Goal: Task Accomplishment & Management: Manage account settings

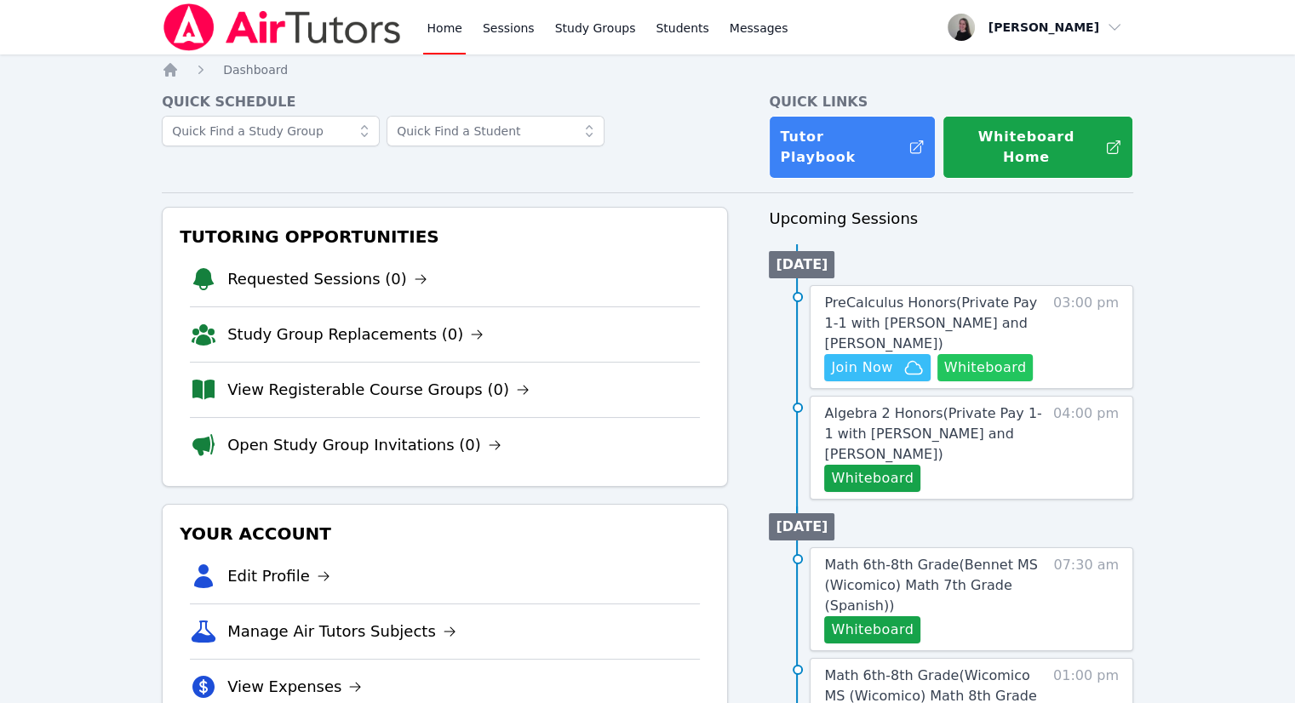
click at [974, 354] on button "Whiteboard" at bounding box center [986, 367] width 96 height 27
click at [899, 358] on span "Join Now" at bounding box center [877, 368] width 92 height 20
click at [875, 358] on span "Join Now" at bounding box center [861, 368] width 61 height 20
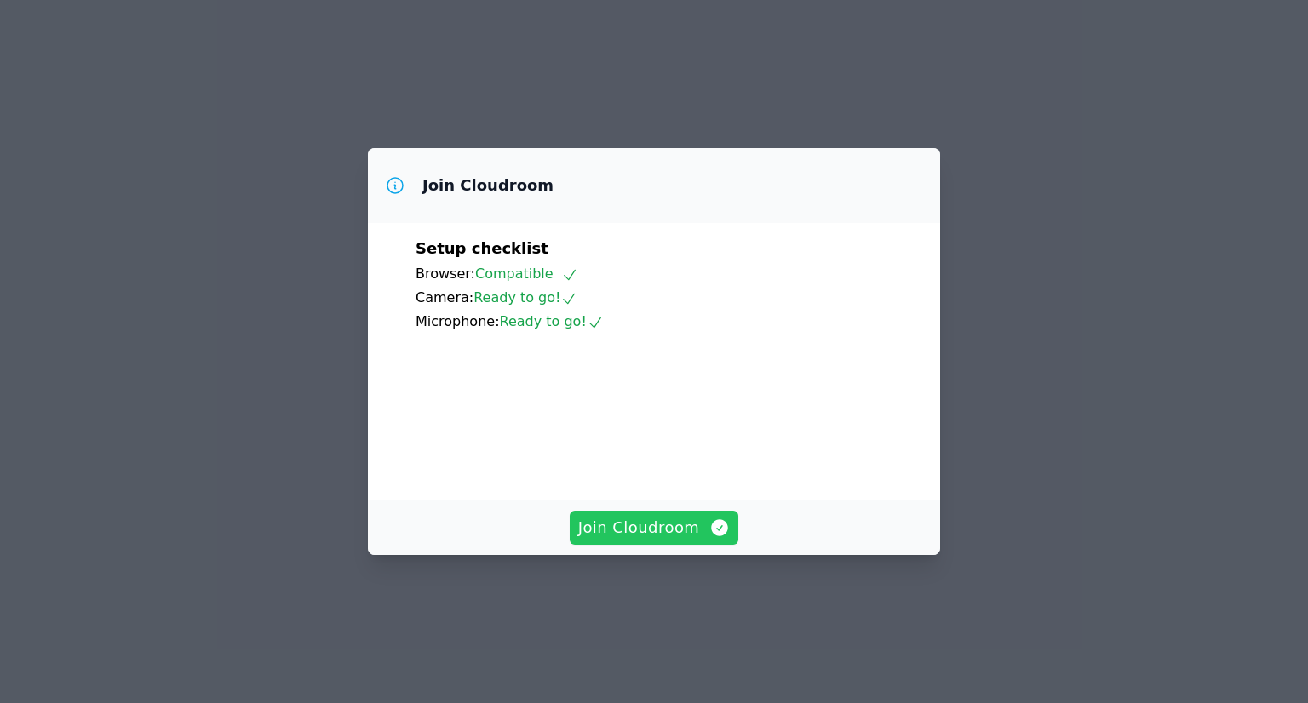
click at [687, 540] on span "Join Cloudroom" at bounding box center [654, 528] width 152 height 24
click at [701, 545] on button "Join Cloudroom" at bounding box center [654, 528] width 169 height 34
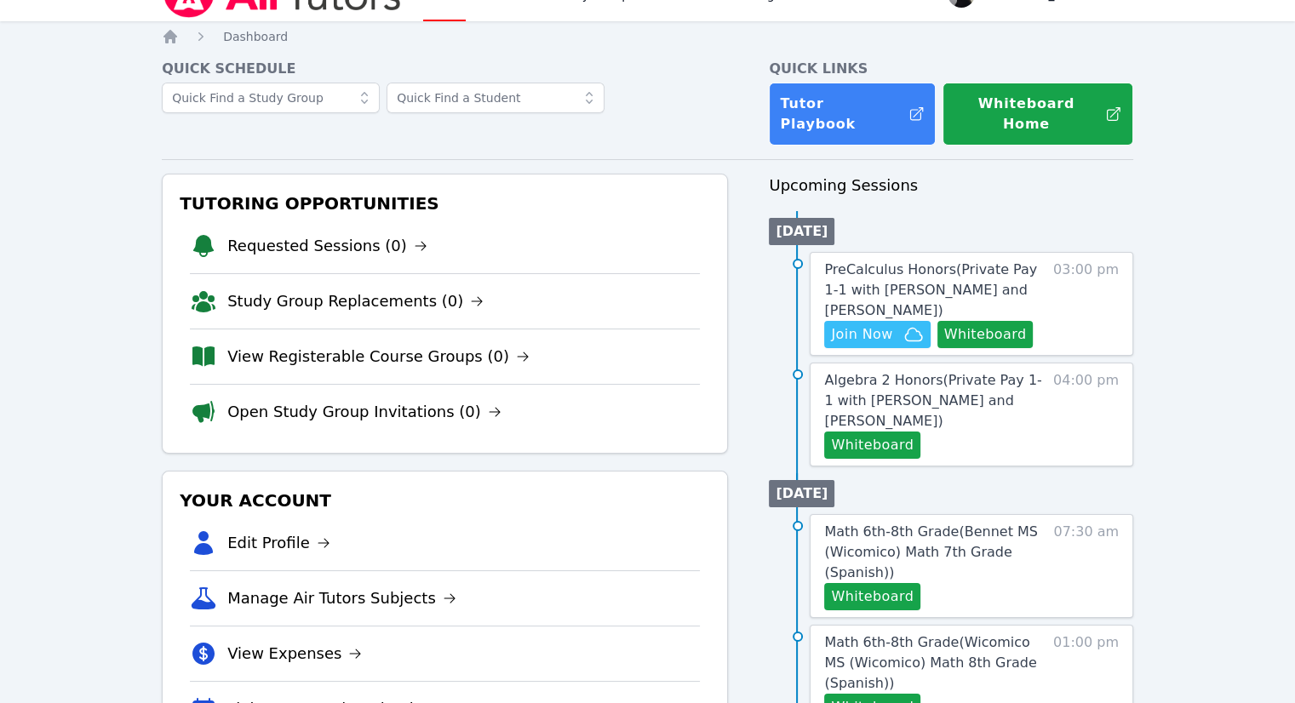
scroll to position [85, 0]
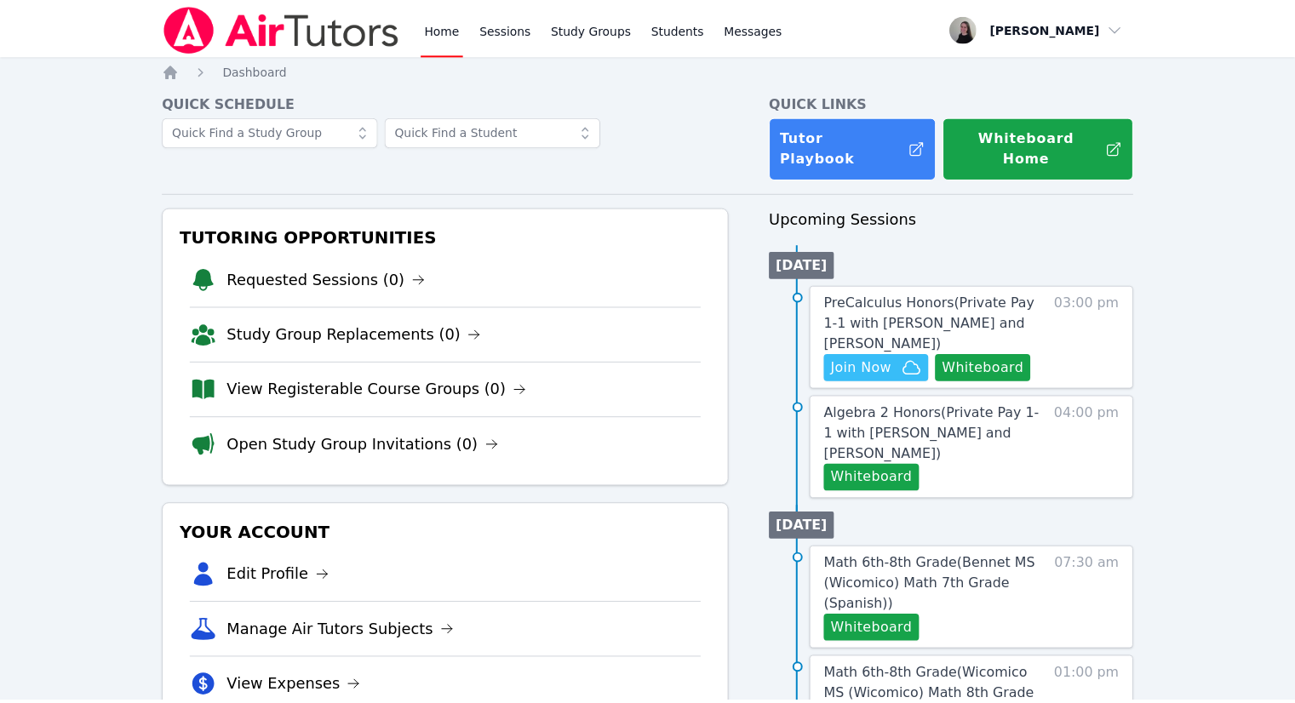
scroll to position [85, 0]
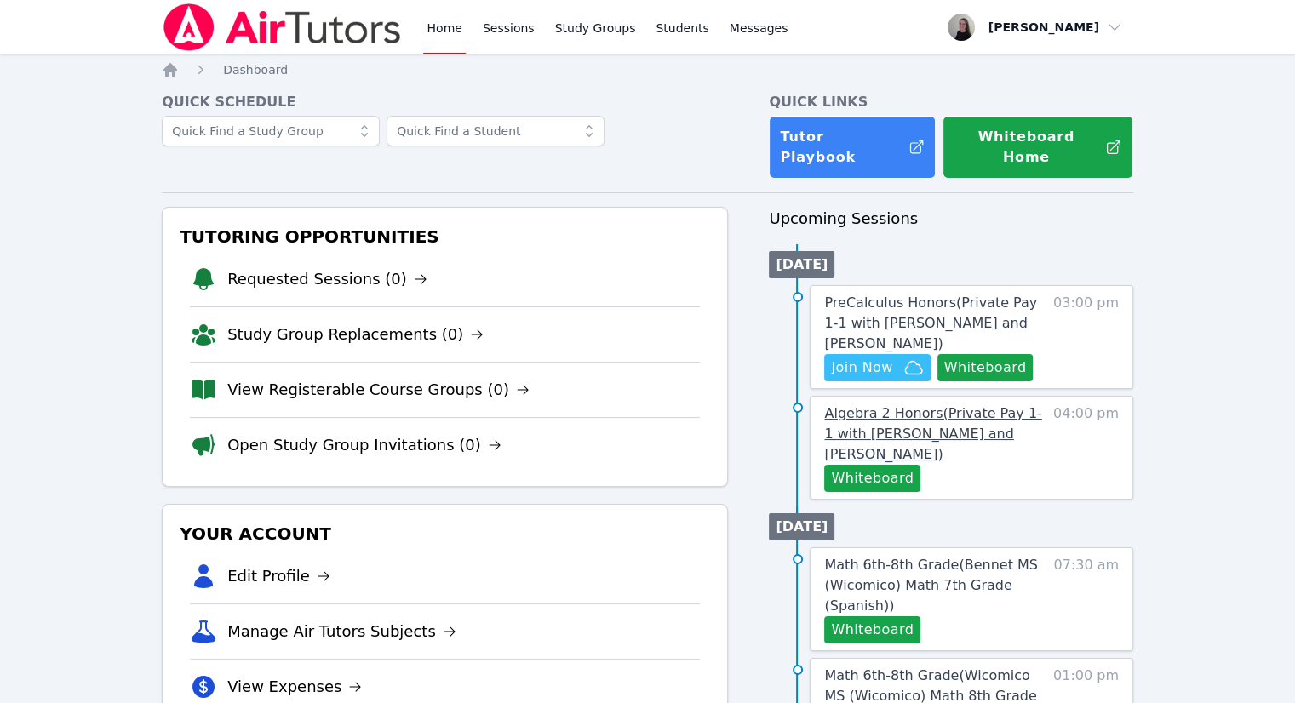
click at [988, 412] on span "Algebra 2 Honors ( Private Pay 1-1 with Evelyn Kruger and Kendra Byrd )" at bounding box center [932, 433] width 217 height 57
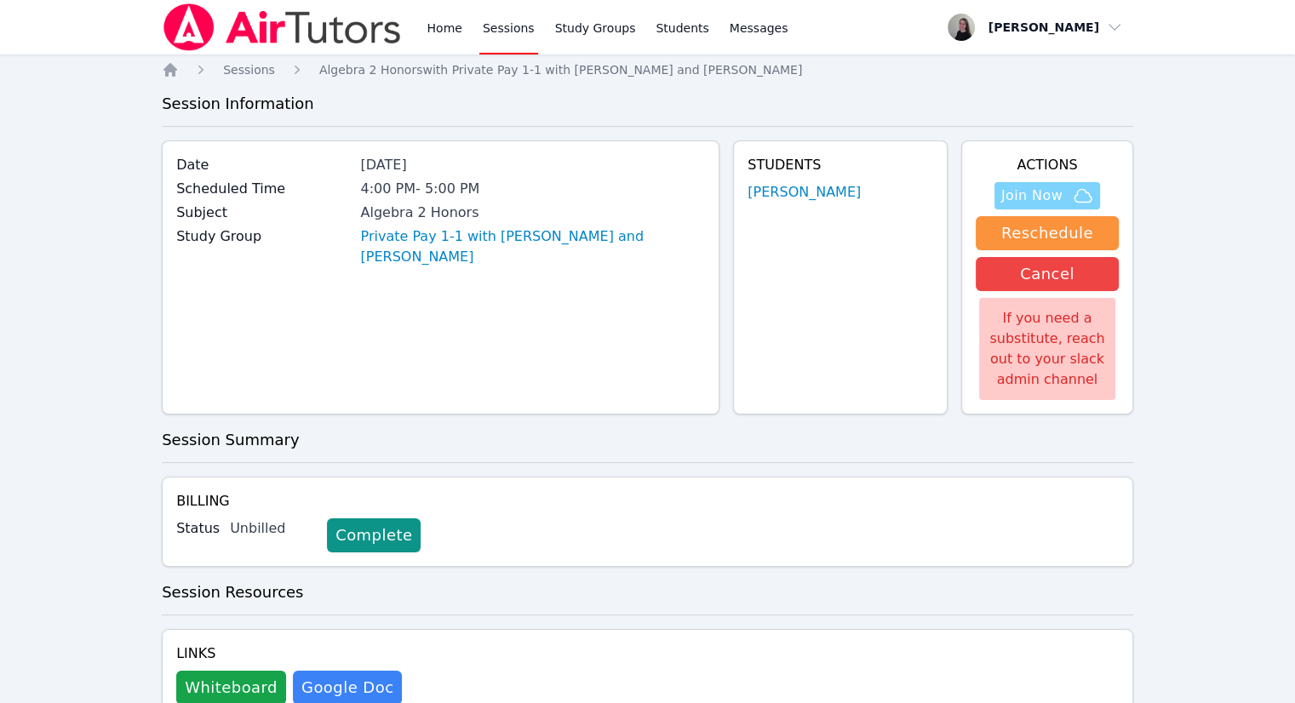
click at [1041, 191] on span "Join Now" at bounding box center [1031, 196] width 61 height 20
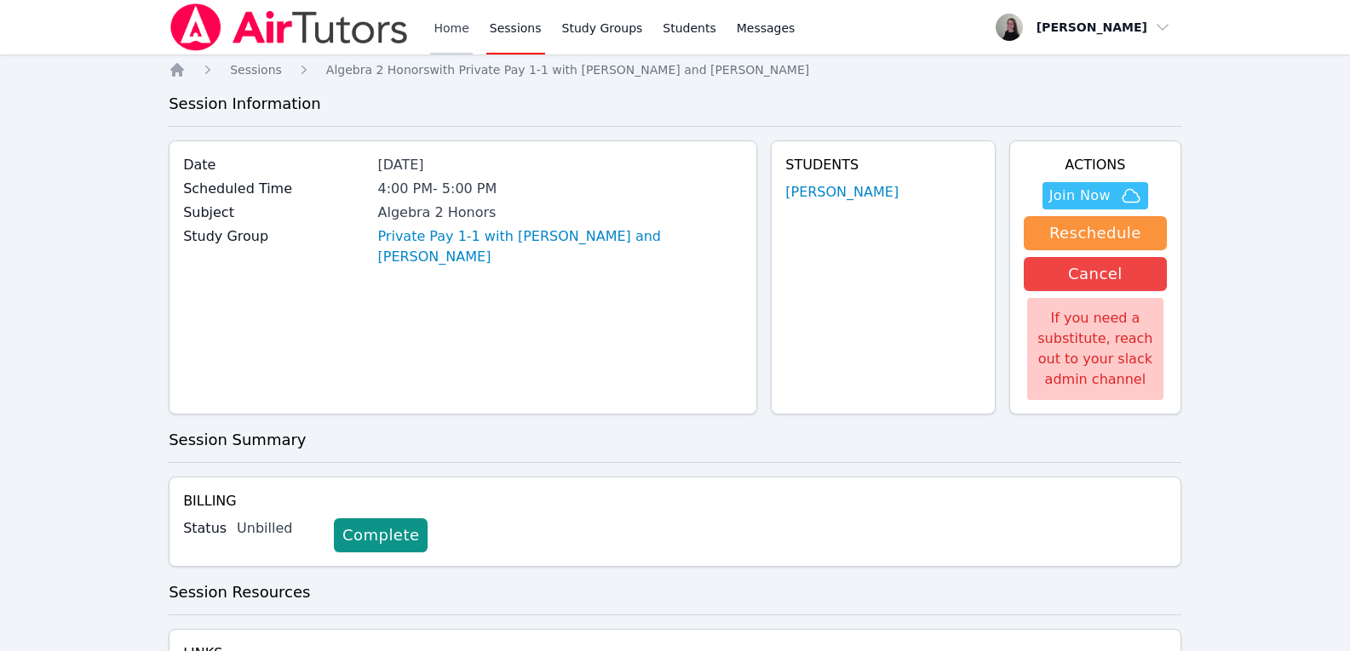
click at [448, 25] on link "Home" at bounding box center [451, 27] width 42 height 54
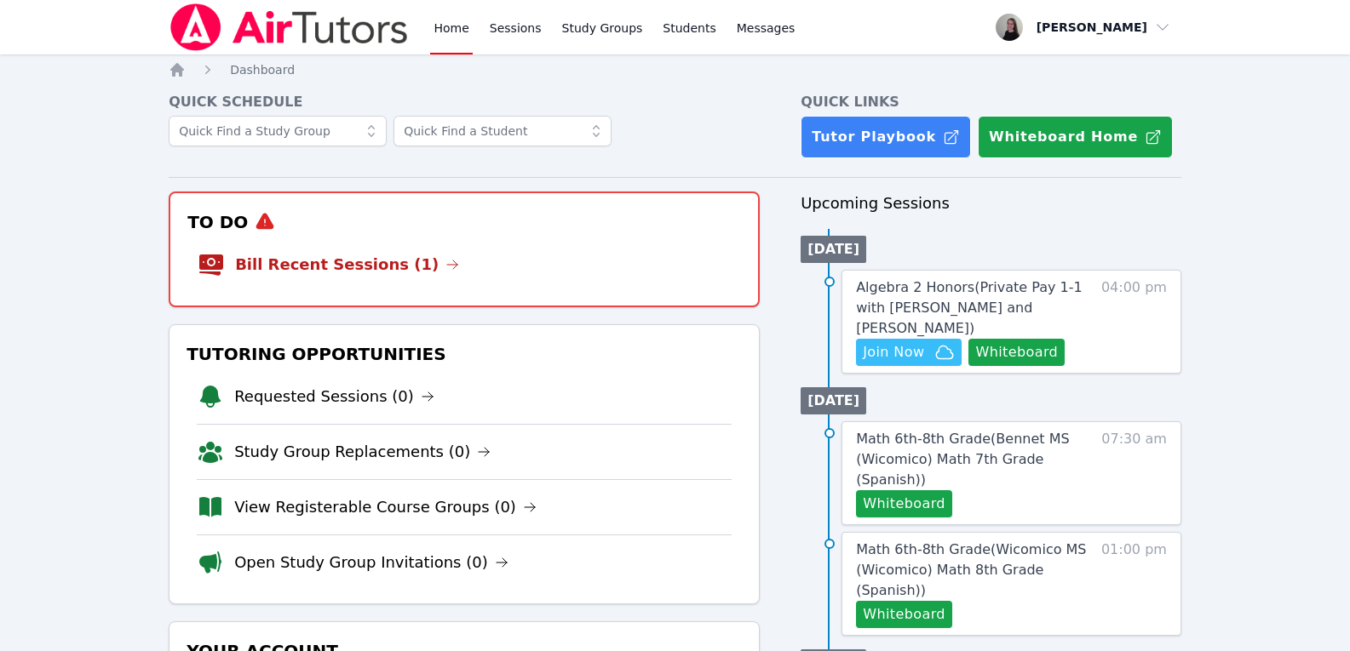
click at [336, 266] on link "Bill Recent Sessions (1)" at bounding box center [347, 265] width 224 height 24
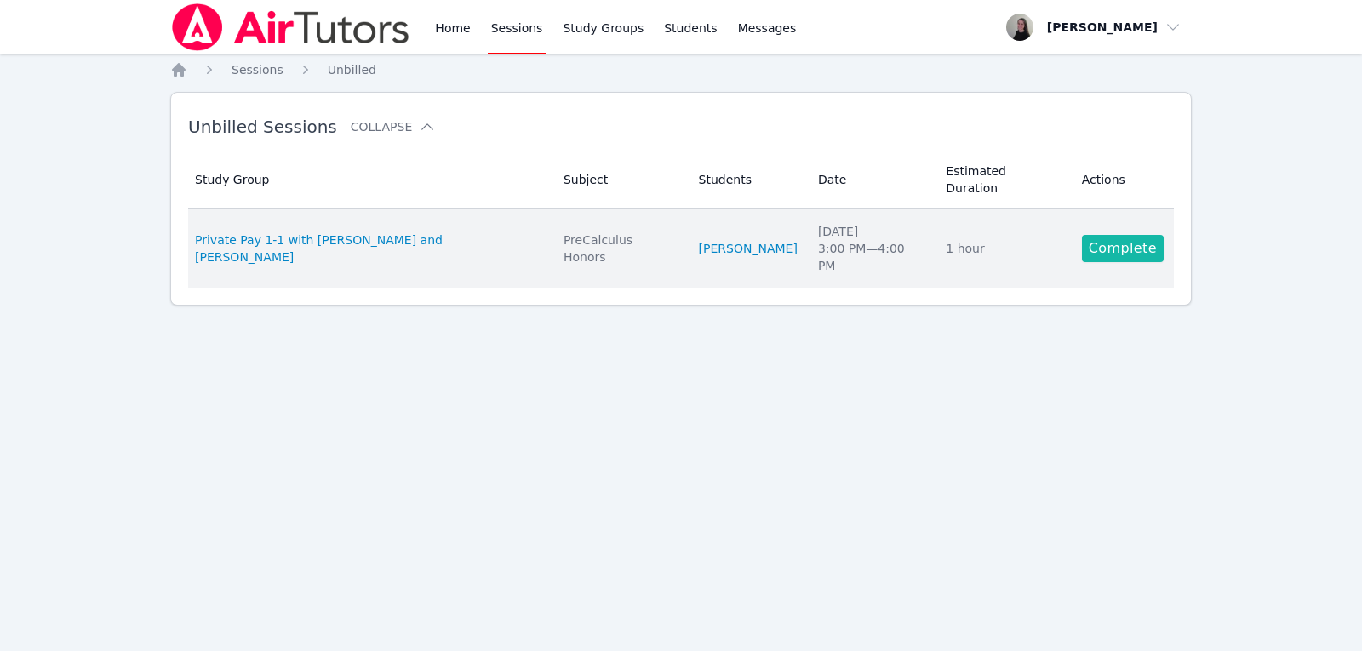
click at [1104, 235] on link "Complete" at bounding box center [1123, 248] width 82 height 27
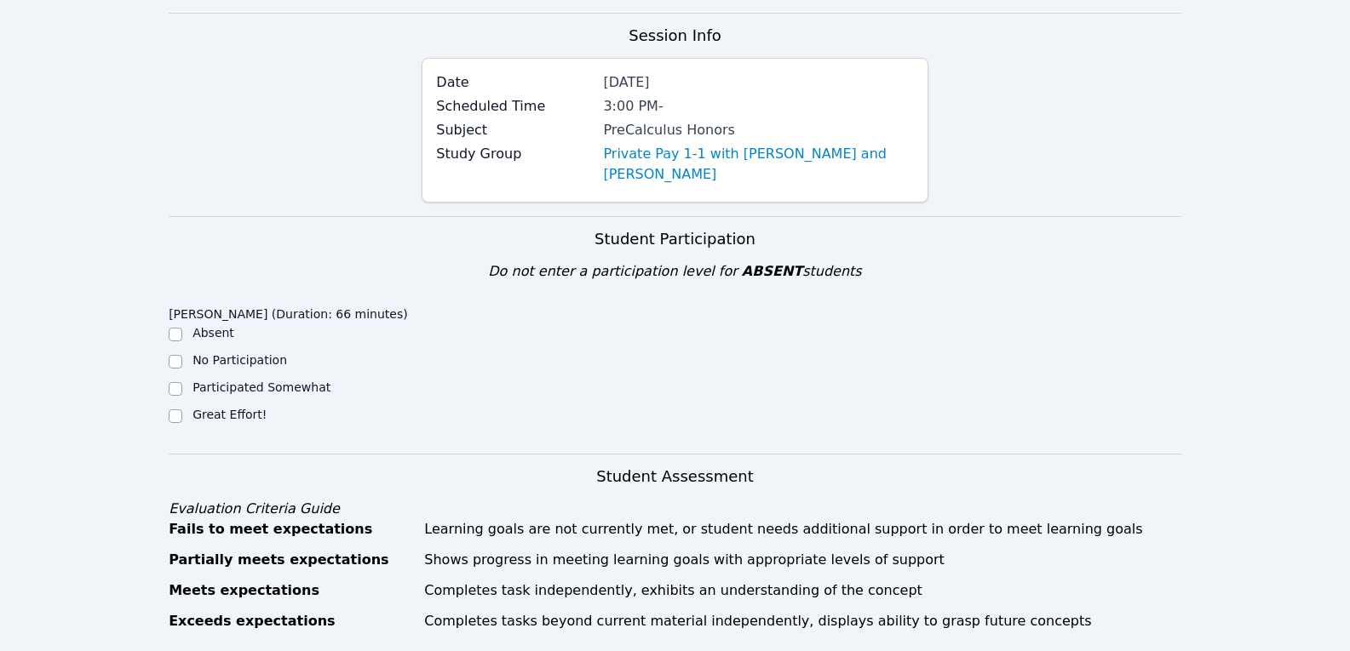
scroll to position [255, 0]
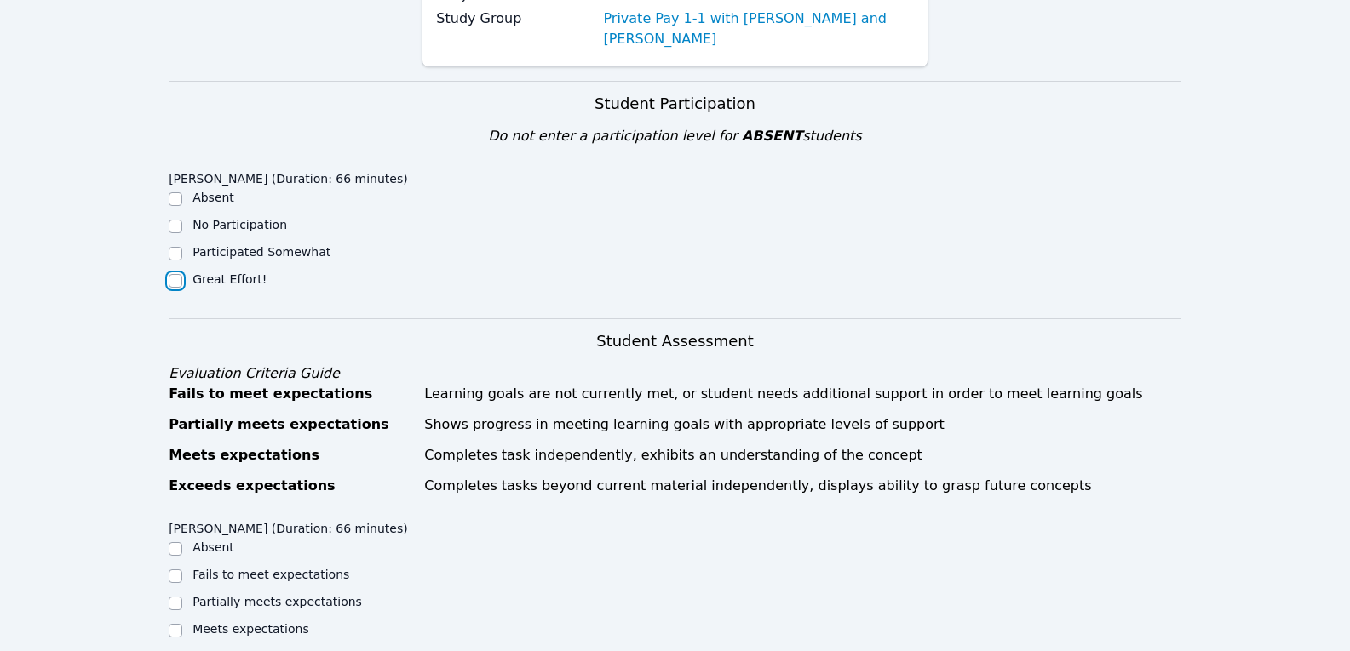
click at [180, 285] on input "Great Effort!" at bounding box center [176, 281] width 14 height 14
checkbox input "true"
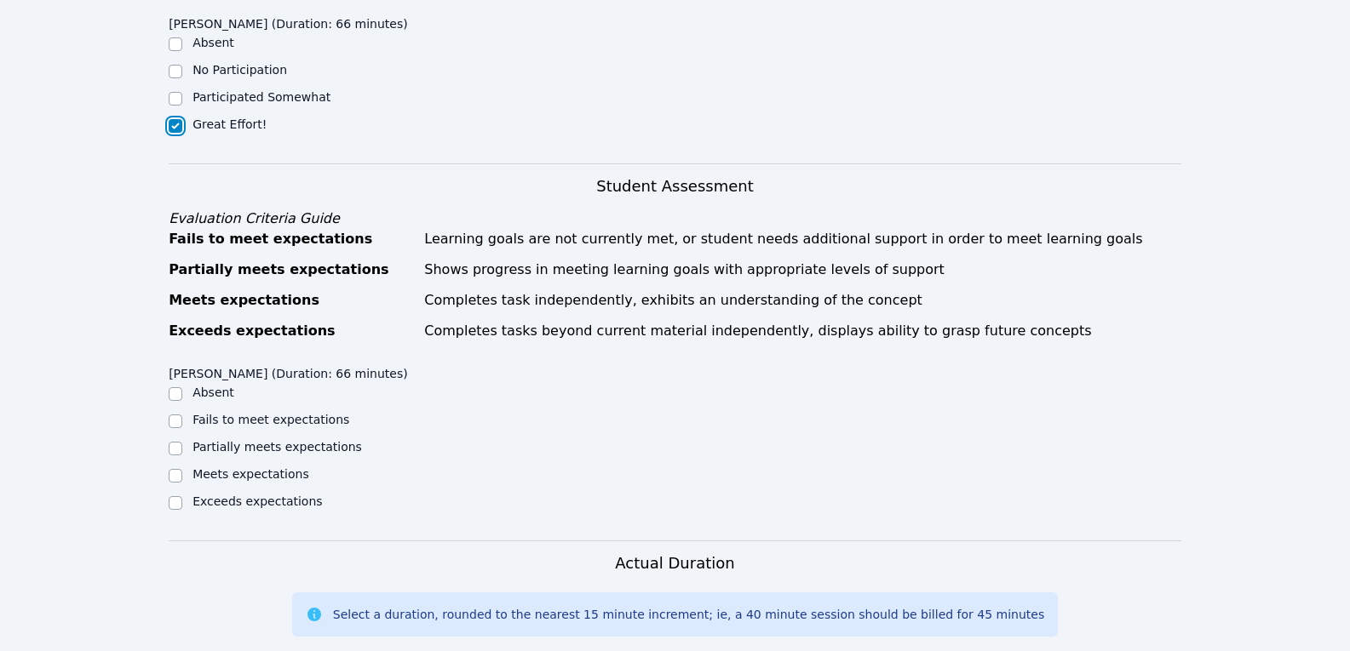
scroll to position [681, 0]
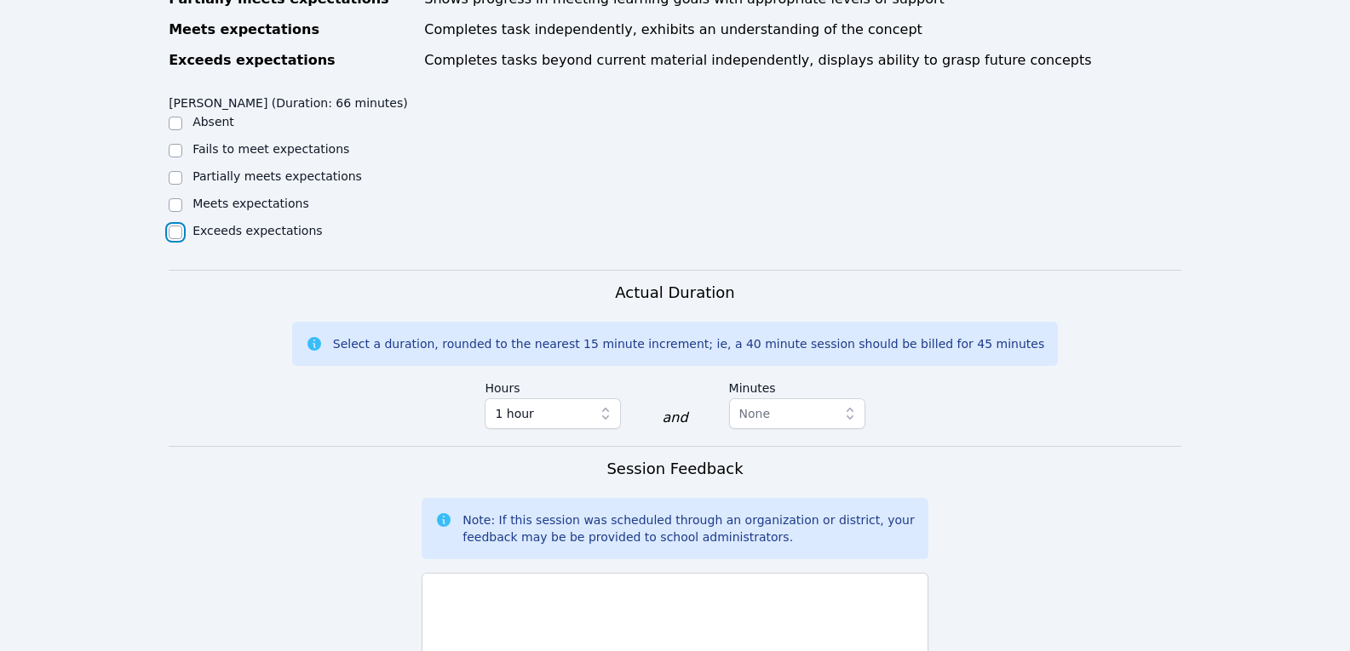
click at [178, 237] on input "Exceeds expectations" at bounding box center [176, 233] width 14 height 14
checkbox input "true"
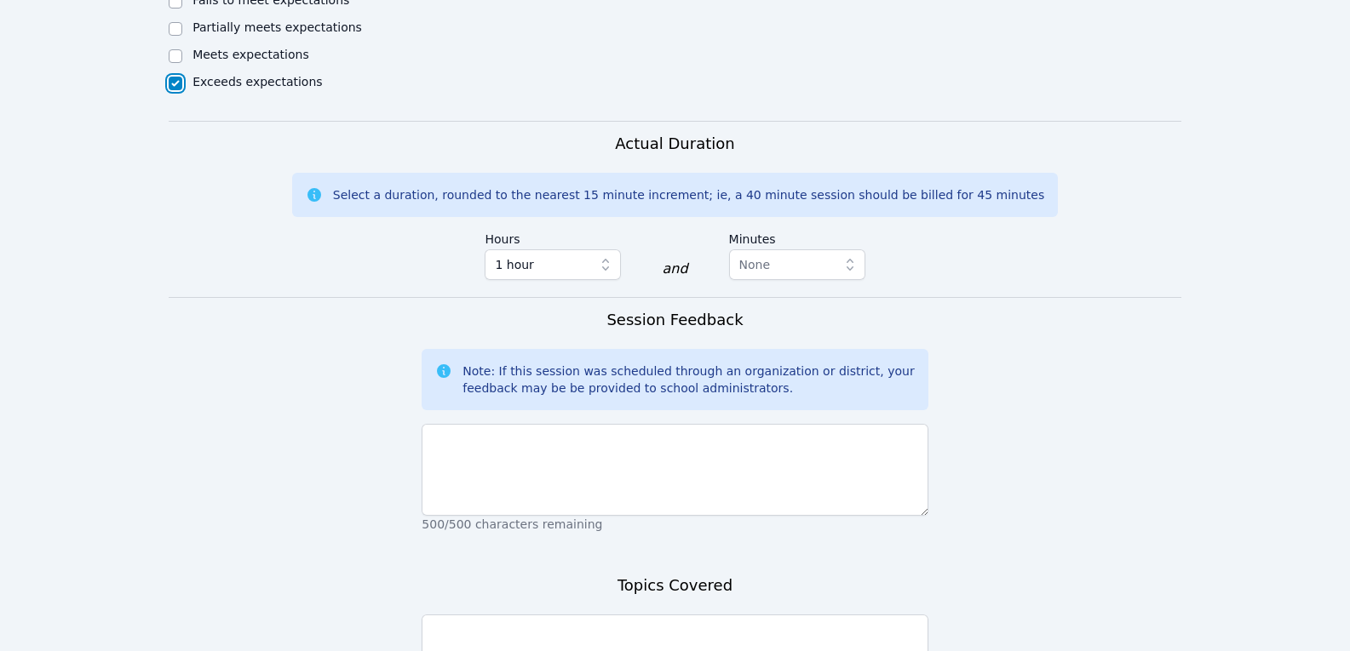
scroll to position [1022, 0]
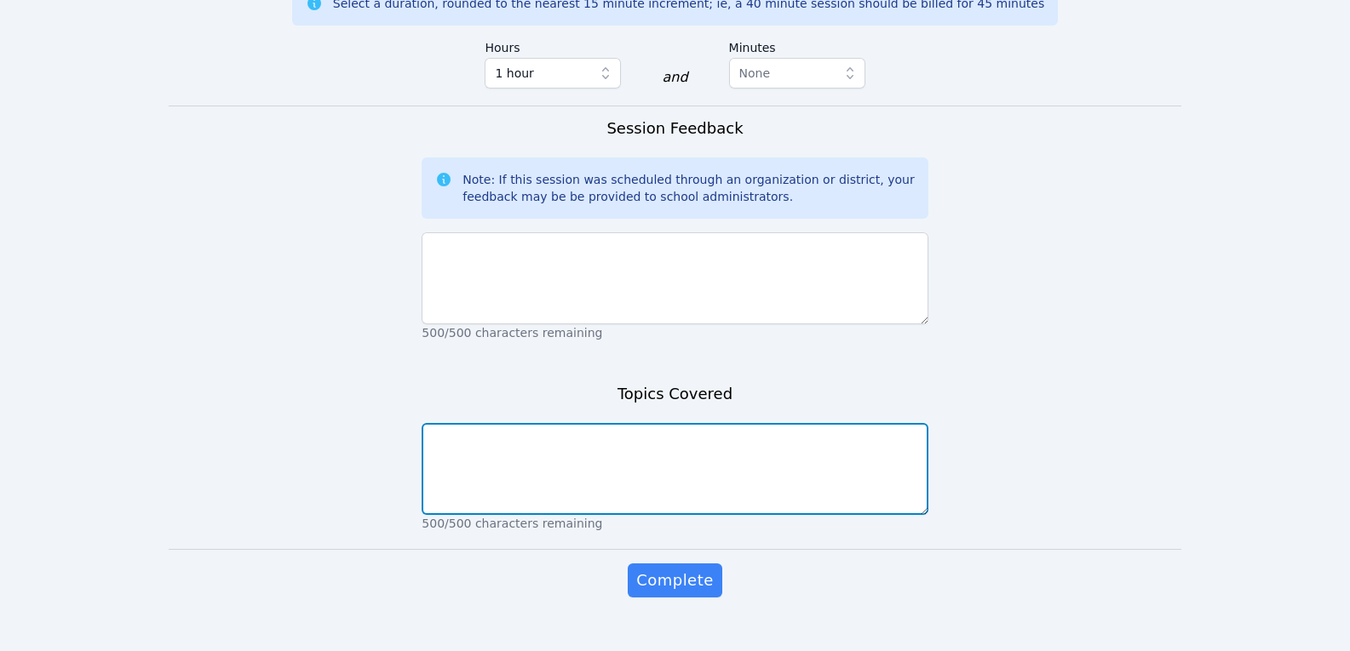
click at [618, 469] on textarea at bounding box center [675, 469] width 506 height 92
type textarea "rational and polynomial functions and finding zeros"
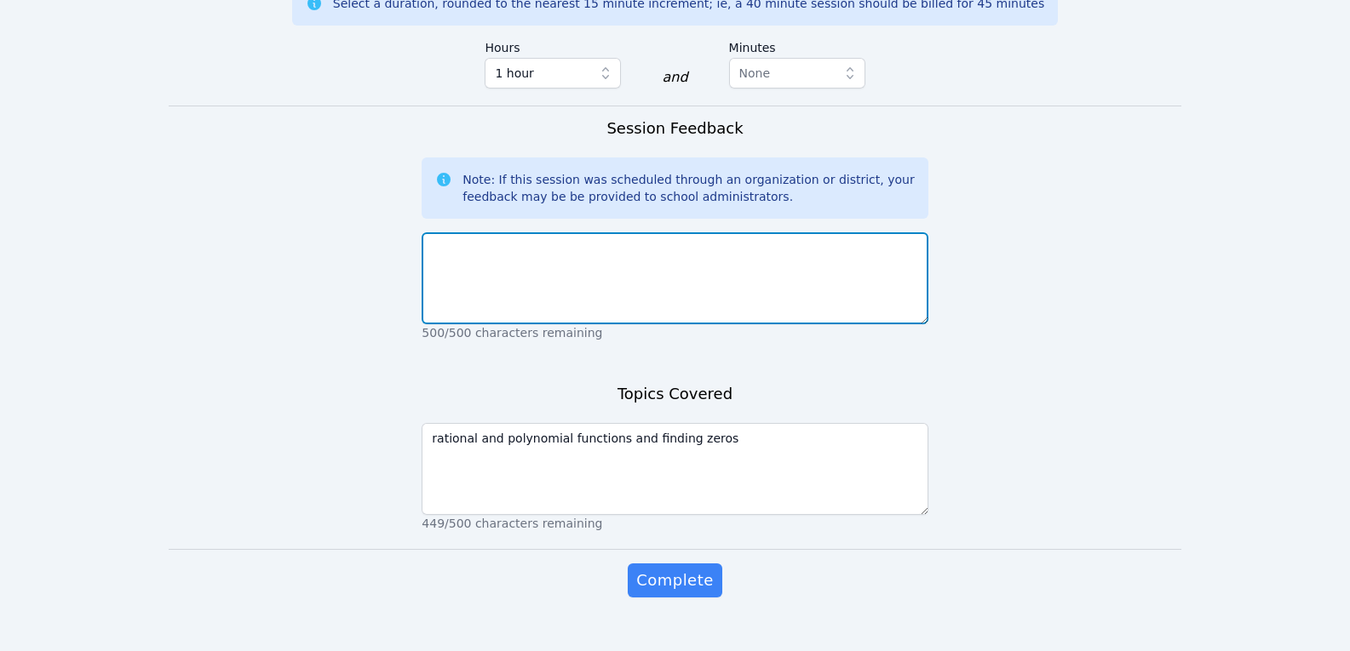
click at [703, 284] on textarea at bounding box center [675, 278] width 506 height 92
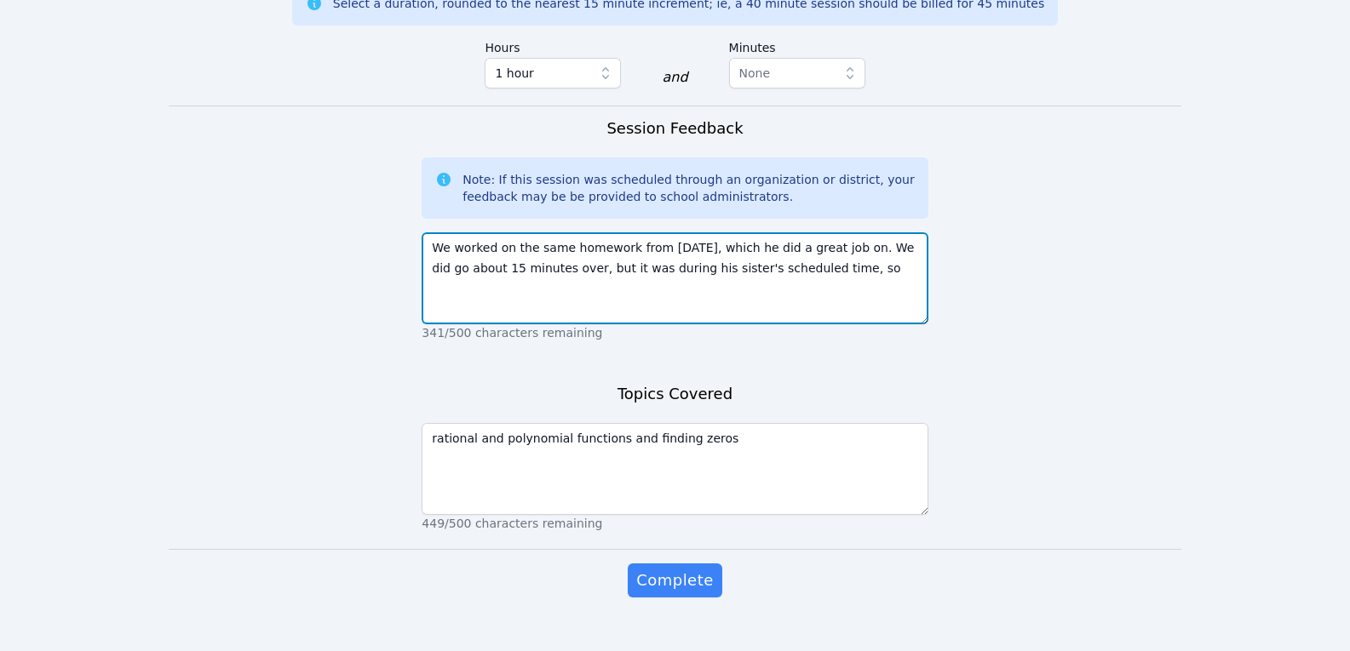
drag, startPoint x: 856, startPoint y: 253, endPoint x: 849, endPoint y: 266, distance: 14.5
click at [849, 266] on textarea "We worked on the same homework from yesterday, which he did a great job on. We …" at bounding box center [675, 278] width 506 height 92
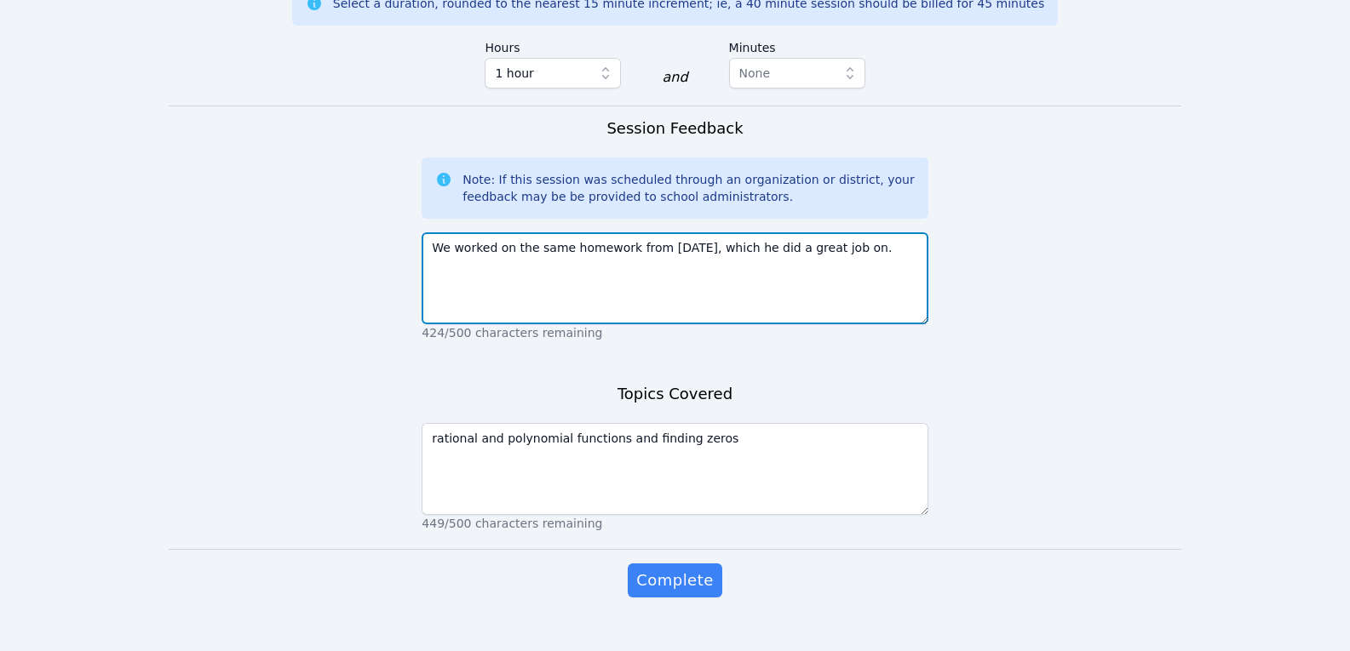
type textarea "We worked on the same homework from yesterday, which he did a great job on."
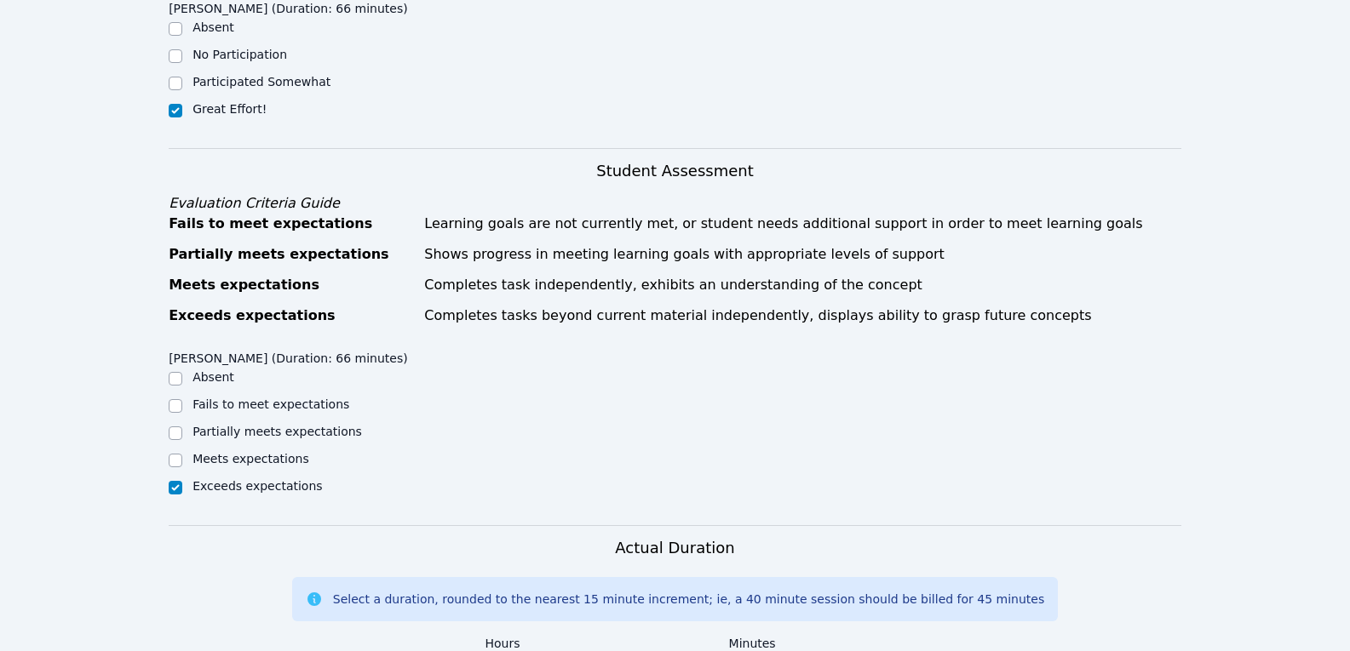
scroll to position [0, 0]
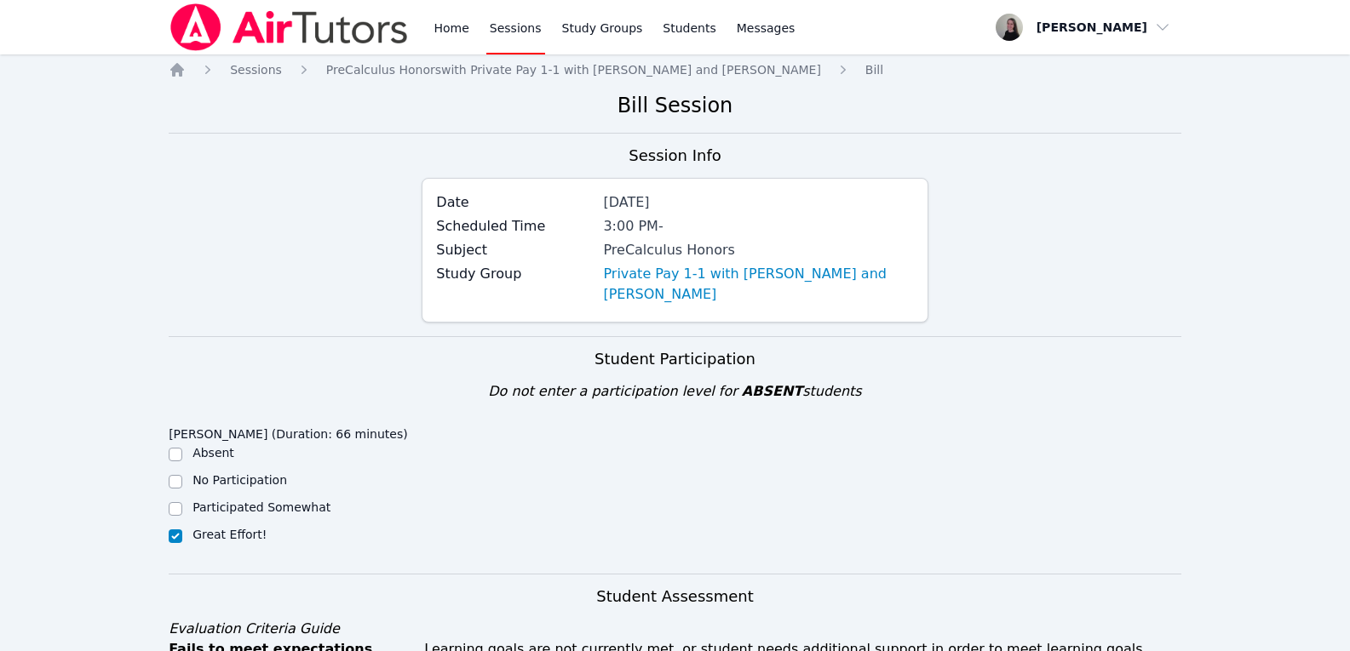
click at [258, 32] on img at bounding box center [289, 27] width 241 height 48
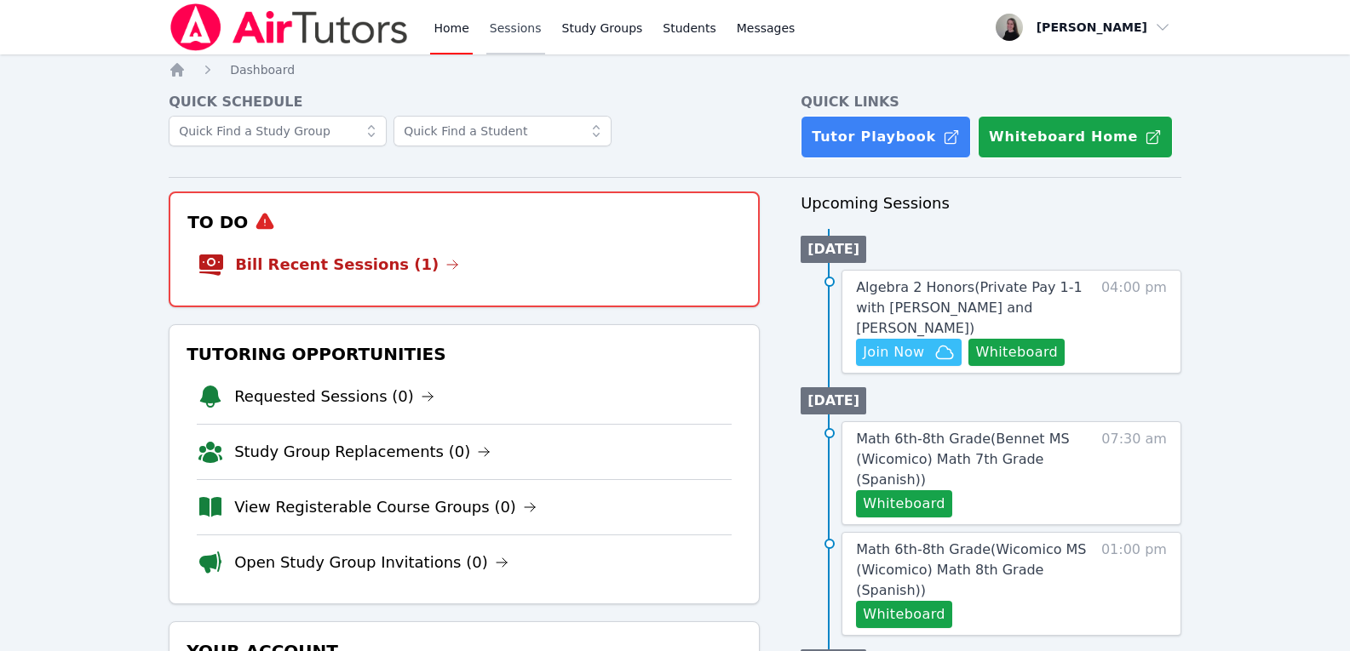
click at [514, 28] on link "Sessions" at bounding box center [515, 27] width 59 height 54
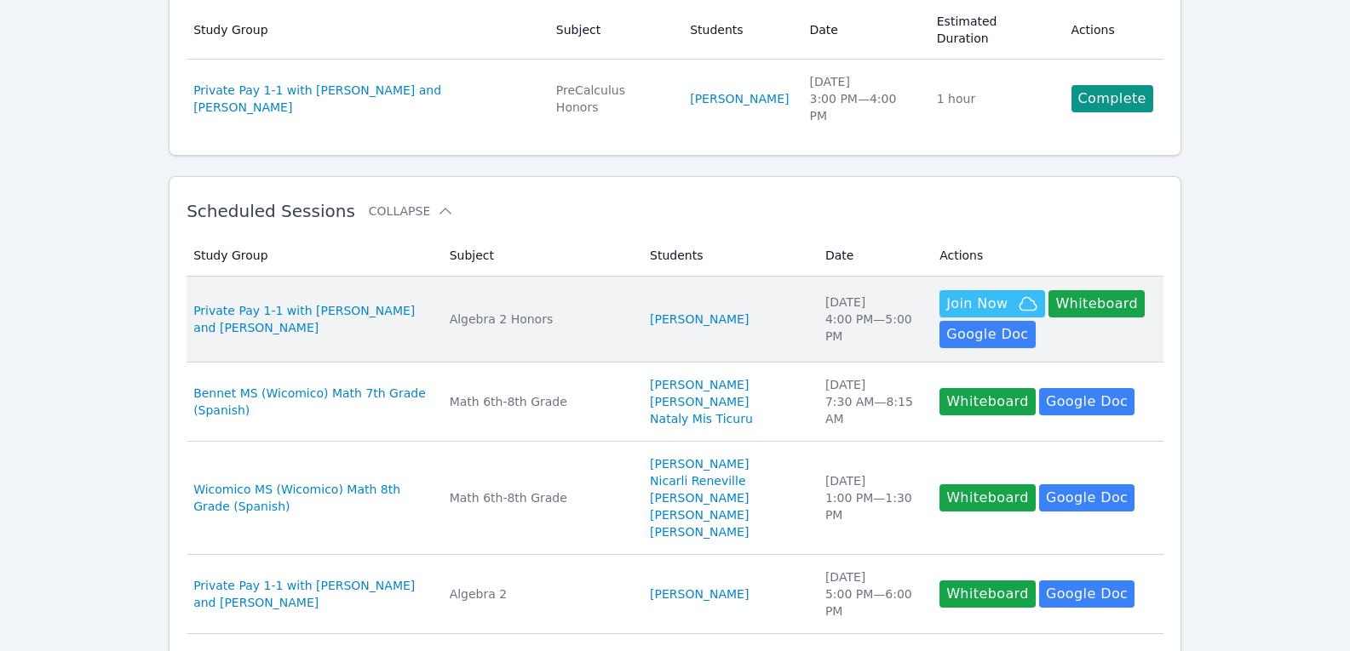
scroll to position [170, 0]
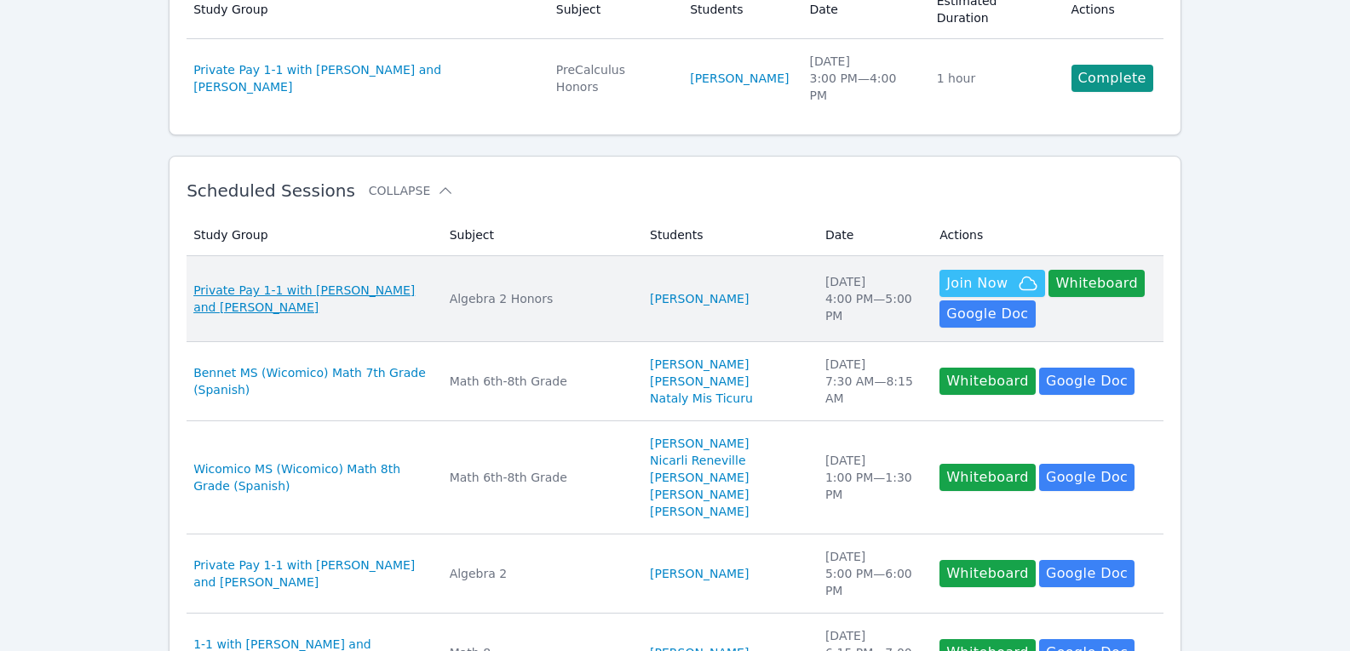
click at [373, 282] on span "Private Pay 1-1 with [PERSON_NAME] and [PERSON_NAME]" at bounding box center [311, 299] width 236 height 34
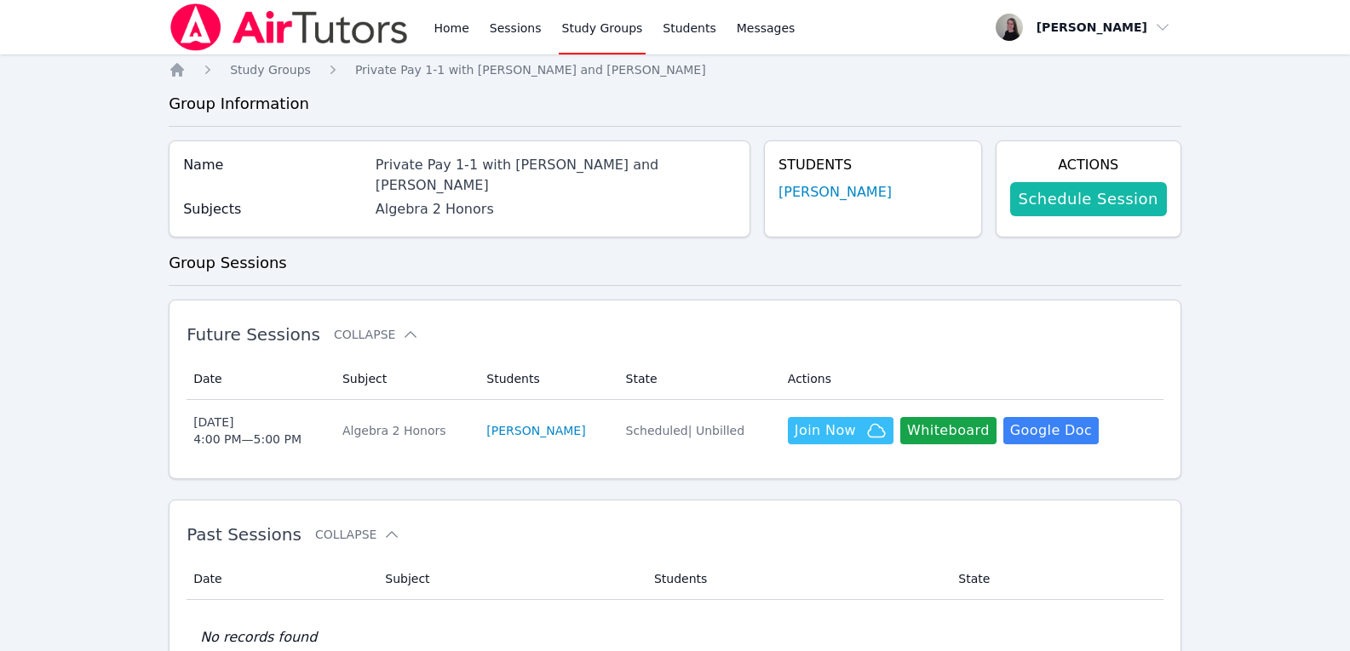
click at [1064, 198] on link "Schedule Session" at bounding box center [1088, 199] width 157 height 34
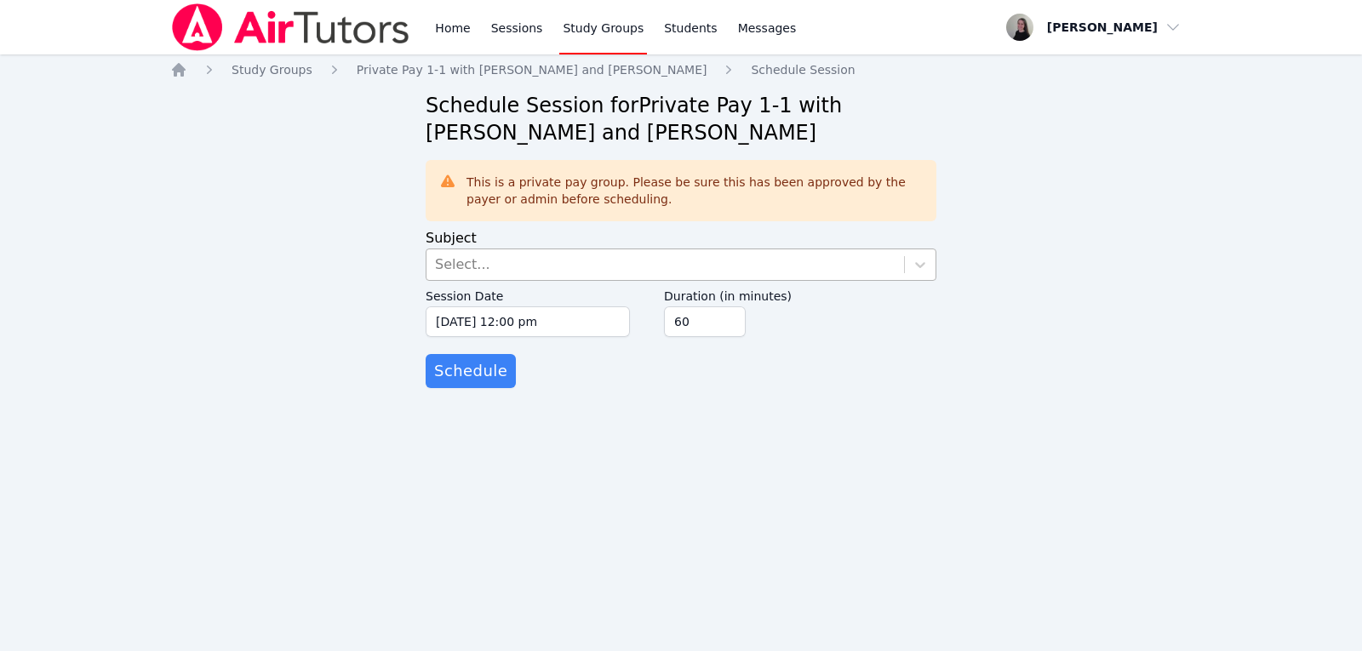
click at [552, 265] on div "Select..." at bounding box center [666, 265] width 478 height 31
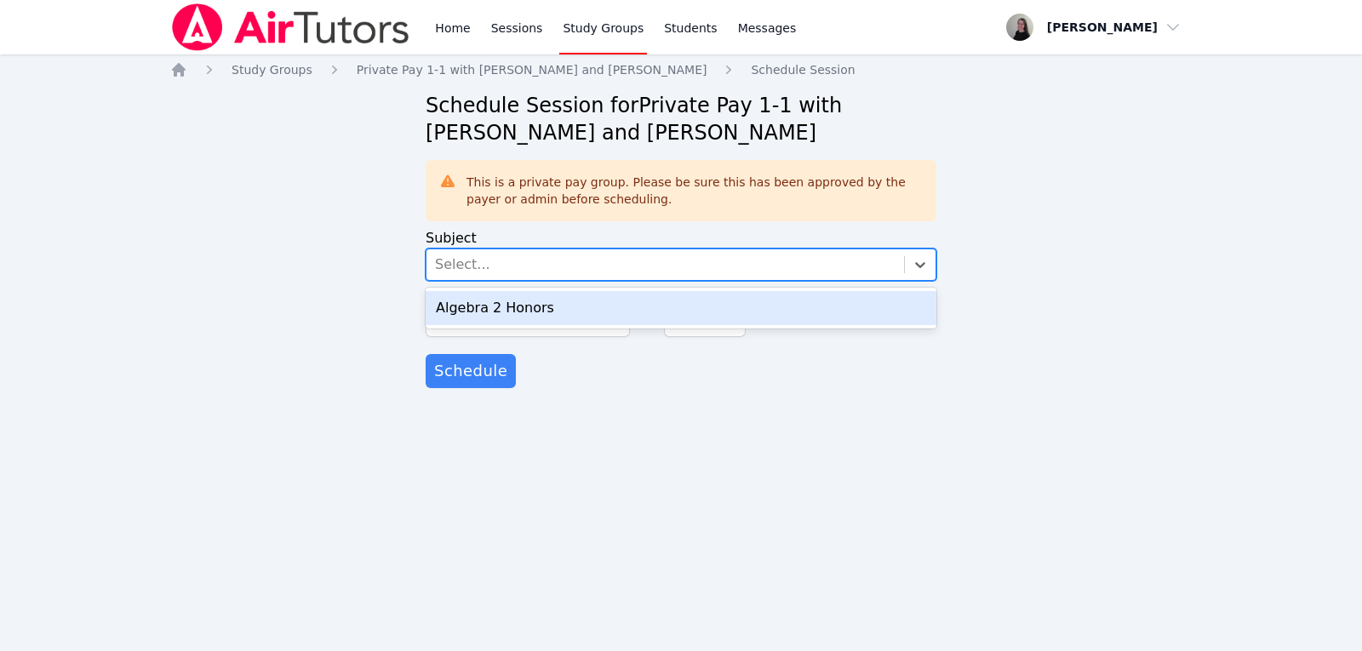
click at [538, 315] on div "Algebra 2 Honors" at bounding box center [681, 308] width 511 height 34
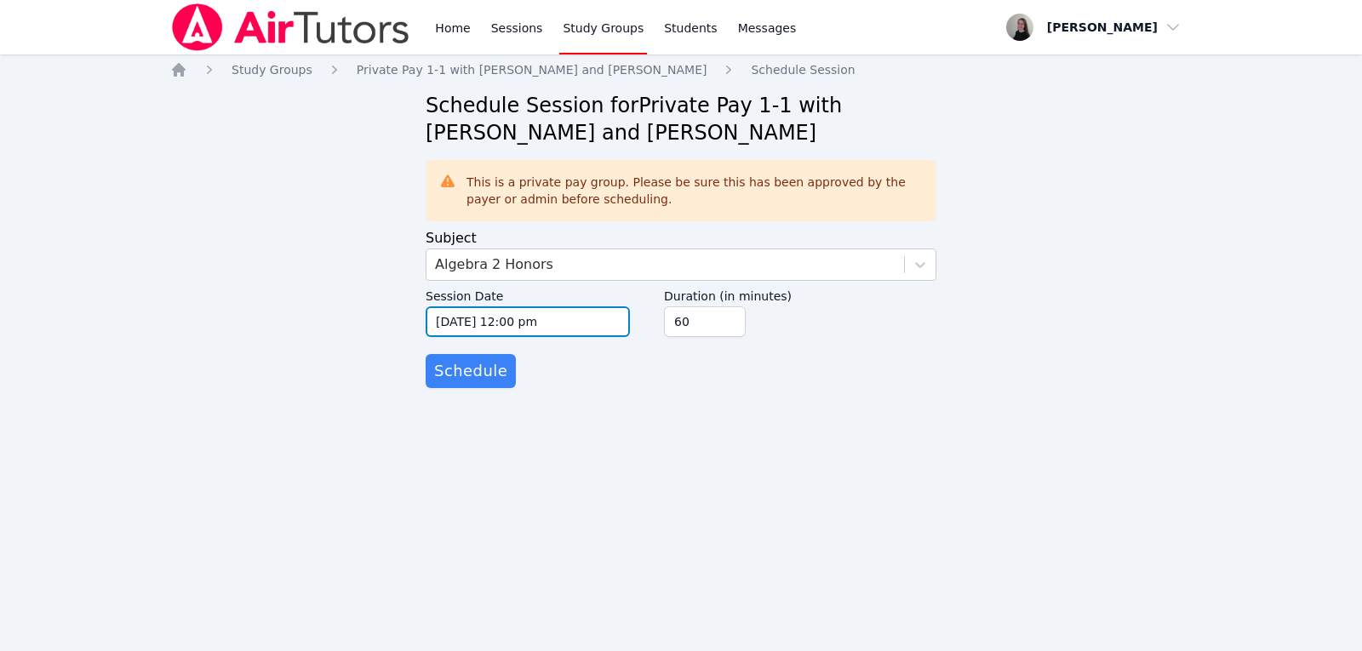
click at [558, 325] on input "[DATE] 12:00 pm" at bounding box center [528, 322] width 204 height 31
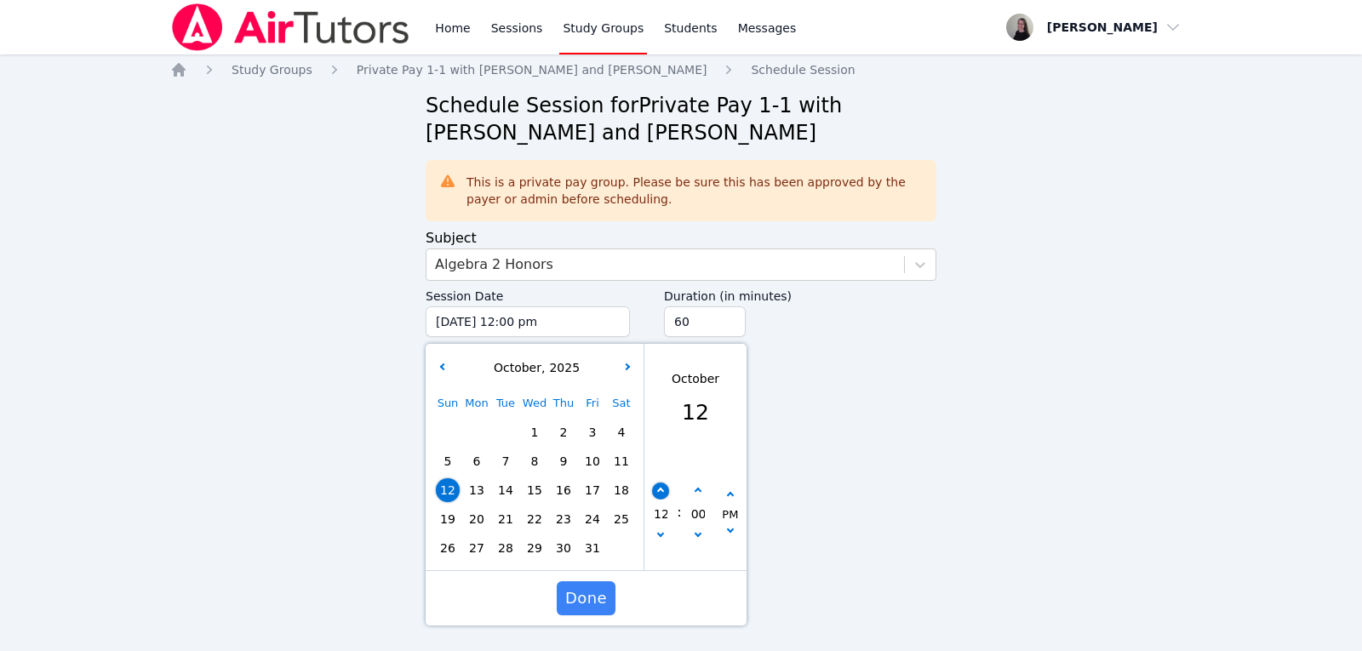
click at [654, 495] on button "button" at bounding box center [660, 491] width 17 height 17
type input "10/12/2025 01:00 pm"
type input "01"
click at [654, 495] on button "button" at bounding box center [660, 491] width 17 height 17
type input "10/12/2025 02:00 pm"
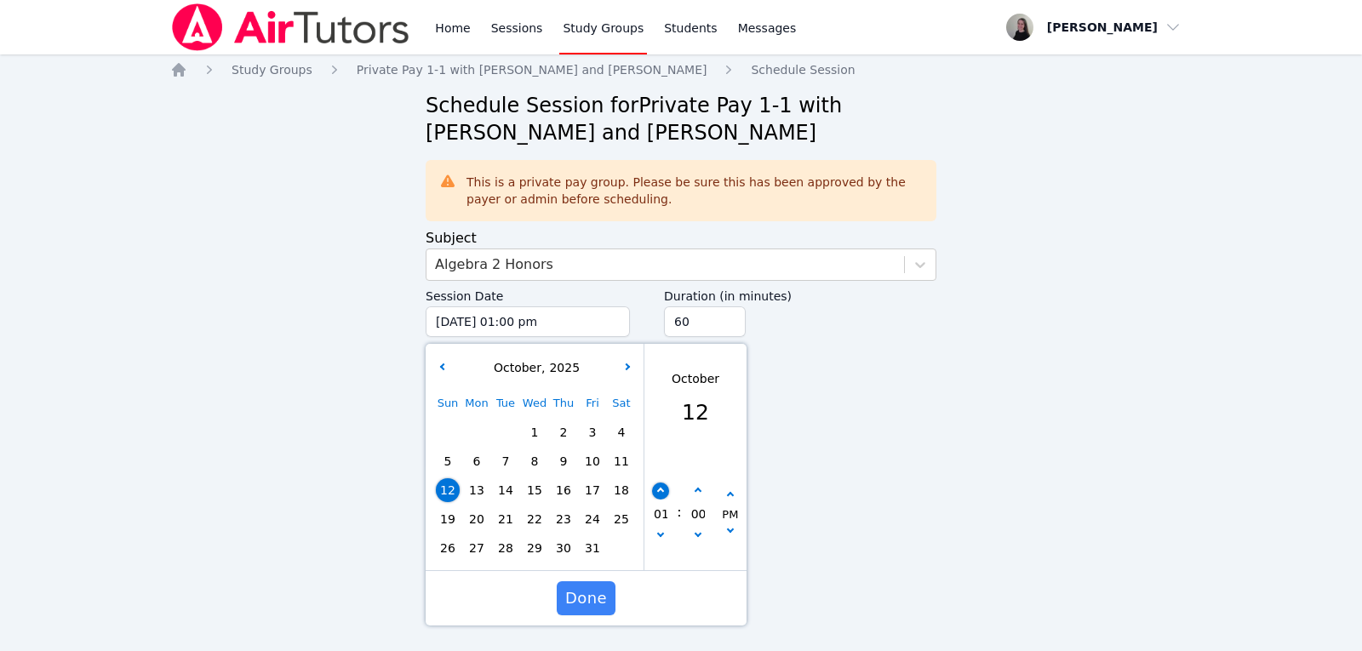
type input "02"
click at [654, 495] on button "button" at bounding box center [660, 491] width 17 height 17
type input "10/12/2025 03:00 pm"
type input "03"
click at [657, 494] on button "button" at bounding box center [660, 491] width 17 height 17
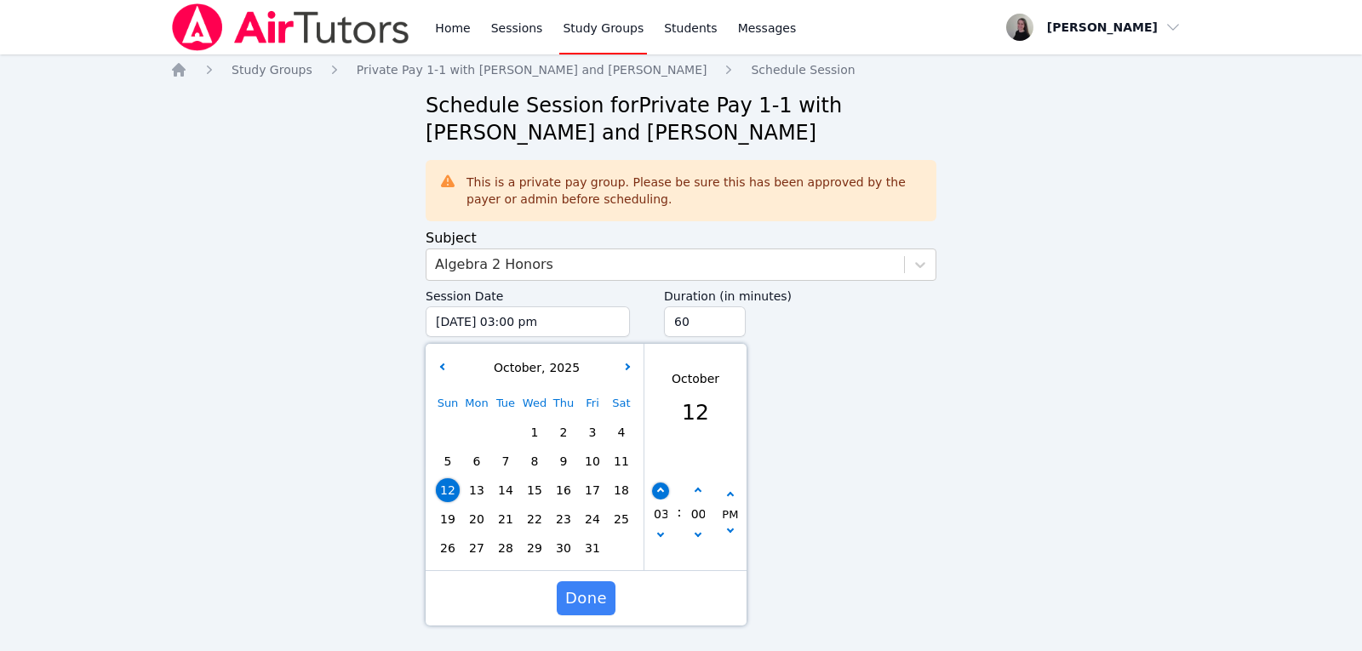
type input "10/12/2025 04:00 pm"
type input "04"
click at [661, 493] on icon "button" at bounding box center [660, 491] width 7 height 7
type input "10/12/2025 05:00 pm"
type input "05"
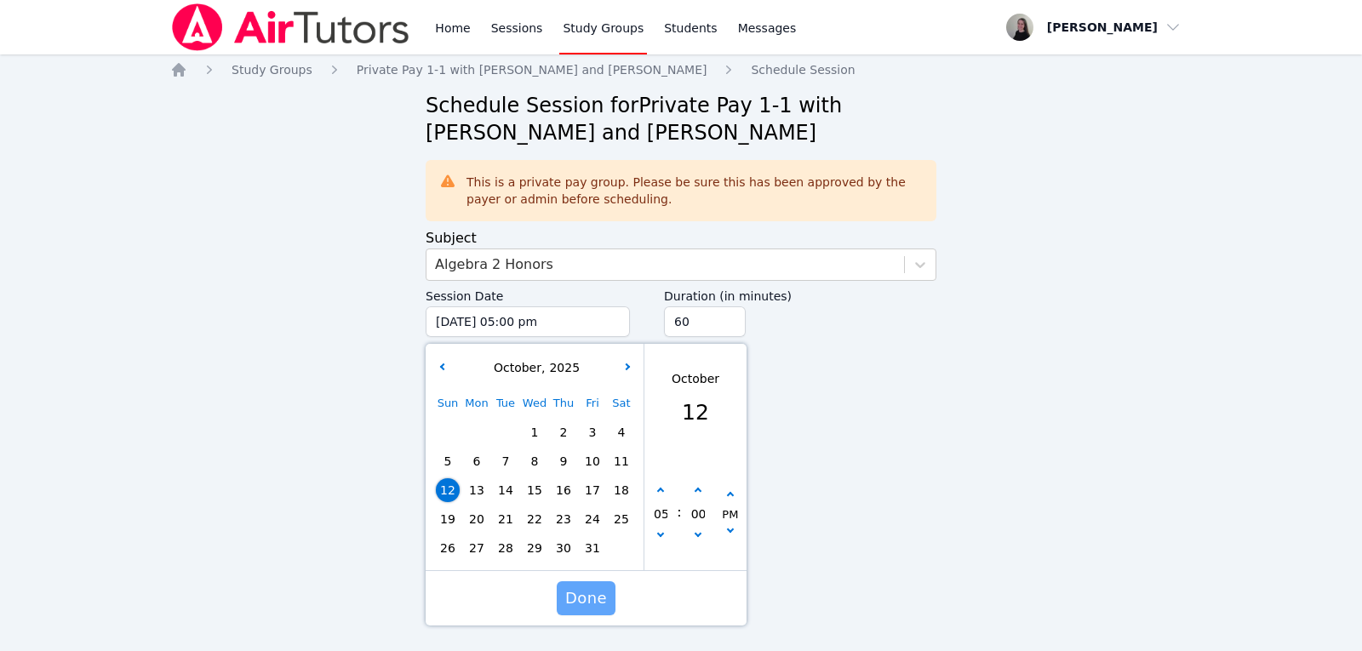
click at [597, 595] on span "Done" at bounding box center [586, 599] width 42 height 24
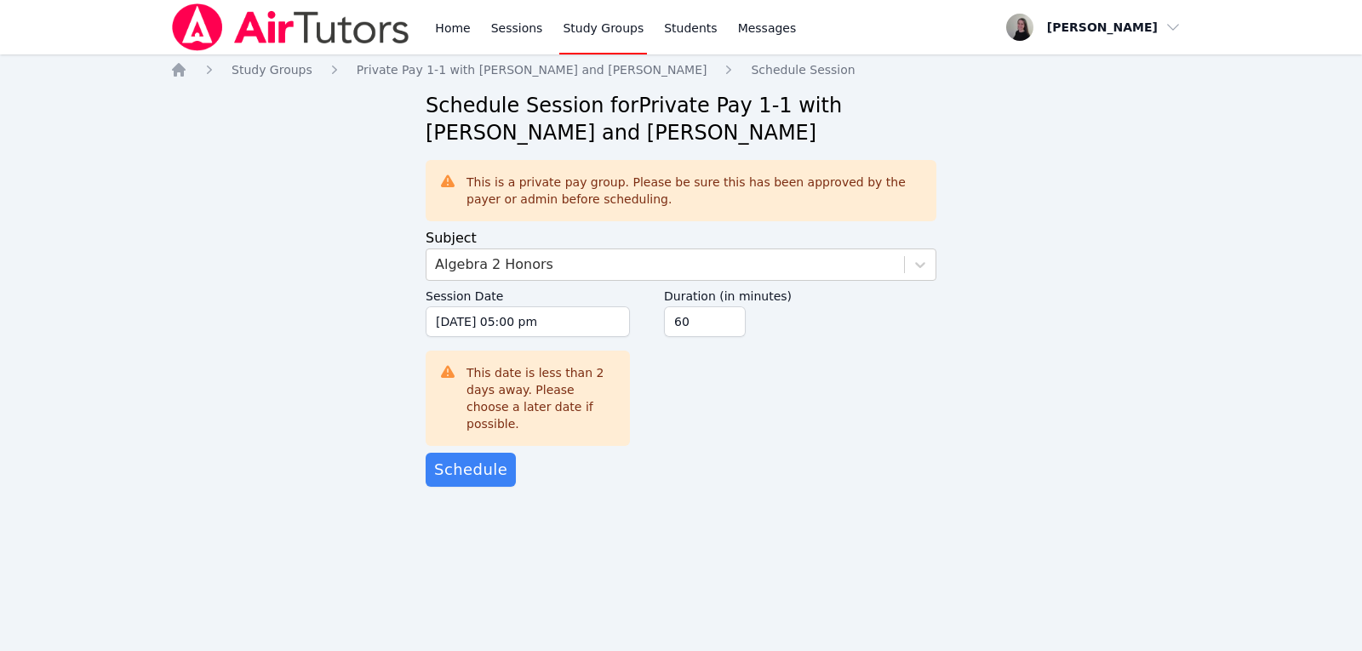
click at [824, 482] on div "Home Study Groups Private Pay 1-1 with Evelyn Kruger and Kendra Byrd Schedule S…" at bounding box center [681, 291] width 1022 height 460
click at [496, 458] on span "Schedule" at bounding box center [470, 470] width 73 height 24
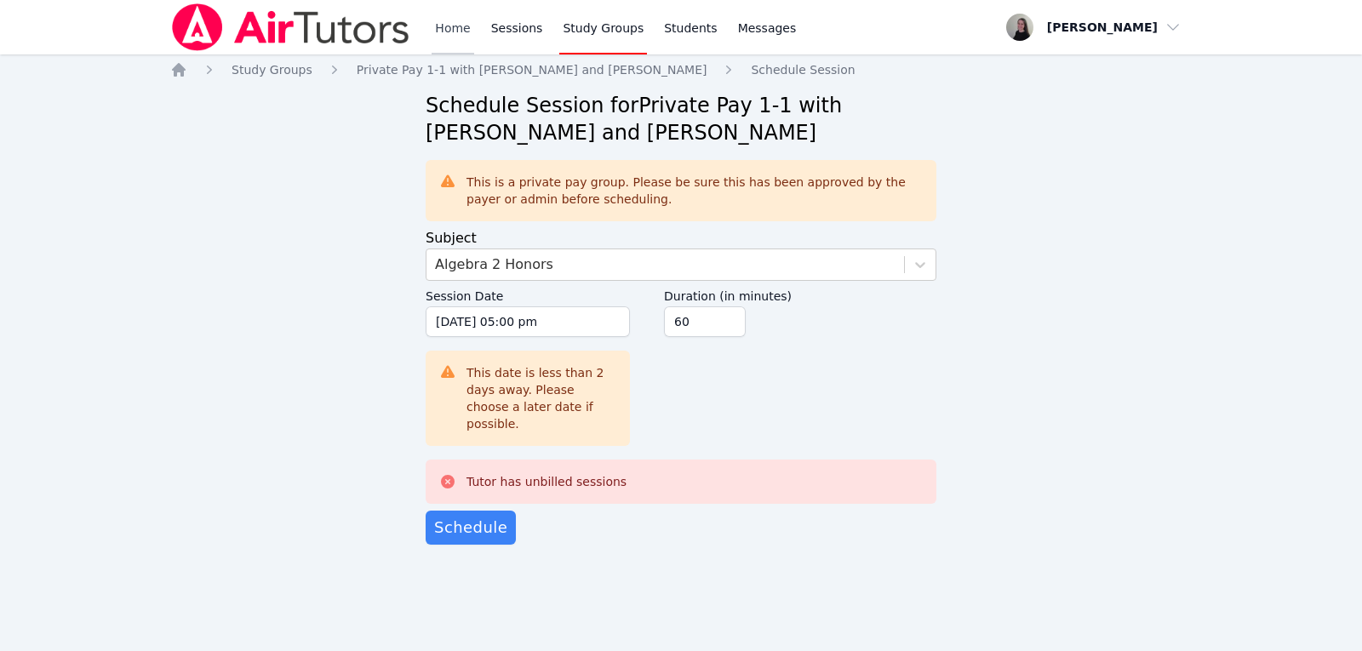
click at [461, 32] on link "Home" at bounding box center [453, 27] width 42 height 54
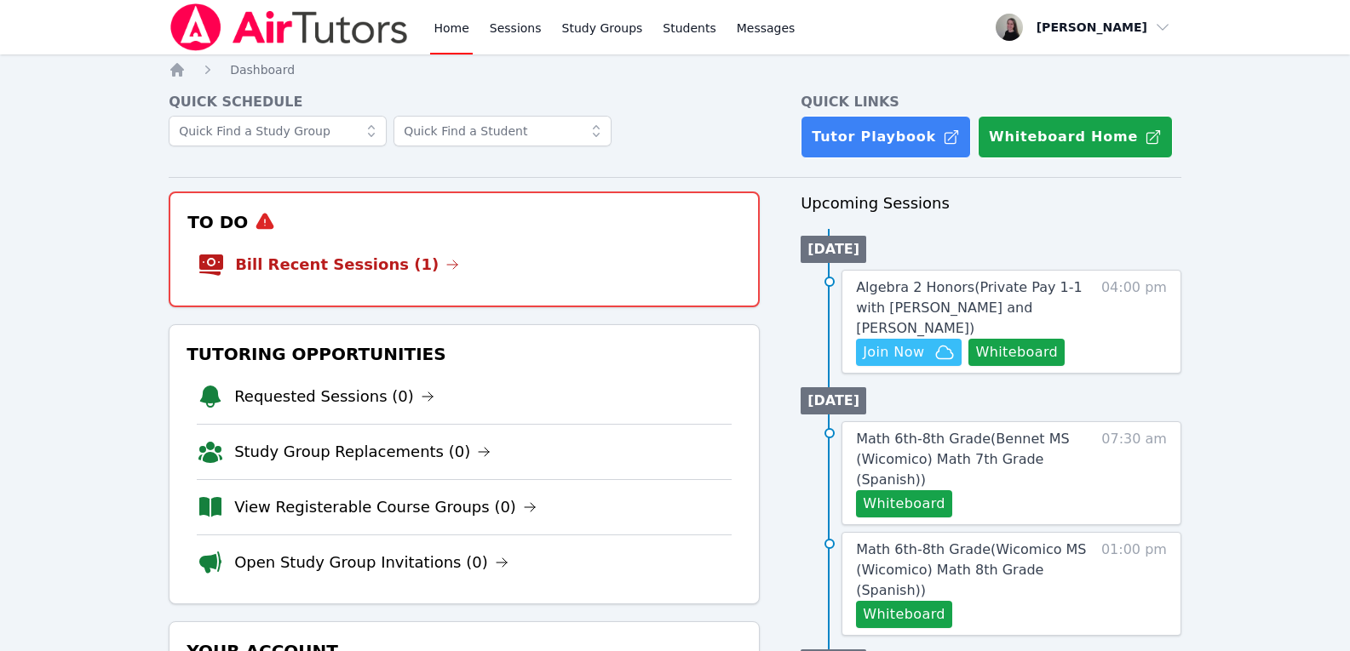
click at [301, 245] on li "Bill Recent Sessions (1)" at bounding box center [464, 265] width 533 height 54
click at [308, 284] on li "Bill Recent Sessions (1)" at bounding box center [464, 265] width 533 height 54
click at [312, 273] on link "Bill Recent Sessions (1)" at bounding box center [347, 265] width 224 height 24
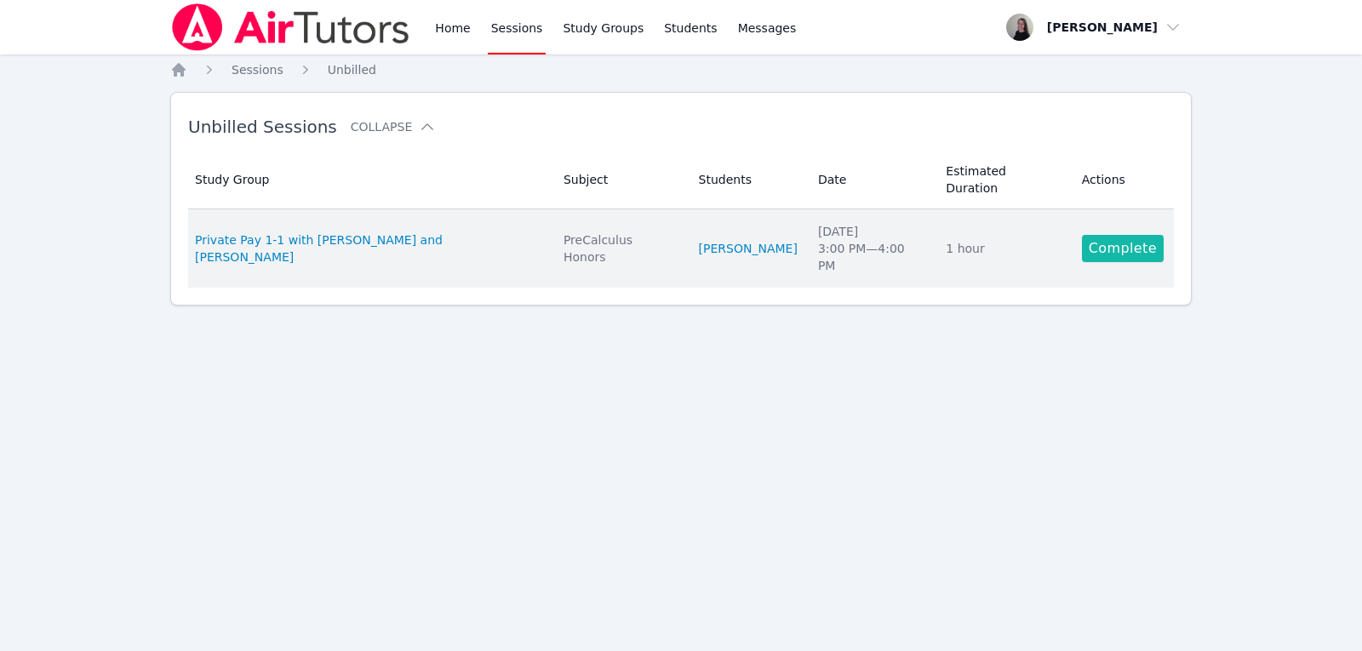
click at [1082, 235] on link "Complete" at bounding box center [1123, 248] width 82 height 27
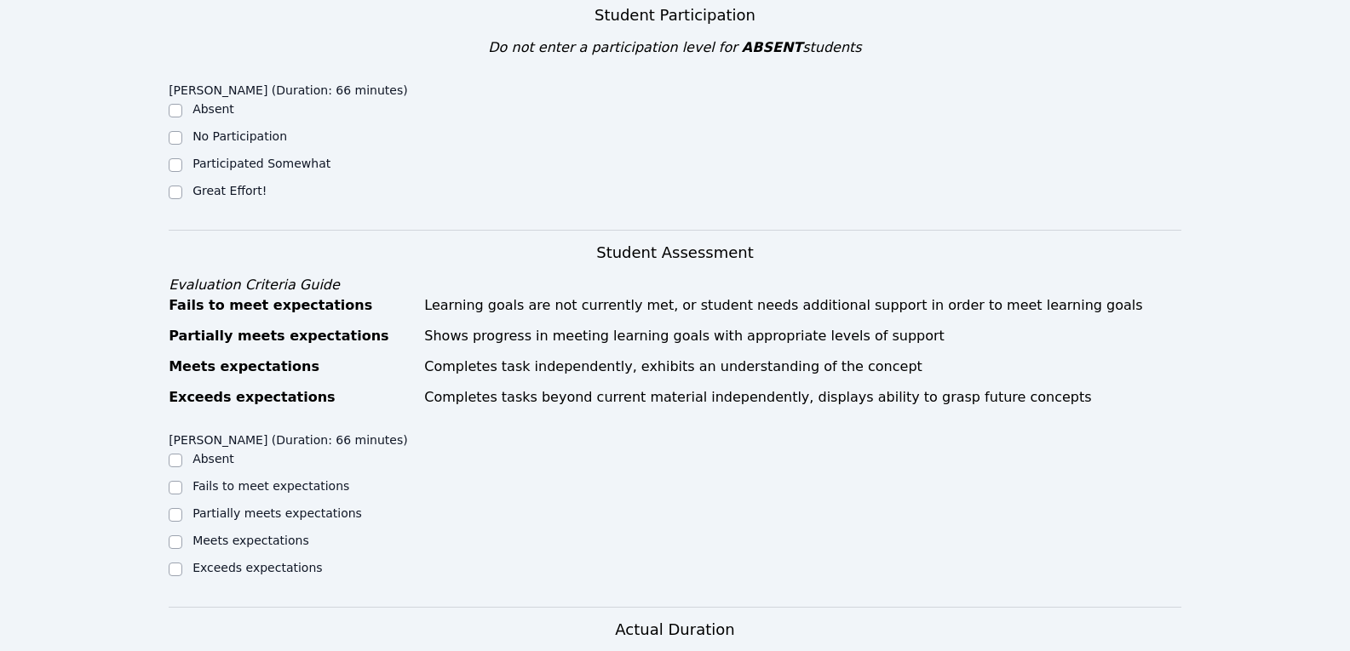
scroll to position [341, 0]
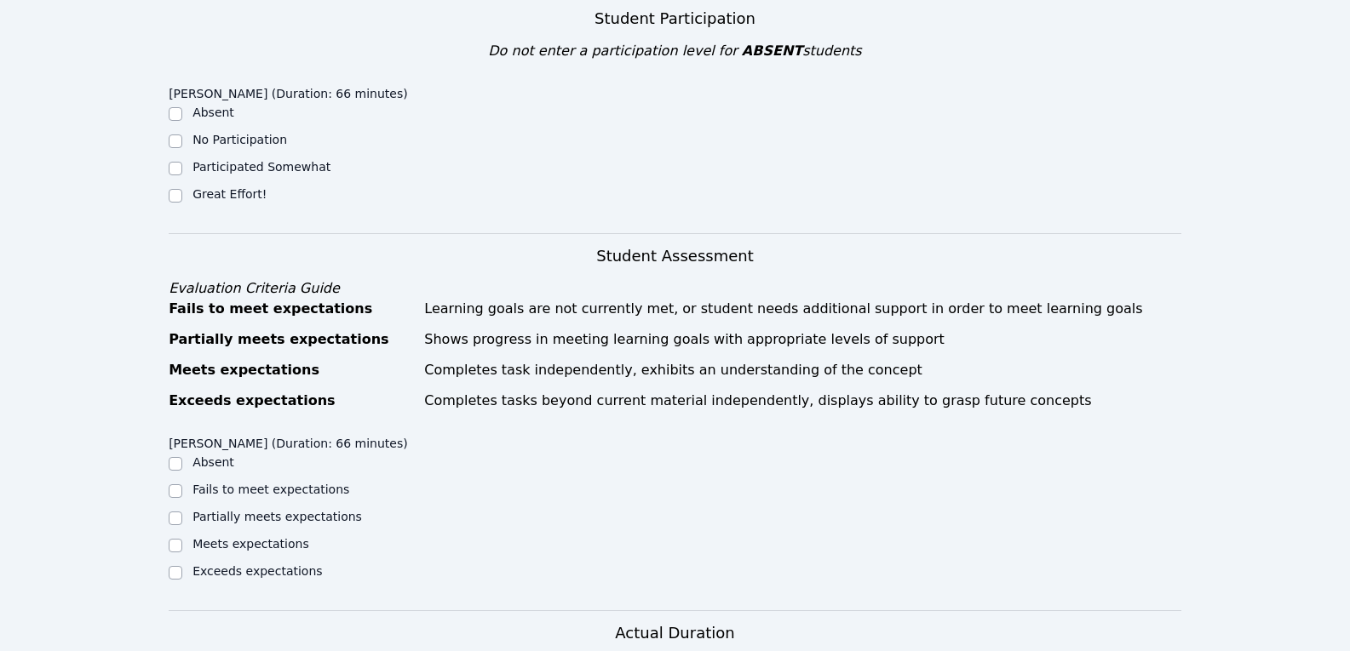
click at [186, 194] on div "Great Effort!" at bounding box center [295, 196] width 253 height 20
click at [178, 197] on input "Great Effort!" at bounding box center [176, 196] width 14 height 14
checkbox input "true"
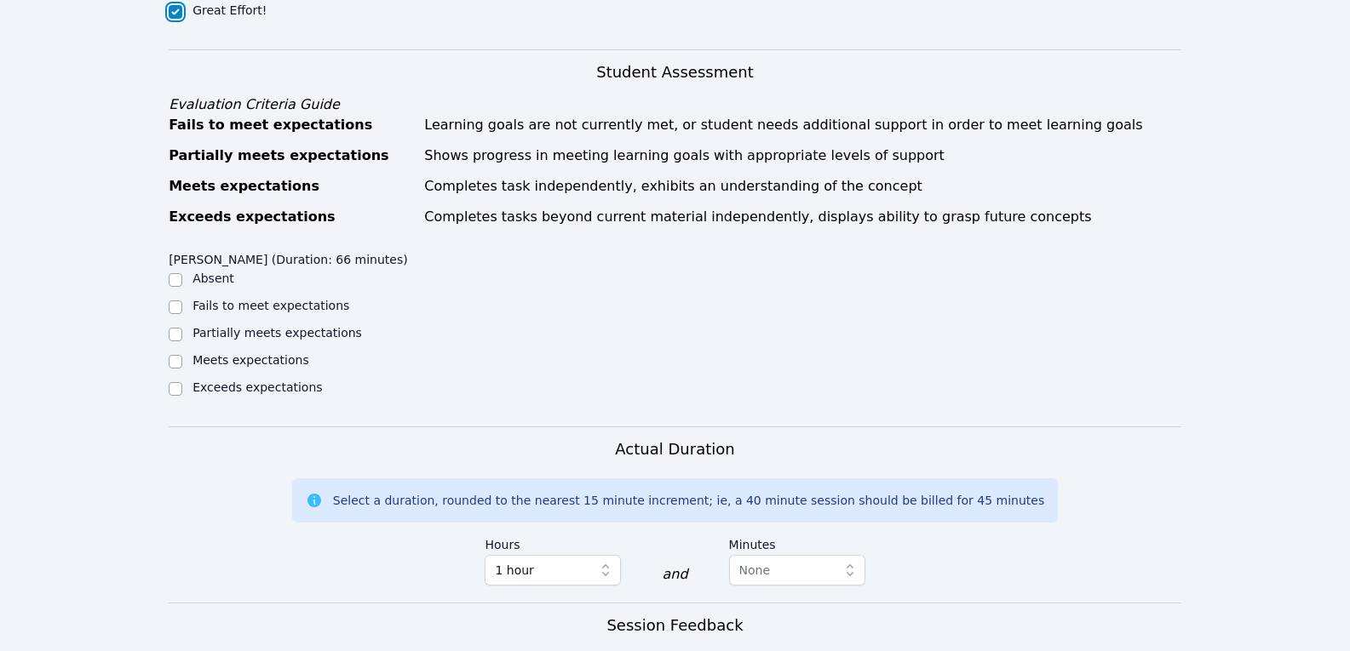
scroll to position [766, 0]
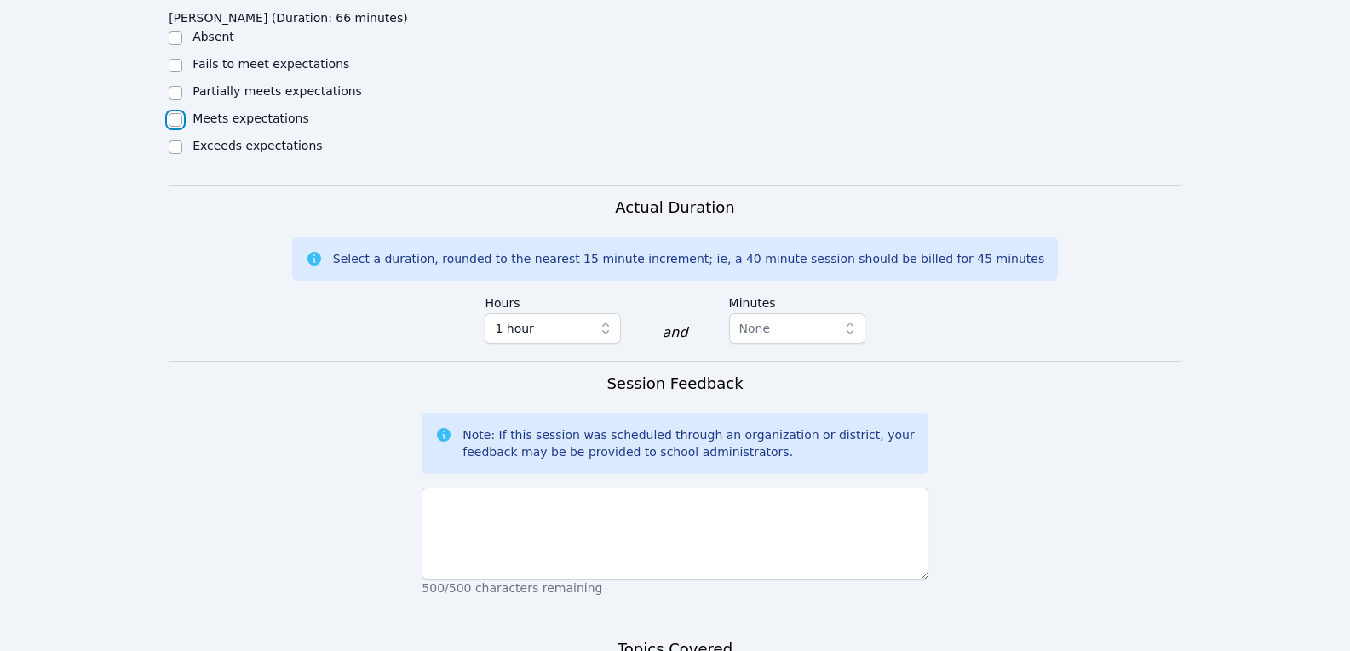
click at [181, 122] on input "Meets expectations" at bounding box center [176, 120] width 14 height 14
checkbox input "true"
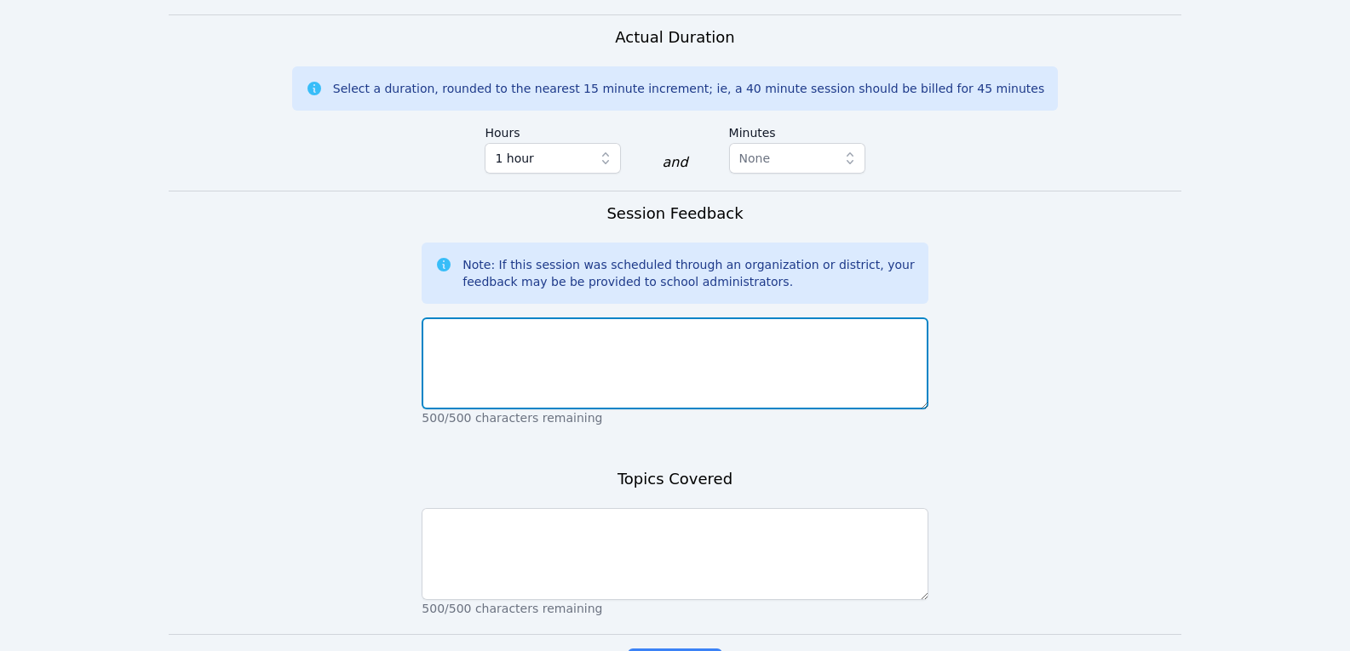
click at [614, 363] on textarea at bounding box center [675, 364] width 506 height 92
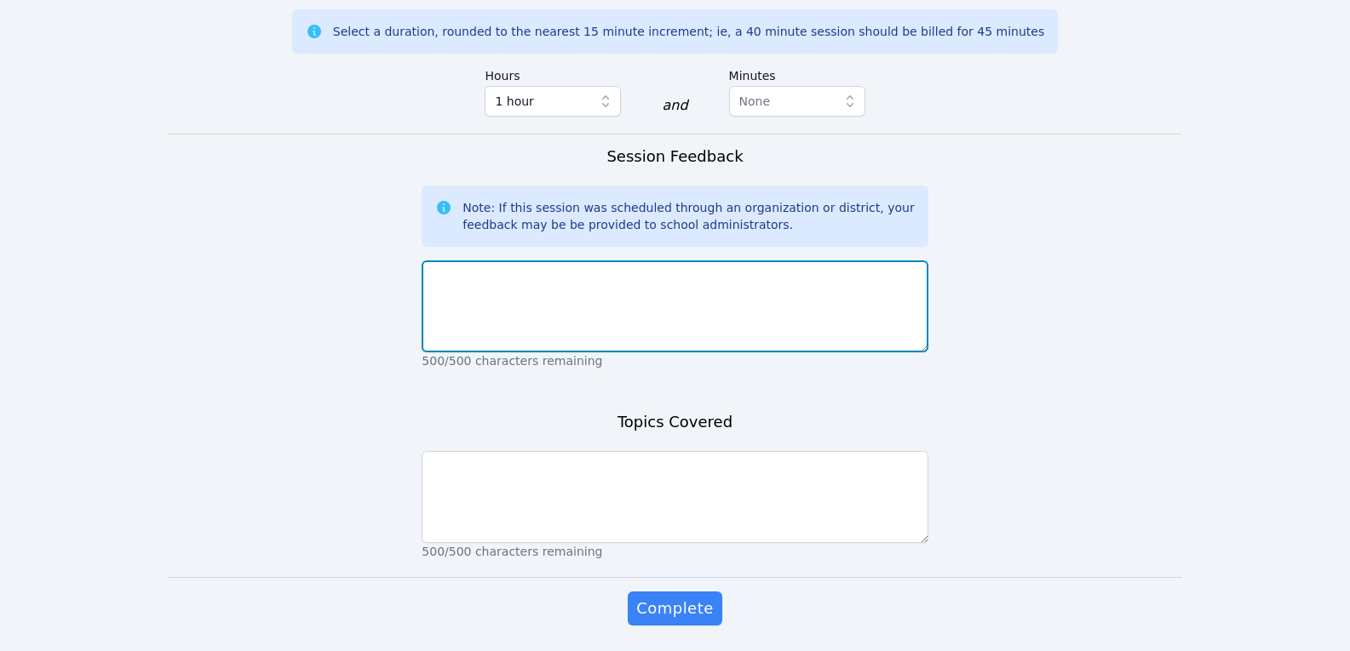
scroll to position [1050, 0]
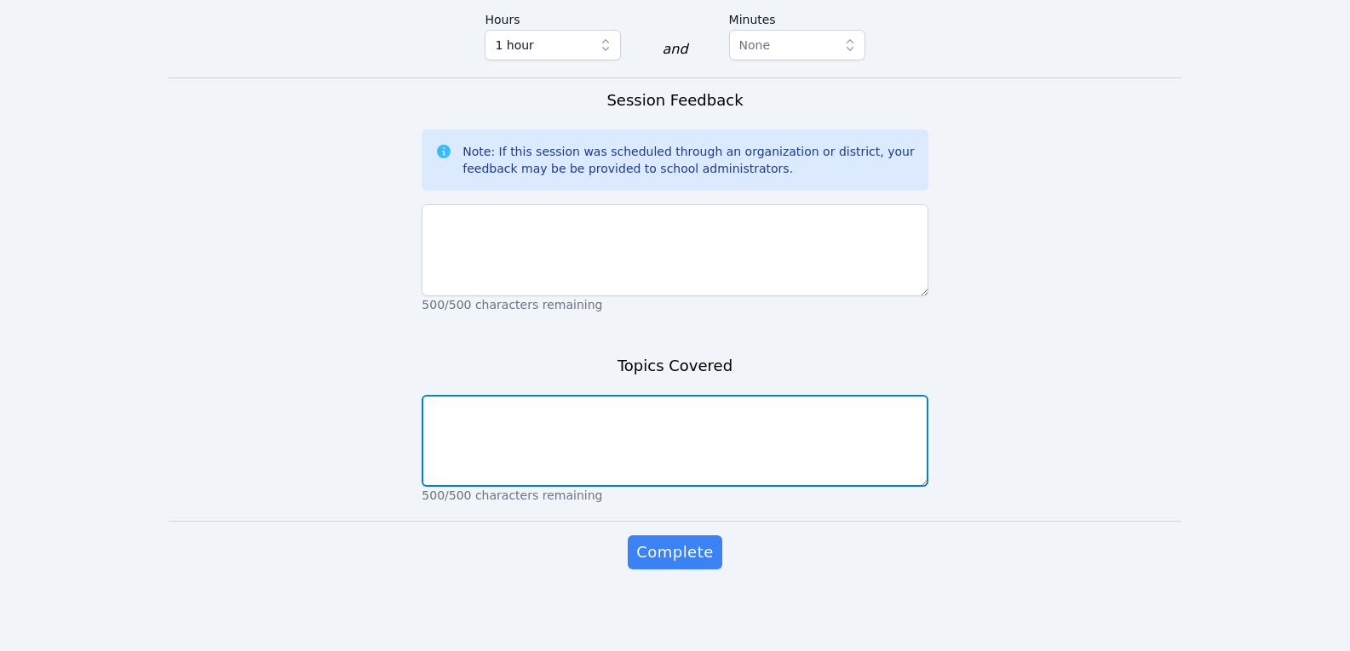
click at [590, 432] on textarea at bounding box center [675, 441] width 506 height 92
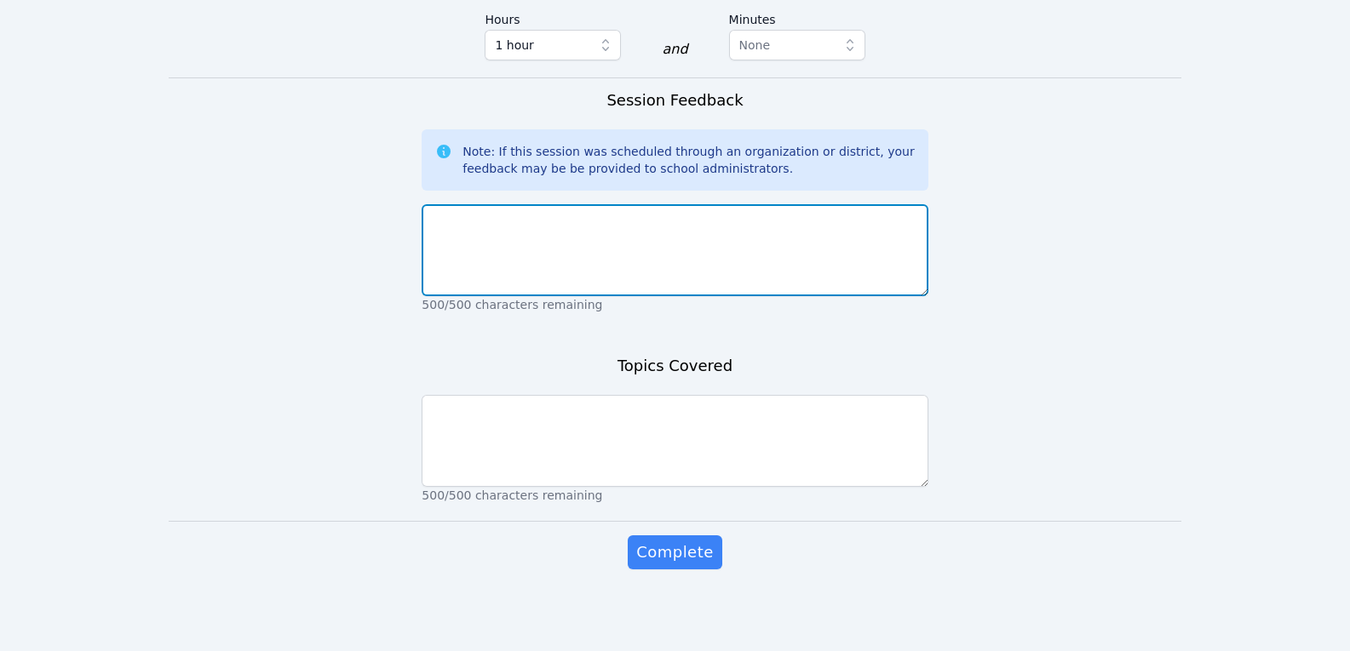
click at [789, 225] on textarea at bounding box center [675, 250] width 506 height 92
type textarea "He went over his homework that we started yesterday."
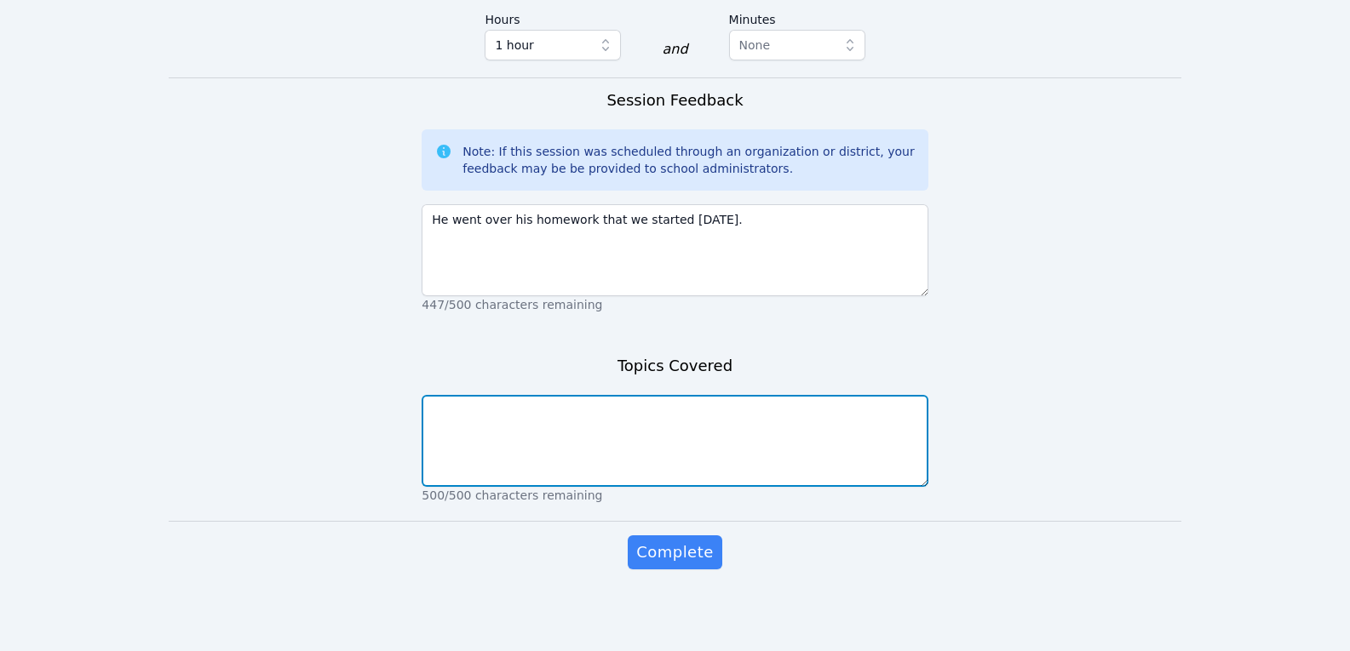
click at [753, 462] on textarea at bounding box center [675, 441] width 506 height 92
type textarea "Rational functions"
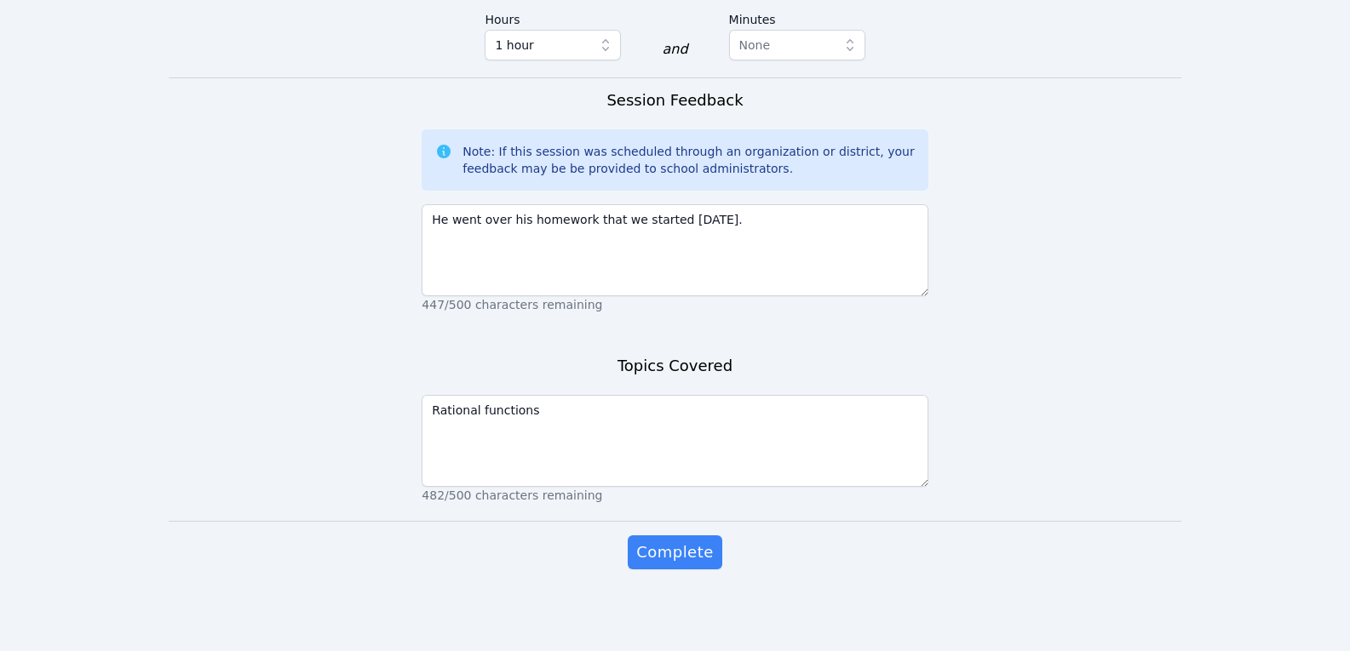
click at [663, 543] on span "Complete" at bounding box center [674, 553] width 77 height 24
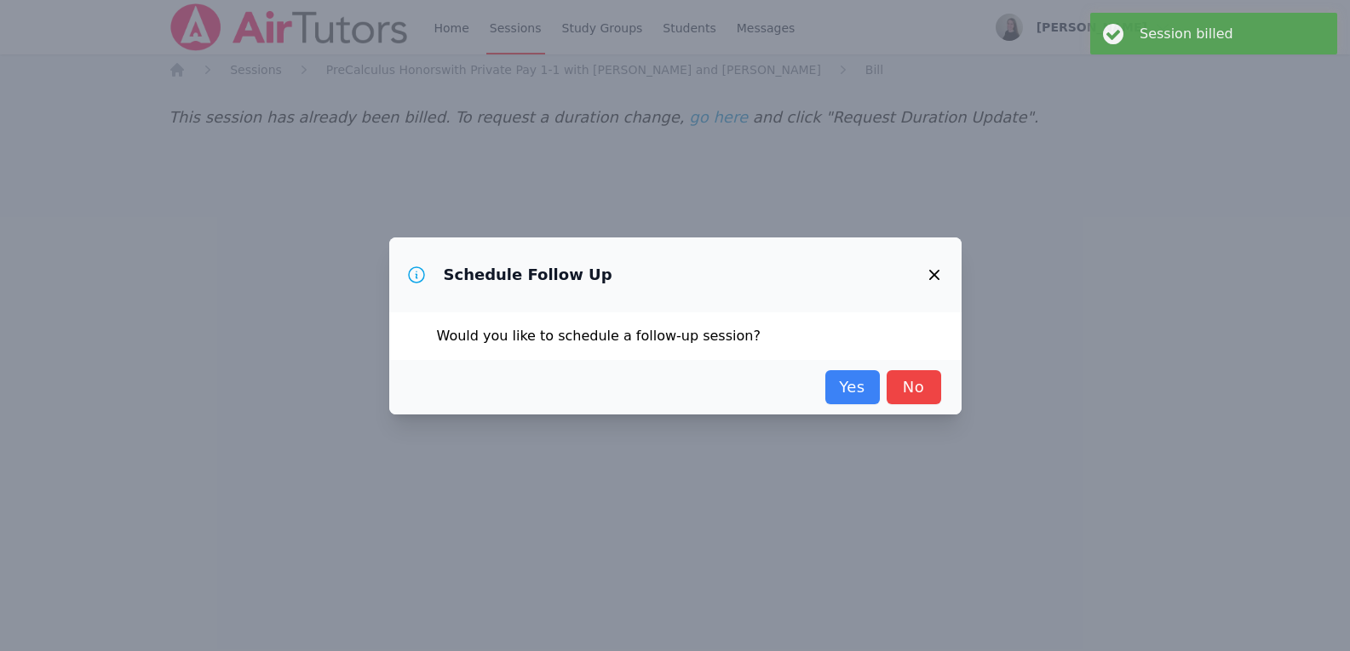
scroll to position [0, 0]
click at [866, 394] on link "Yes" at bounding box center [858, 387] width 54 height 34
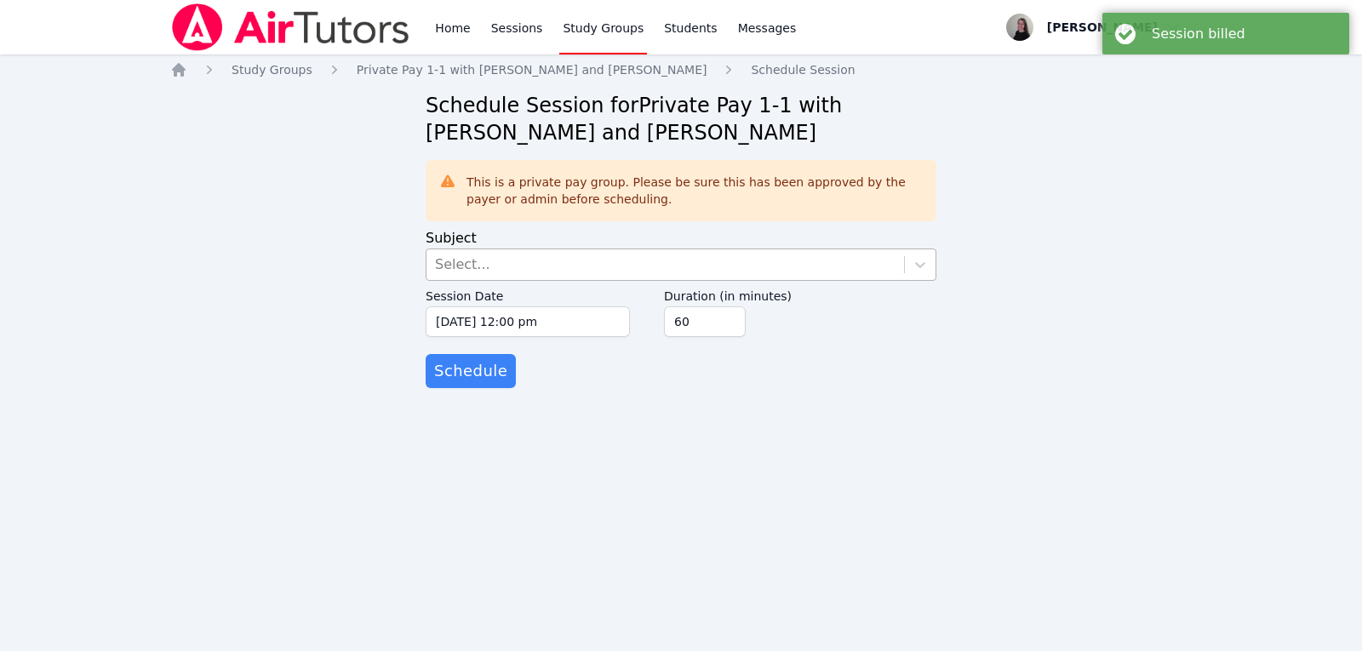
click at [624, 267] on div "Select..." at bounding box center [666, 265] width 478 height 31
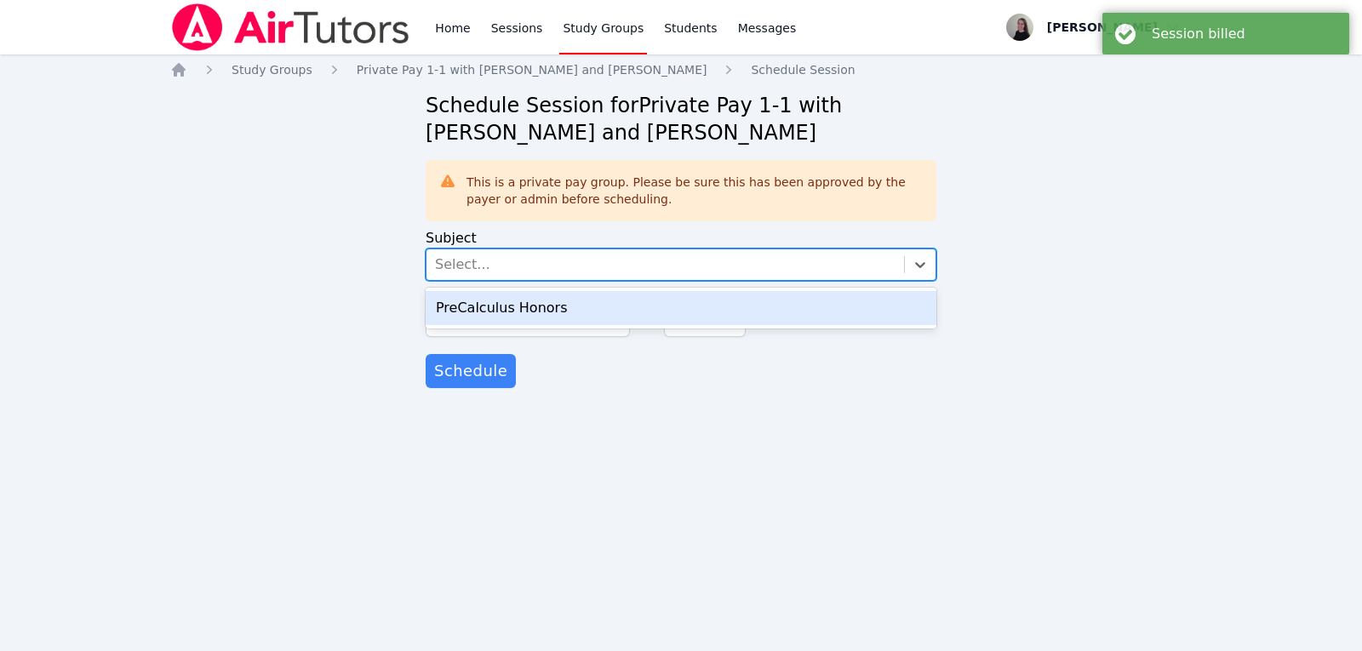
drag, startPoint x: 537, startPoint y: 304, endPoint x: 542, endPoint y: 319, distance: 15.9
click at [537, 305] on div "PreCalculus Honors" at bounding box center [681, 308] width 511 height 34
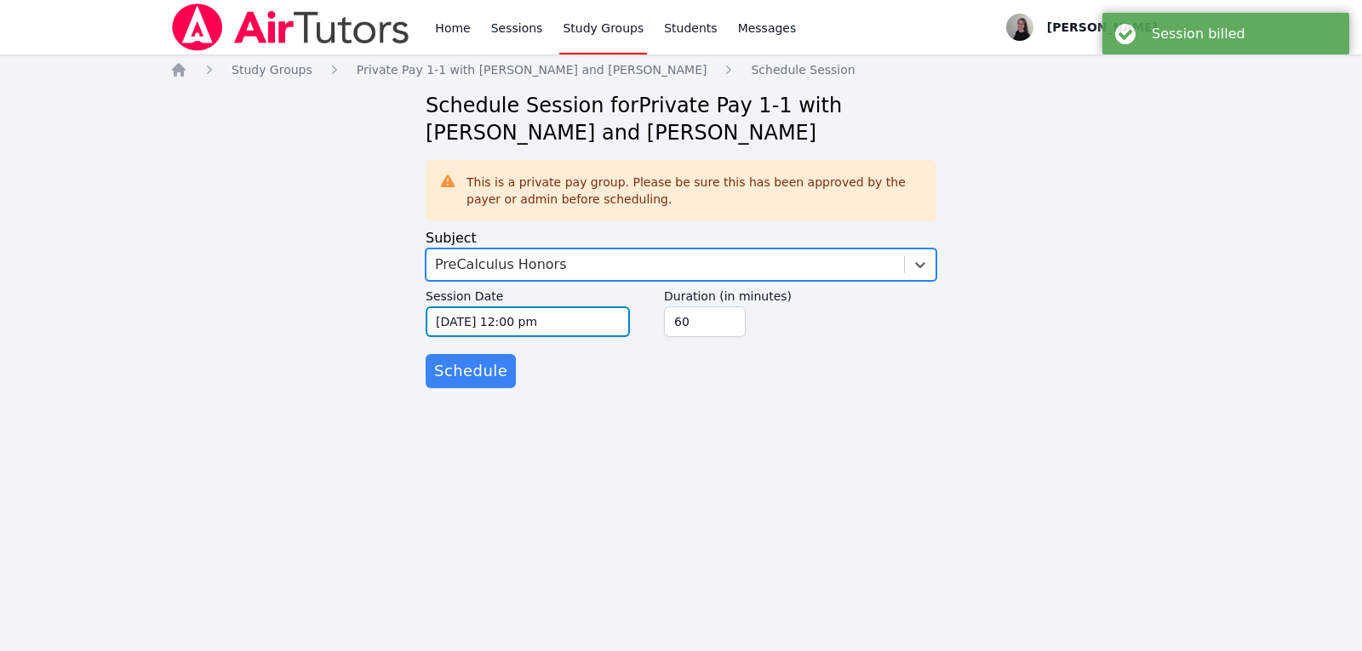
click at [544, 325] on input "[DATE] 12:00 pm" at bounding box center [528, 322] width 204 height 31
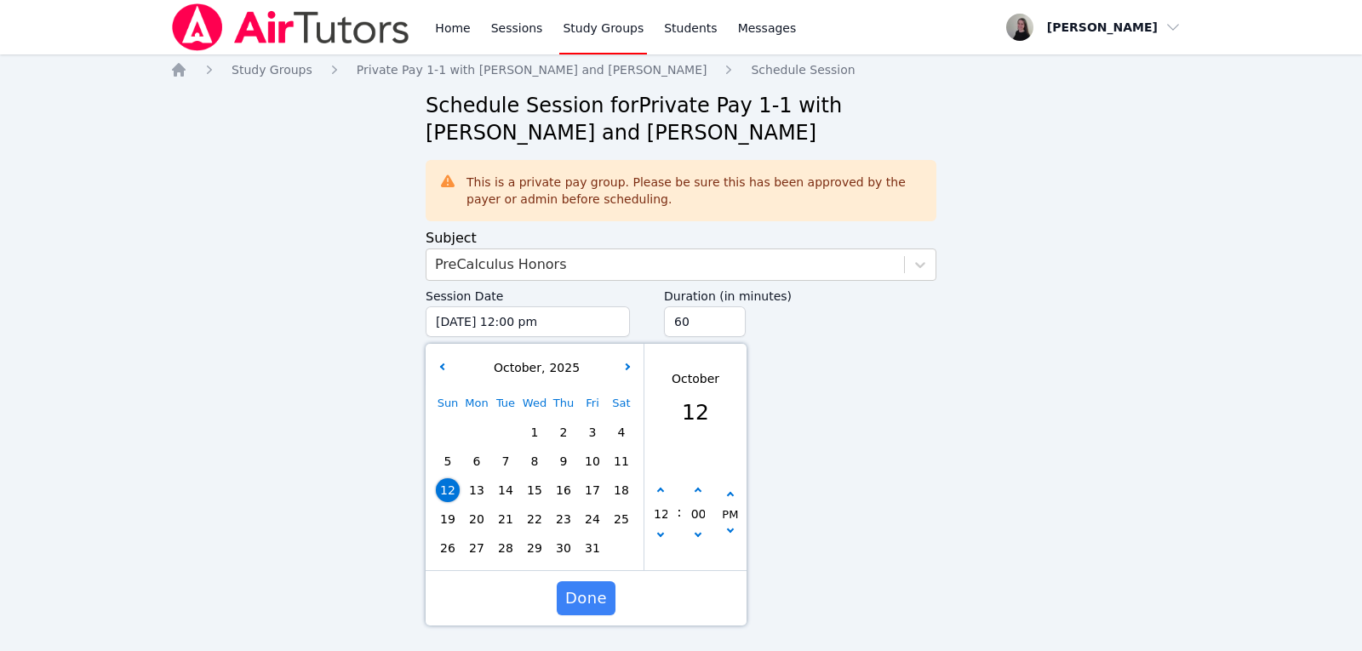
click at [621, 496] on span "18" at bounding box center [622, 491] width 24 height 24
click at [666, 498] on div "12" at bounding box center [661, 514] width 32 height 63
click at [666, 497] on button "button" at bounding box center [660, 491] width 17 height 17
type input "10/18/2025 01:00 pm"
type input "01"
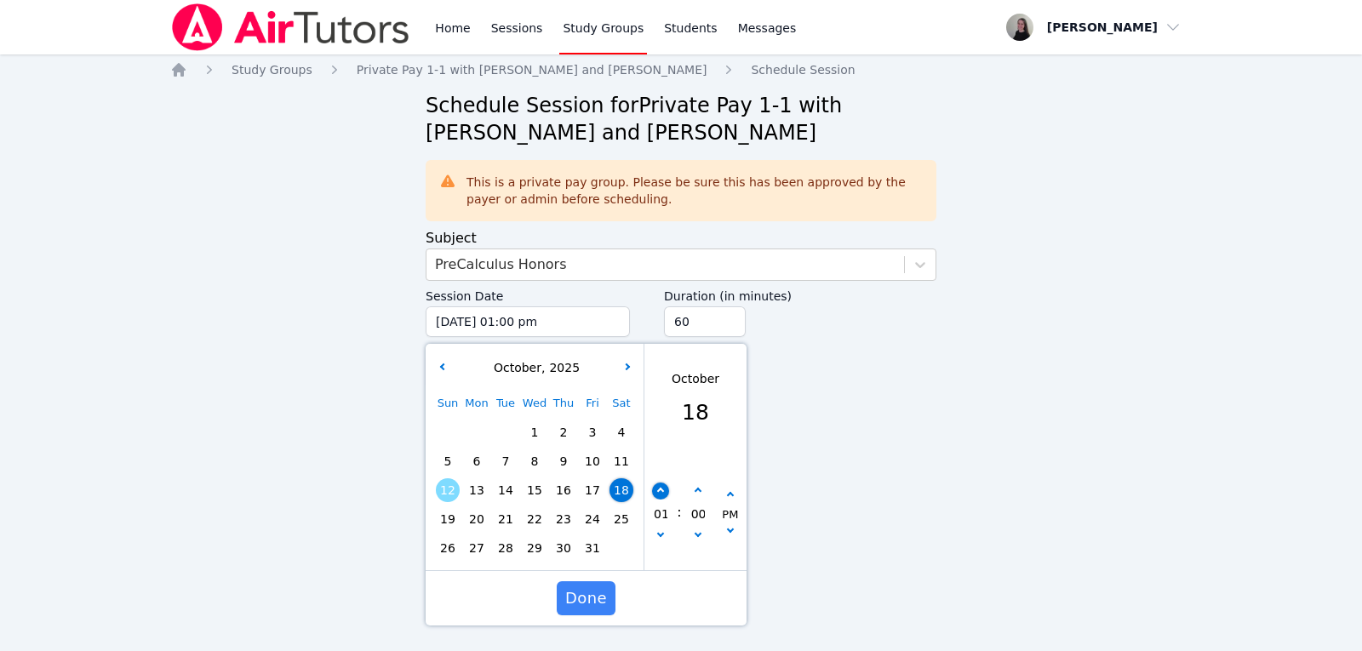
click at [666, 497] on button "button" at bounding box center [660, 491] width 17 height 17
type input "10/18/2025 02:00 pm"
type input "02"
click at [598, 590] on span "Done" at bounding box center [586, 599] width 42 height 24
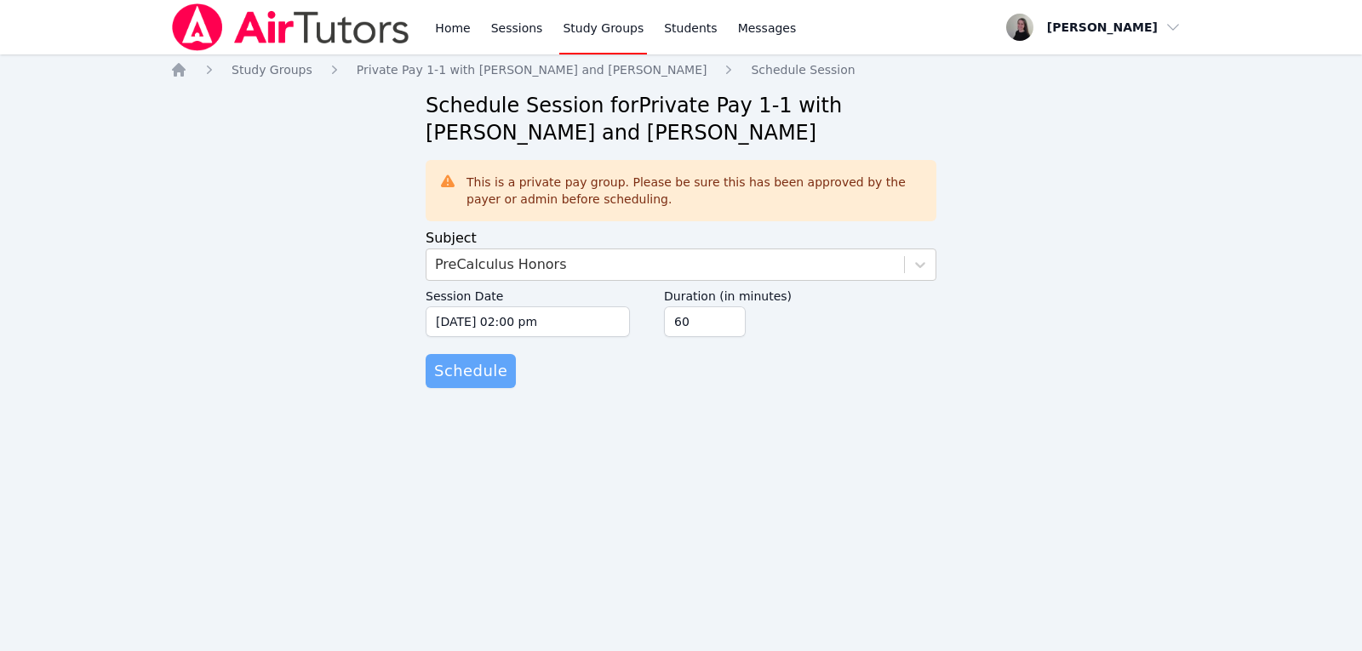
click at [477, 376] on span "Schedule" at bounding box center [470, 371] width 73 height 24
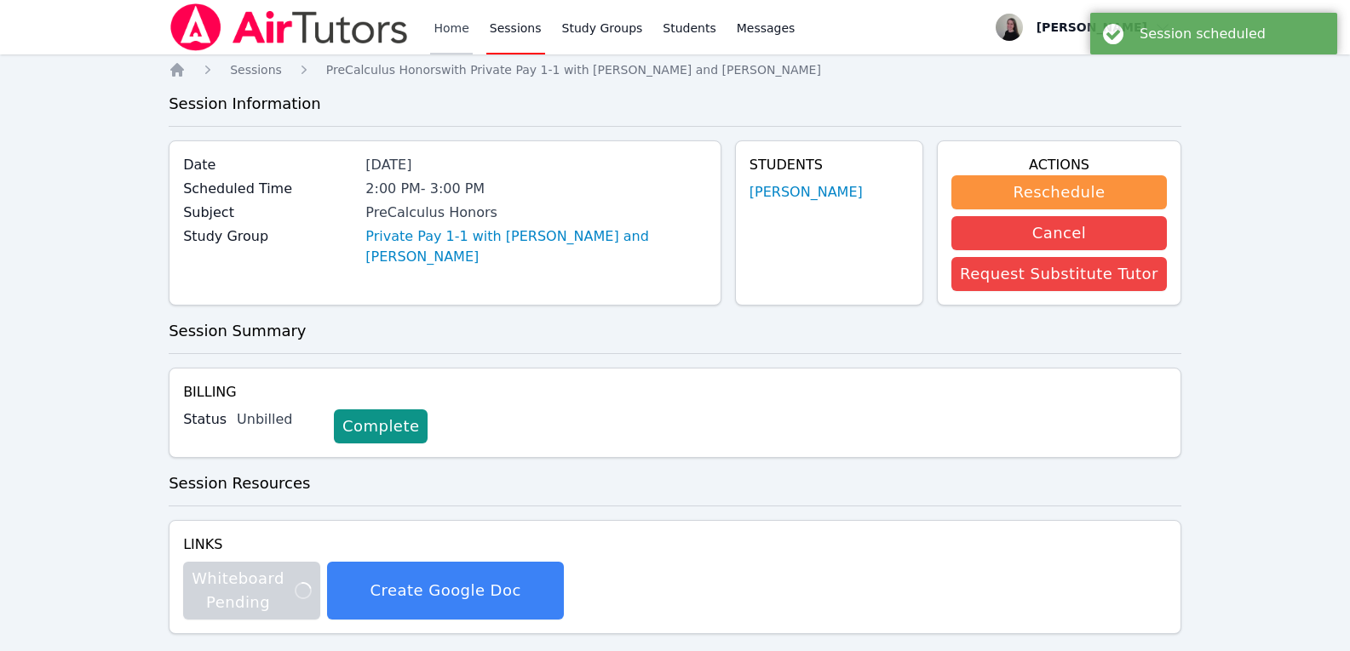
click at [451, 32] on link "Home" at bounding box center [451, 27] width 42 height 54
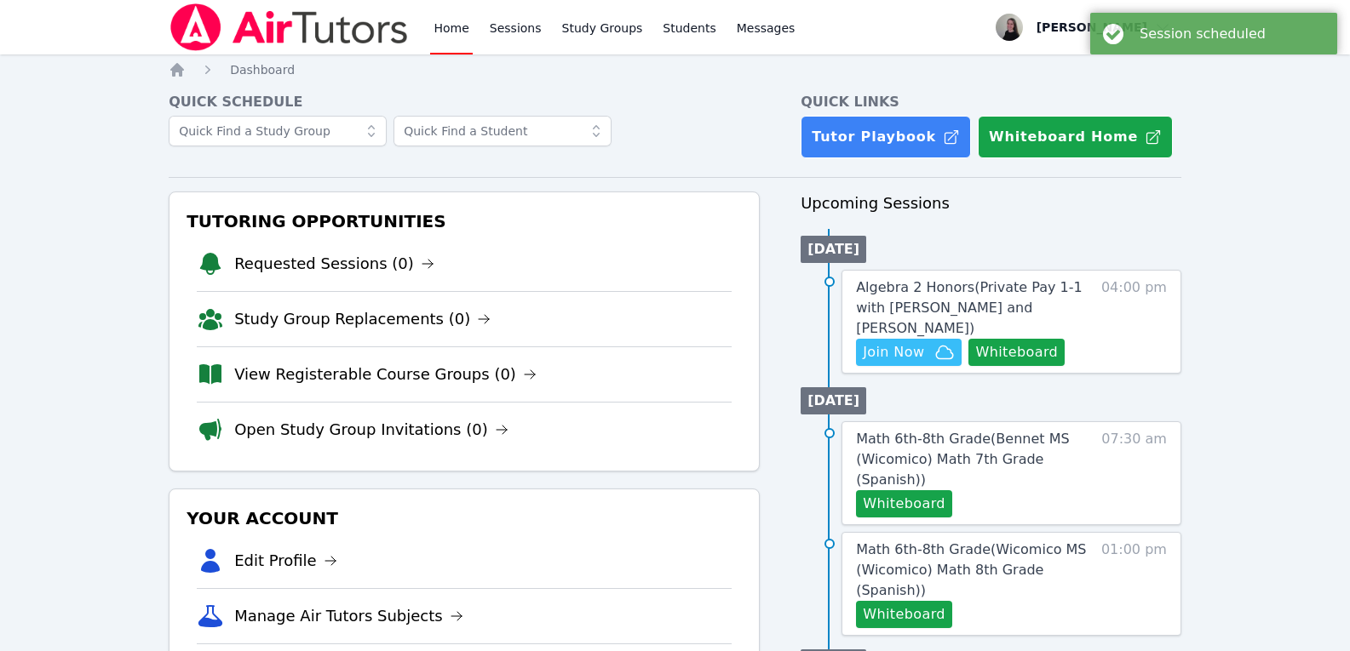
click at [542, 37] on div "Home Sessions Study Groups Students Messages" at bounding box center [614, 27] width 368 height 54
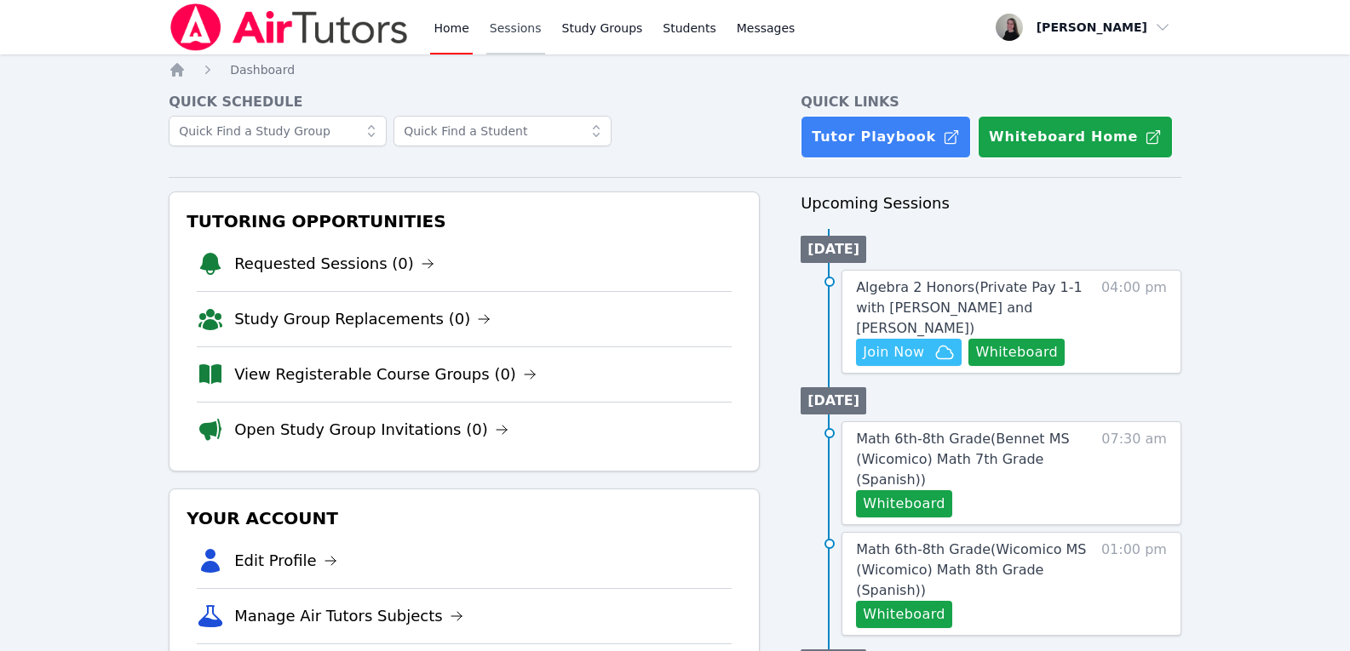
click at [519, 34] on link "Sessions" at bounding box center [515, 27] width 59 height 54
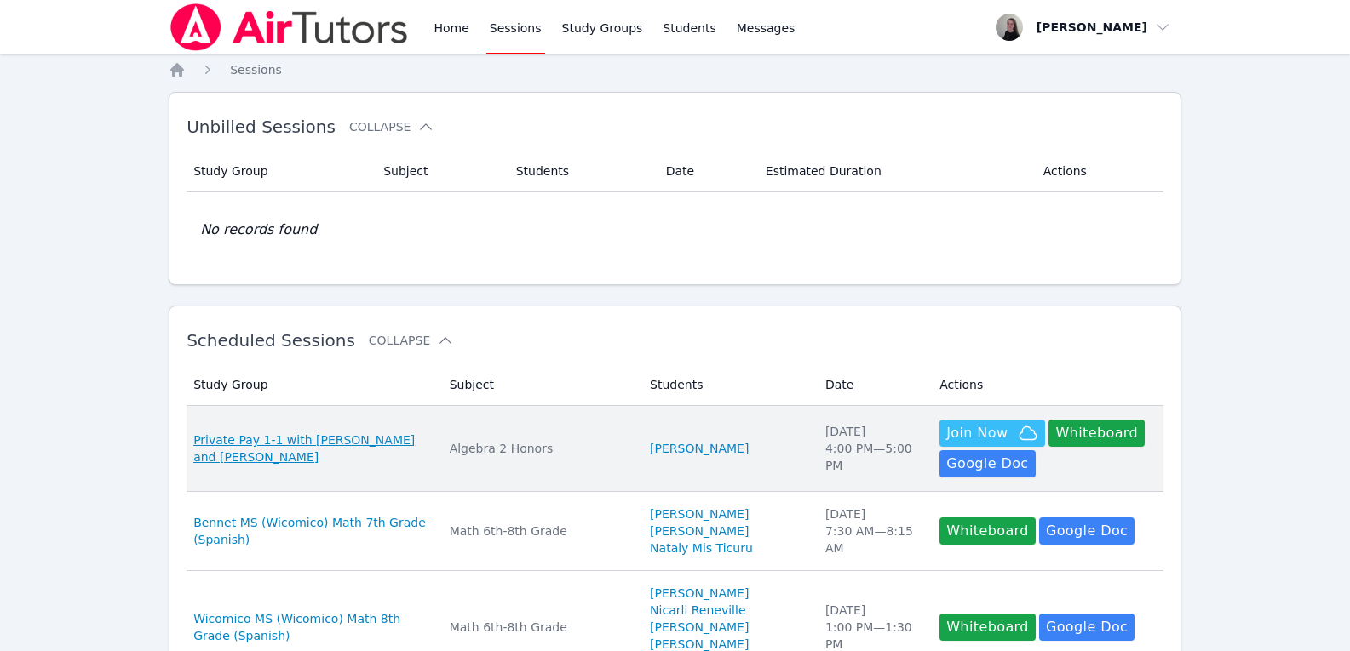
click at [304, 439] on span "Private Pay 1-1 with [PERSON_NAME] and [PERSON_NAME]" at bounding box center [311, 449] width 236 height 34
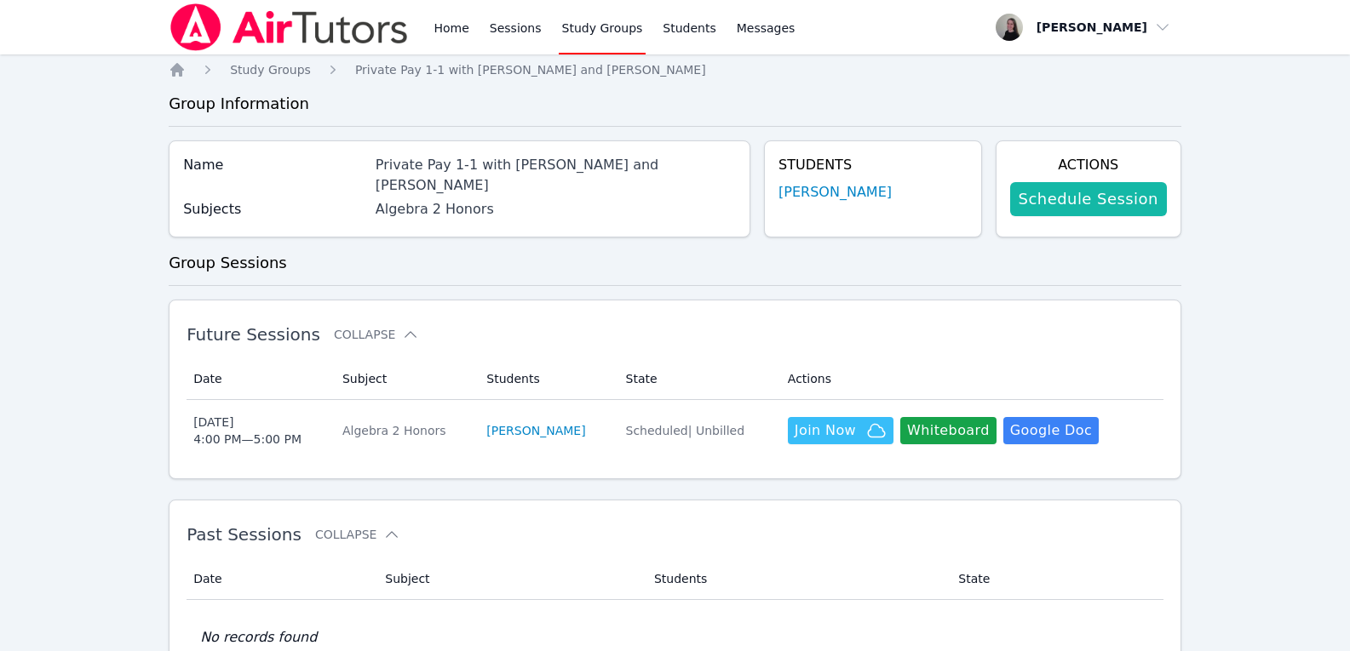
click at [1070, 206] on link "Schedule Session" at bounding box center [1088, 199] width 157 height 34
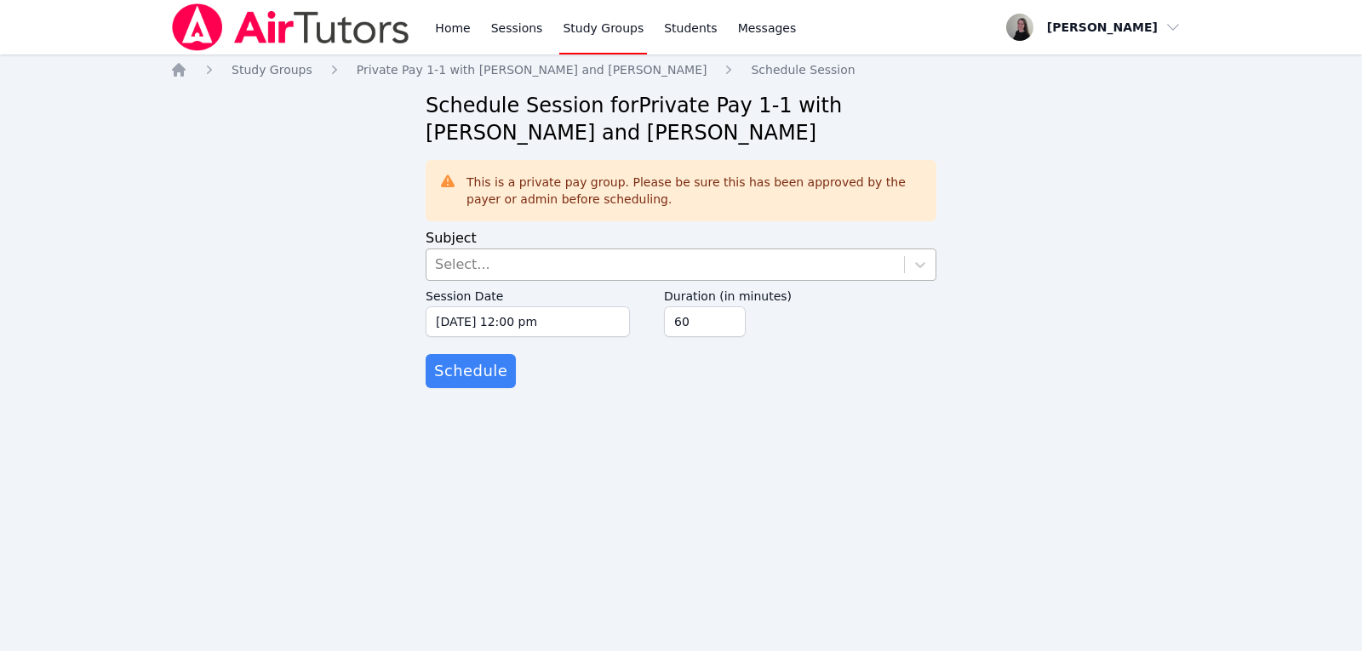
click at [565, 273] on div "Select..." at bounding box center [666, 265] width 478 height 31
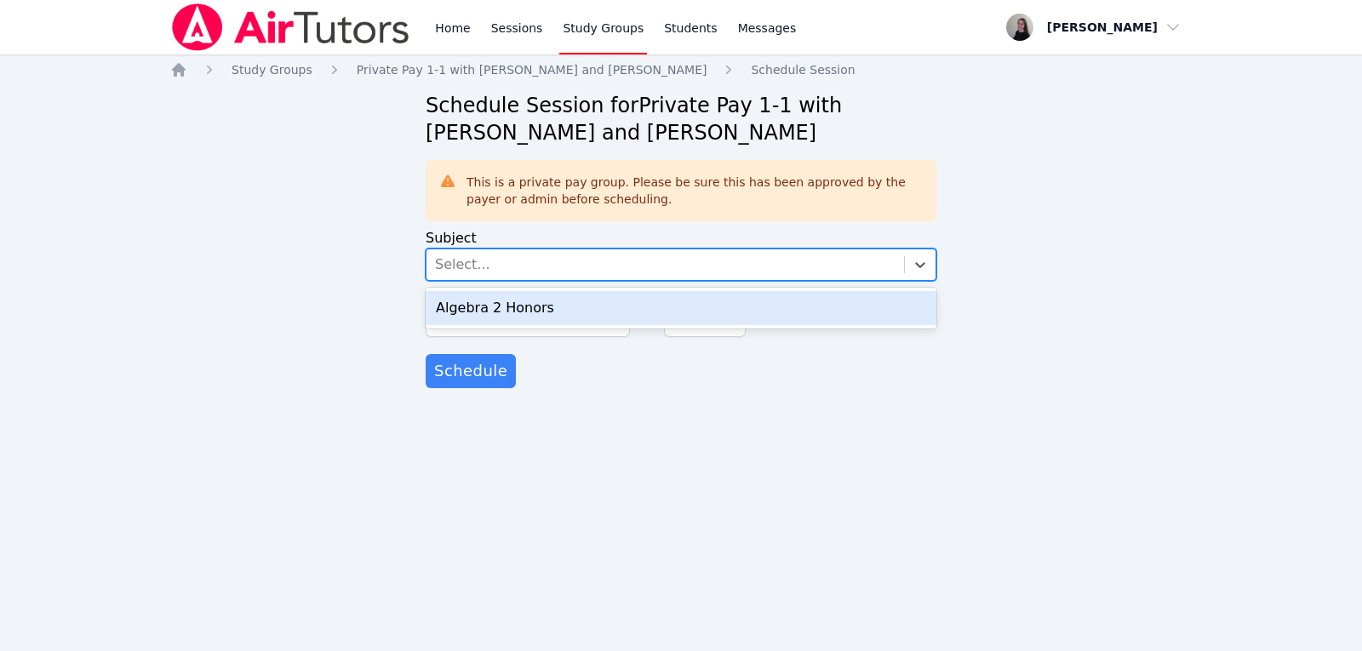
click at [496, 313] on div "Algebra 2 Honors" at bounding box center [681, 308] width 511 height 34
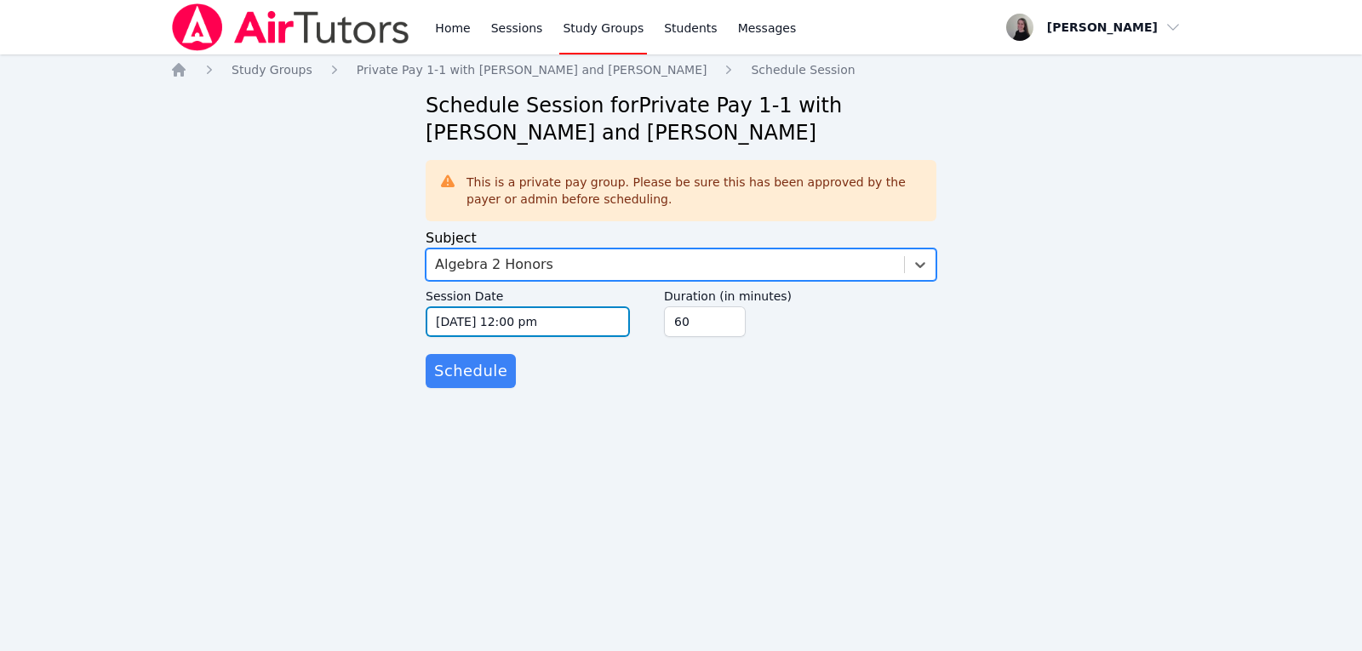
click at [538, 333] on input "[DATE] 12:00 pm" at bounding box center [528, 322] width 204 height 31
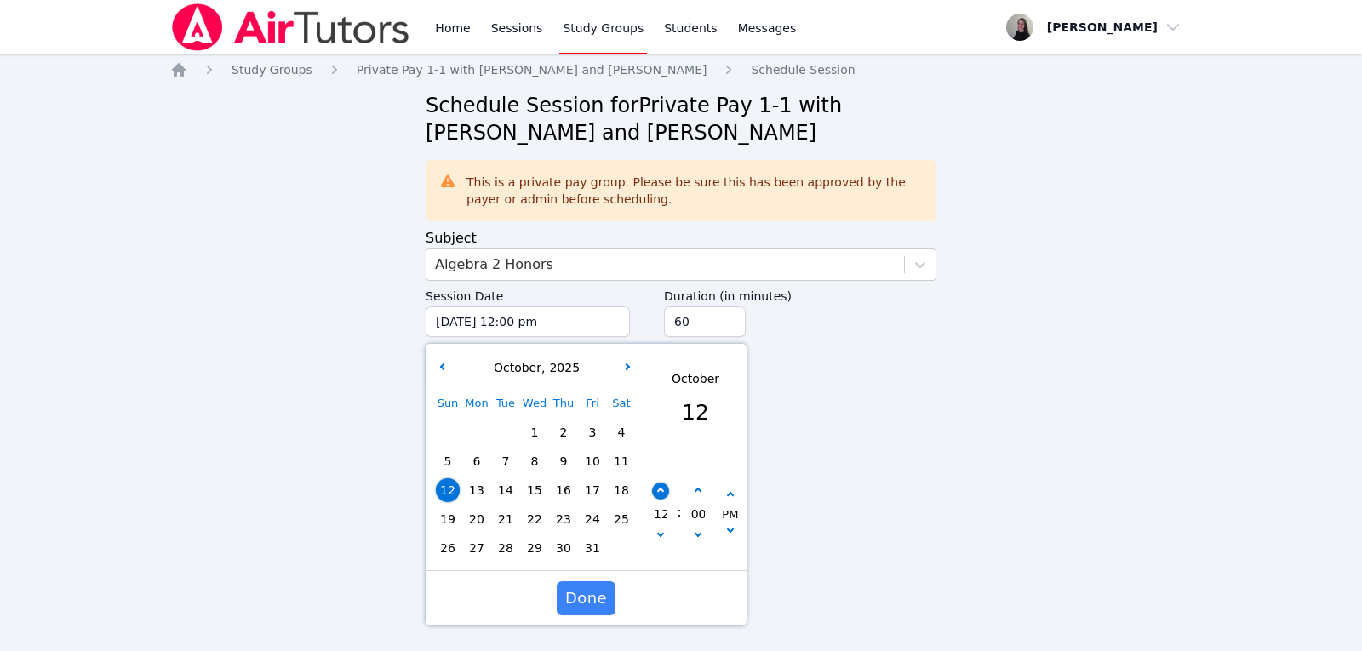
click at [663, 491] on icon "button" at bounding box center [660, 491] width 7 height 7
type input "10/12/2025 01:00 pm"
type input "01"
click at [663, 491] on icon "button" at bounding box center [660, 491] width 7 height 7
type input "10/12/2025 02:00 pm"
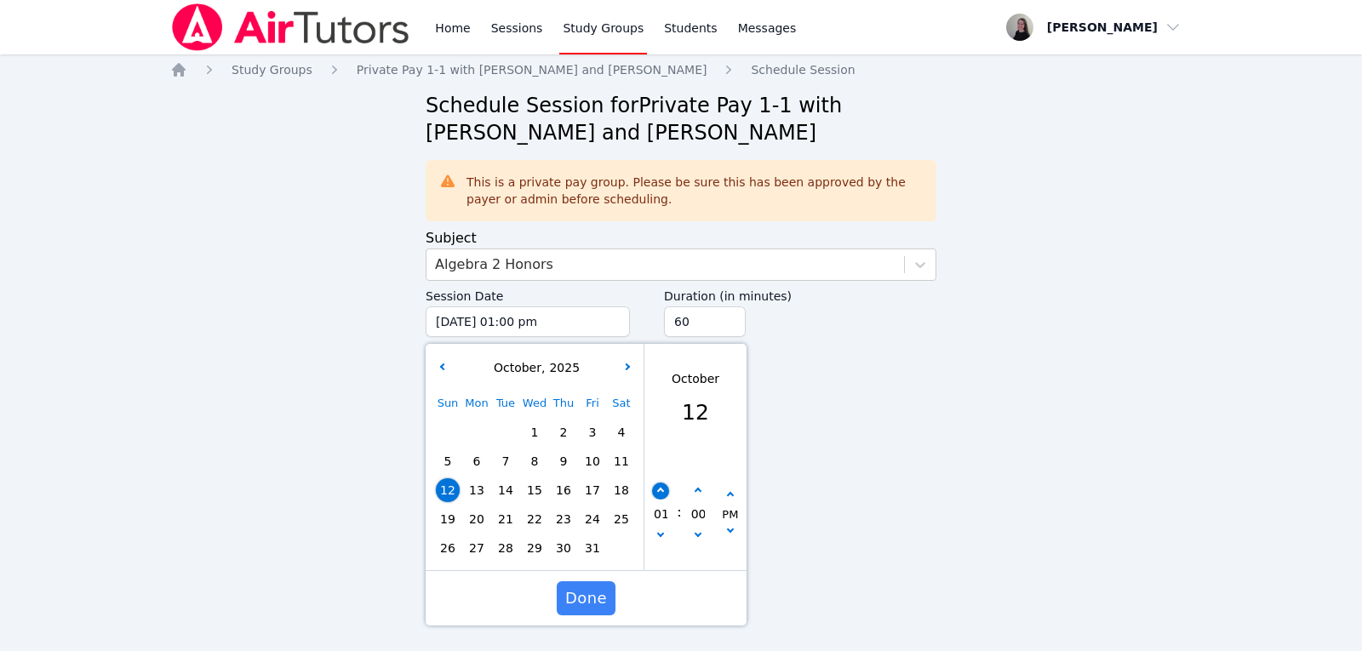
type input "02"
click at [663, 491] on icon "button" at bounding box center [660, 491] width 7 height 7
type input "10/12/2025 03:00 pm"
type input "03"
click at [663, 491] on icon "button" at bounding box center [660, 491] width 7 height 7
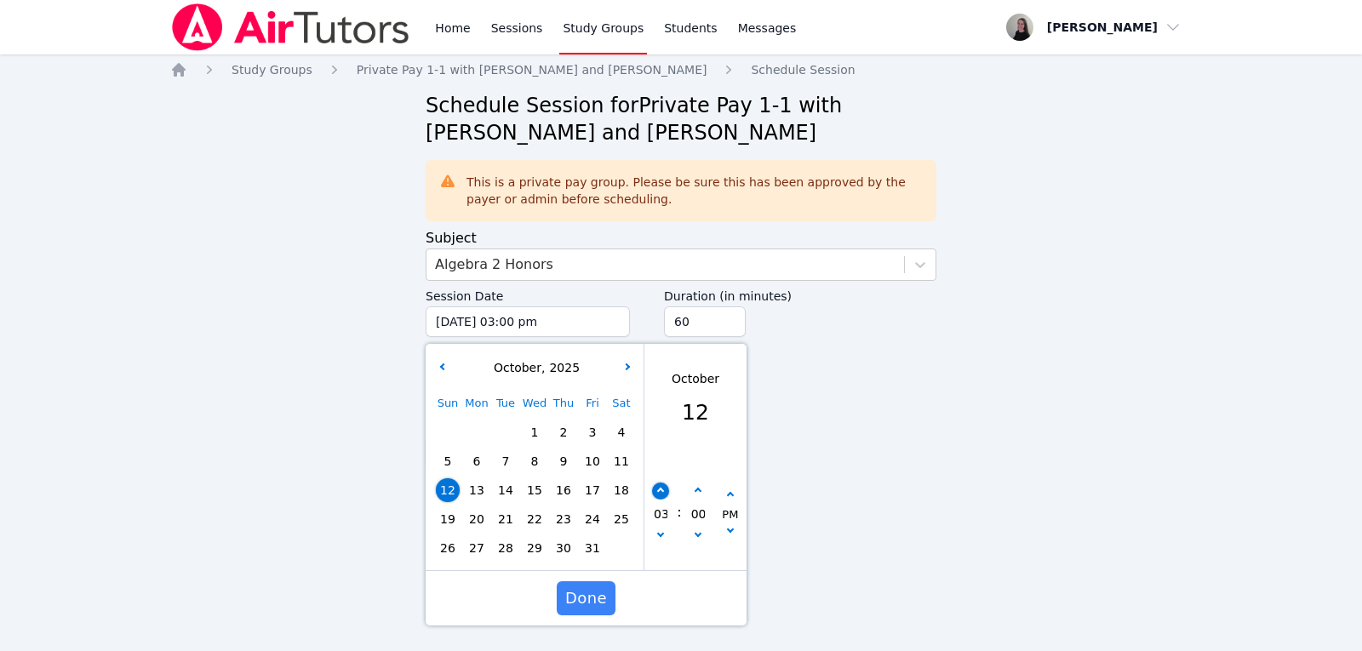
type input "10/12/2025 04:00 pm"
type input "04"
click at [662, 487] on button "button" at bounding box center [660, 491] width 17 height 17
type input "10/12/2025 05:00 pm"
type input "05"
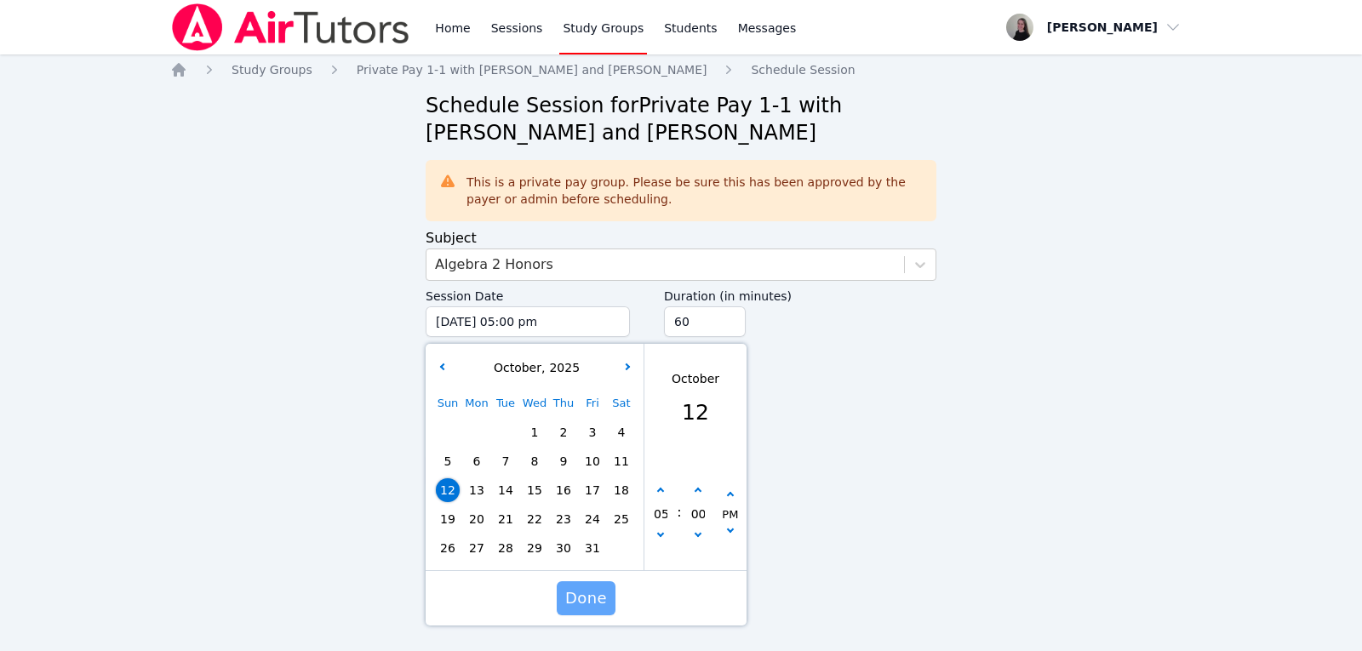
click at [577, 594] on span "Done" at bounding box center [586, 599] width 42 height 24
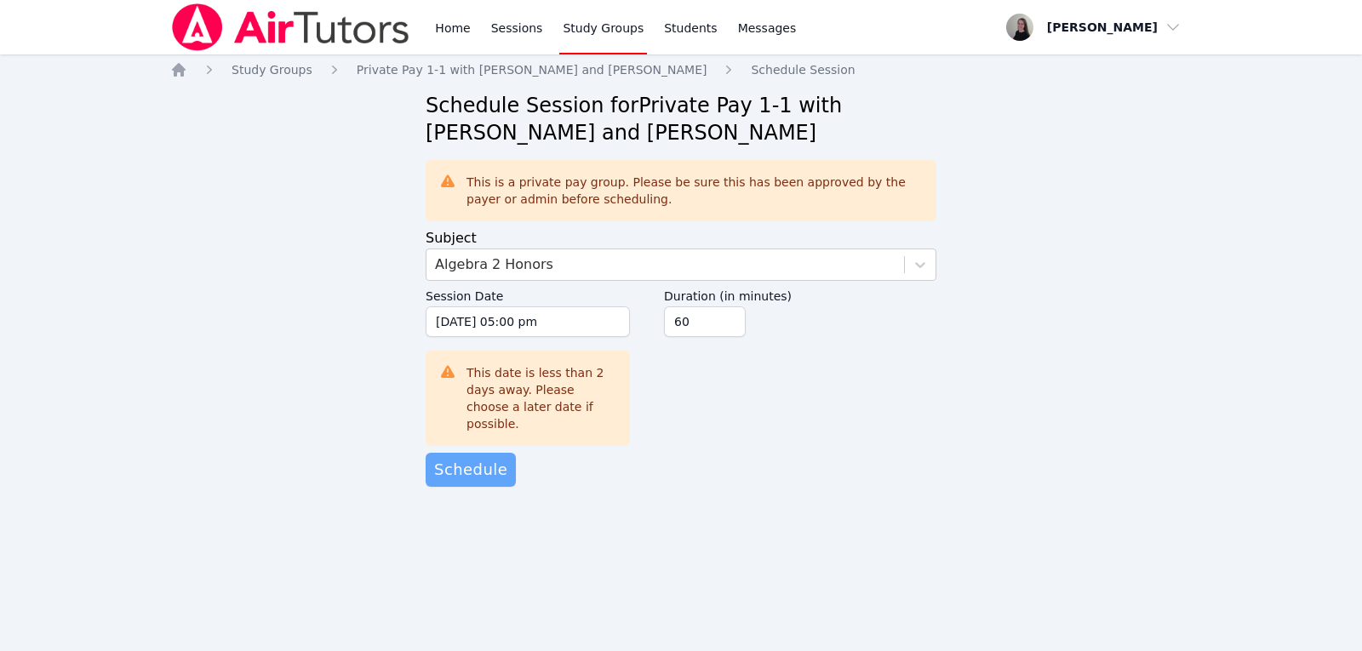
click at [476, 462] on span "Schedule" at bounding box center [470, 470] width 73 height 24
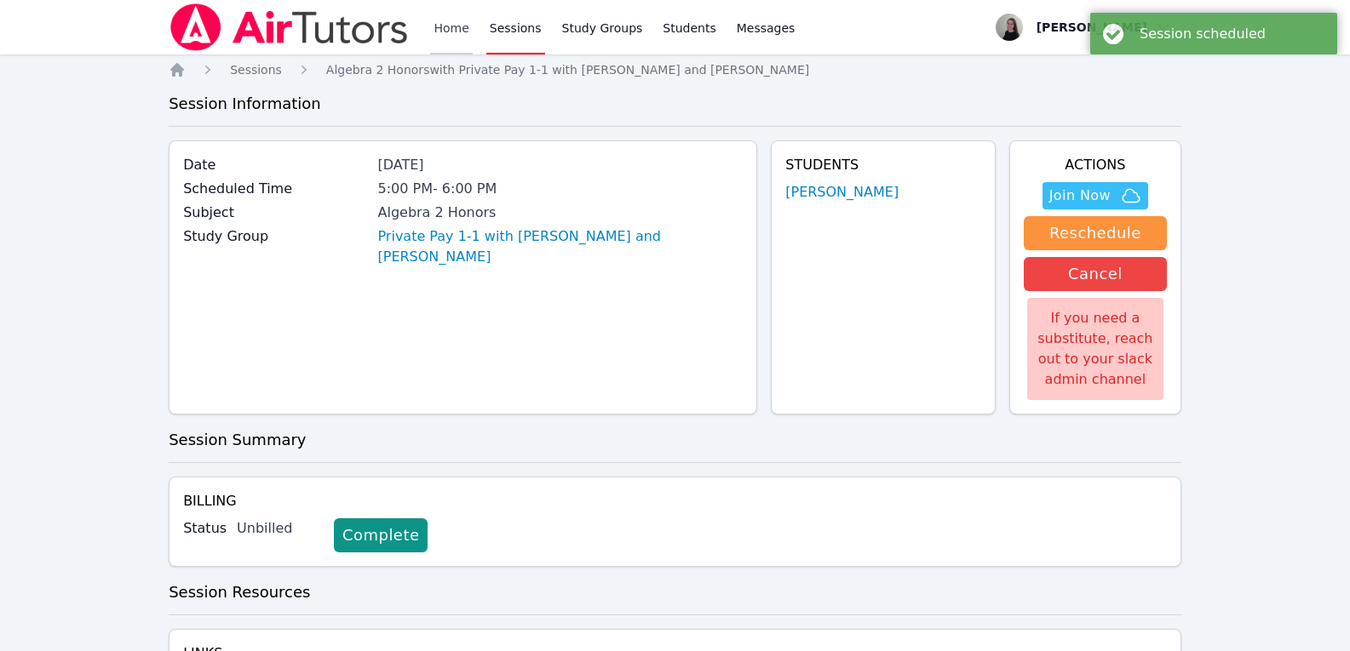
click at [447, 35] on link "Home" at bounding box center [451, 27] width 42 height 54
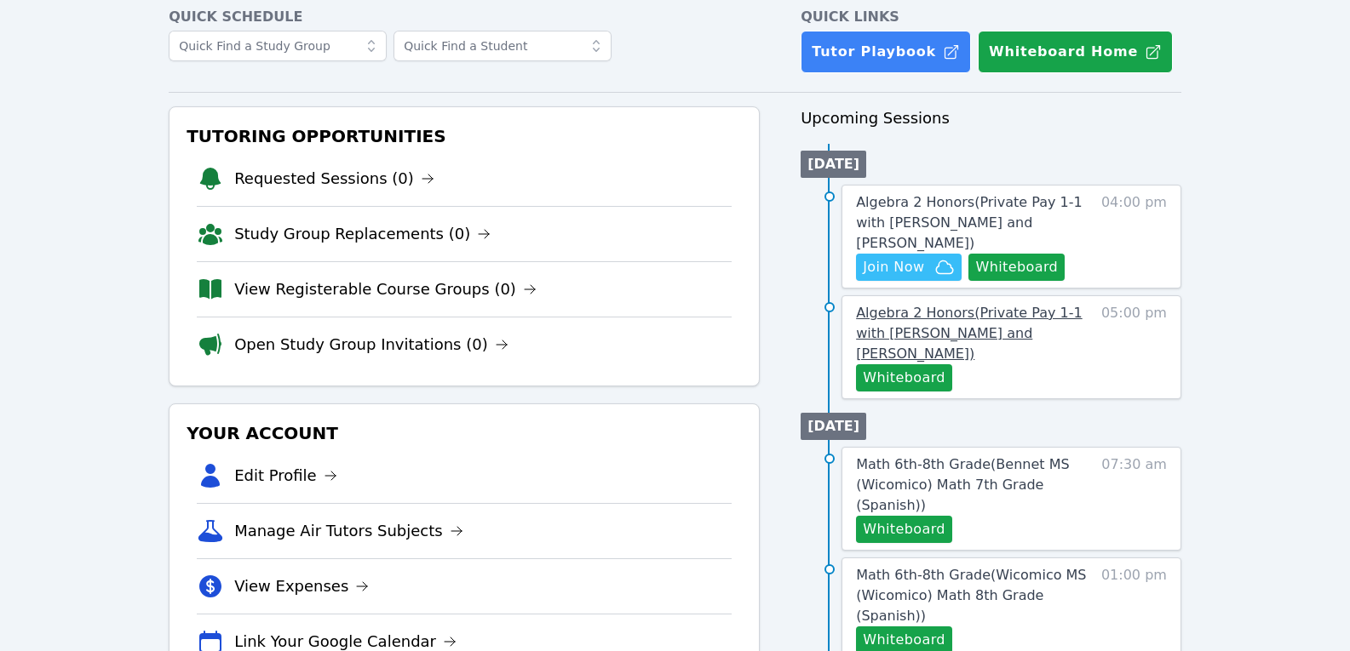
click at [984, 309] on span "Algebra 2 Honors ( Private Pay 1-1 with Evelyn Kruger and Kendra Byrd )" at bounding box center [969, 333] width 227 height 57
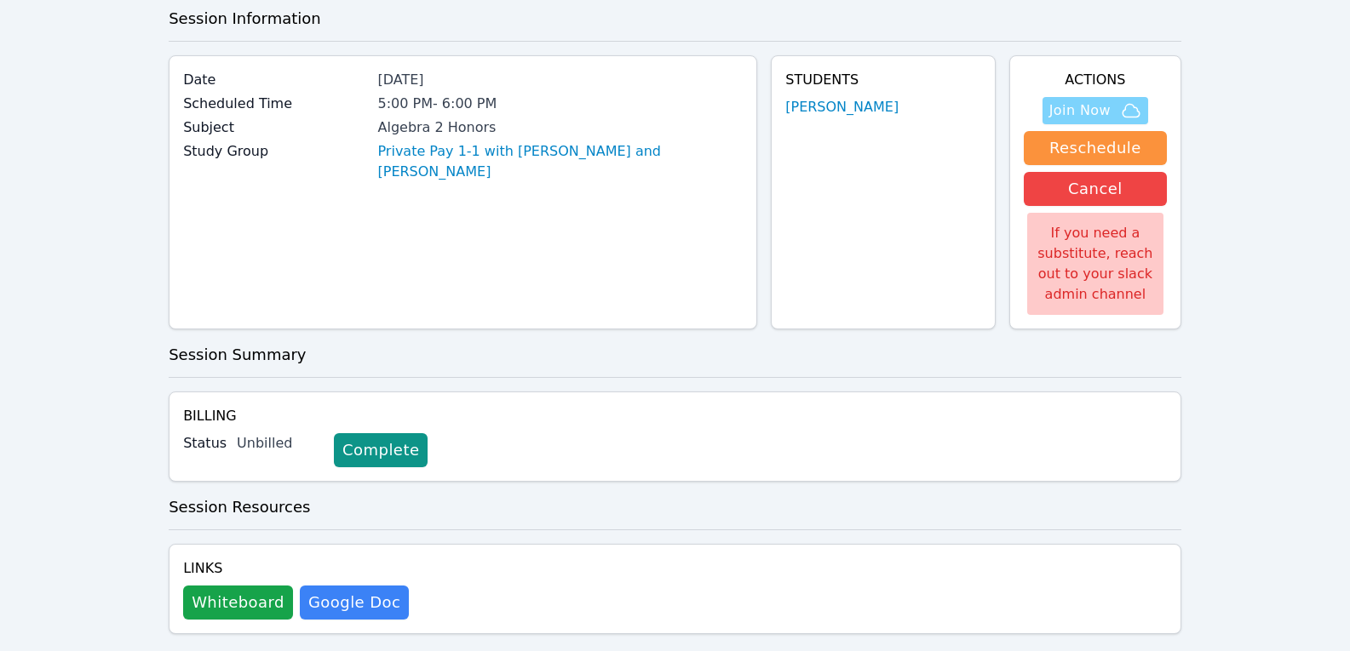
click at [1109, 103] on span "Join Now" at bounding box center [1079, 110] width 61 height 20
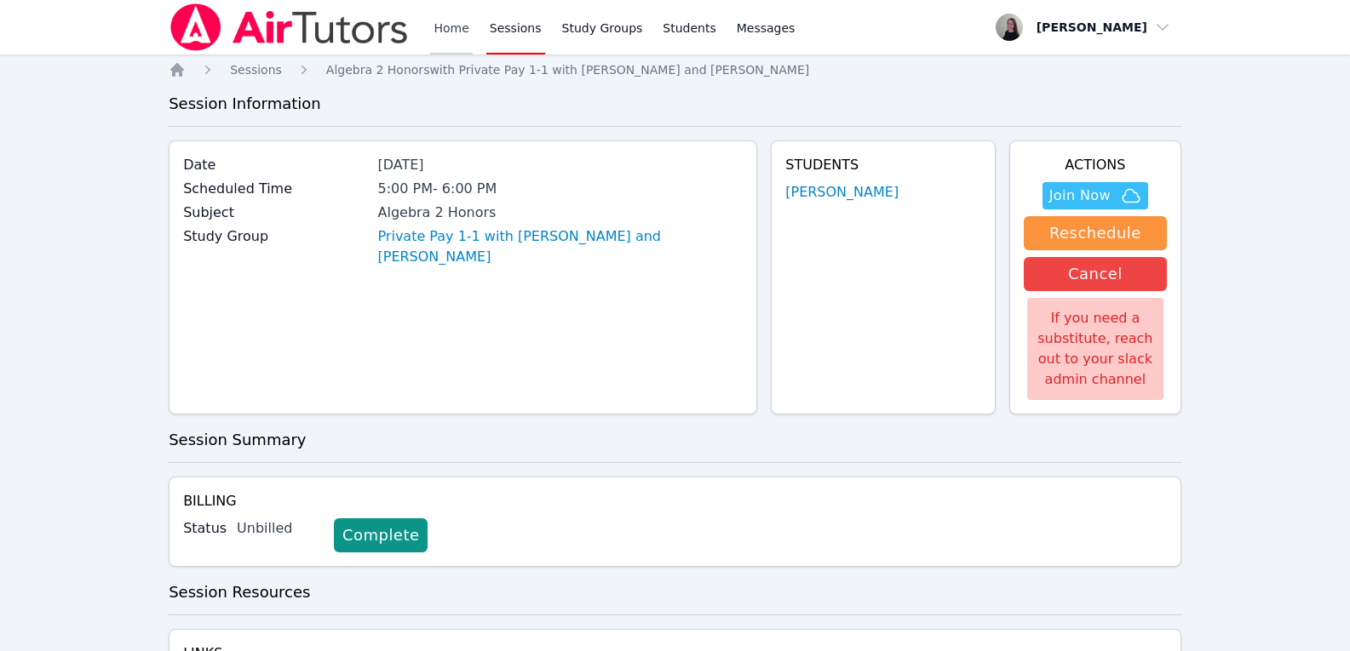
click at [438, 13] on link "Home" at bounding box center [451, 27] width 42 height 54
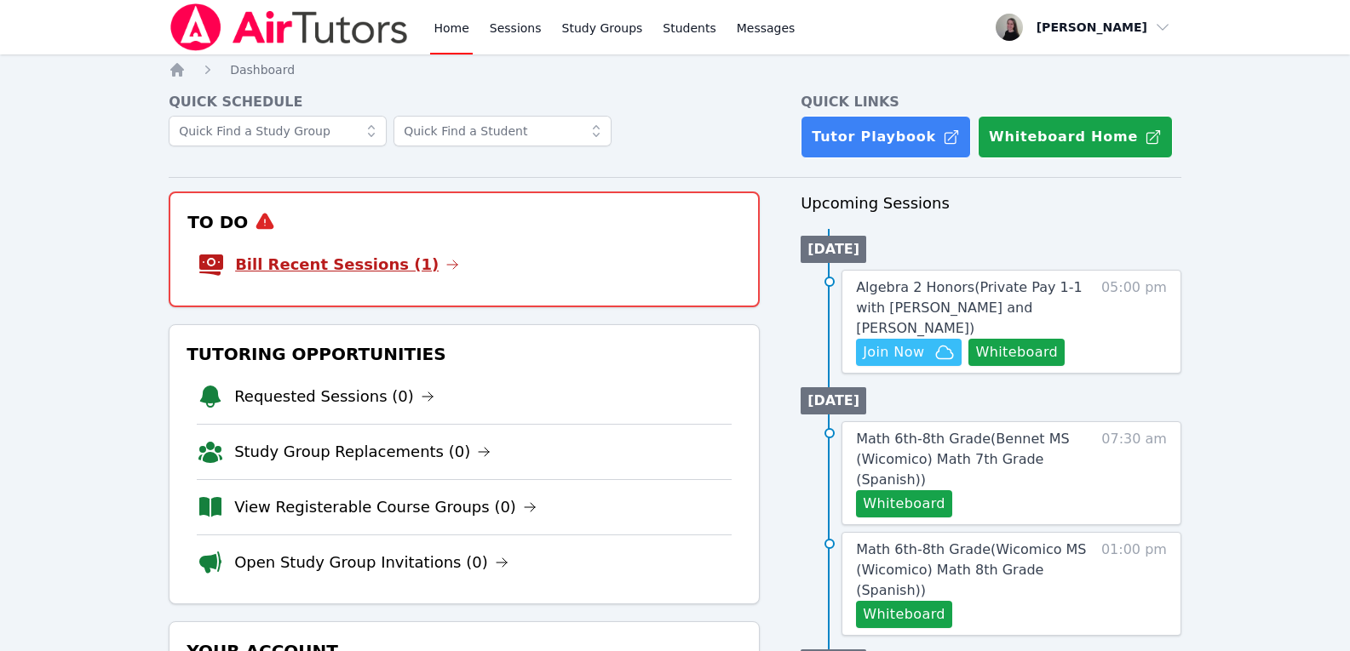
click at [389, 261] on link "Bill Recent Sessions (1)" at bounding box center [347, 265] width 224 height 24
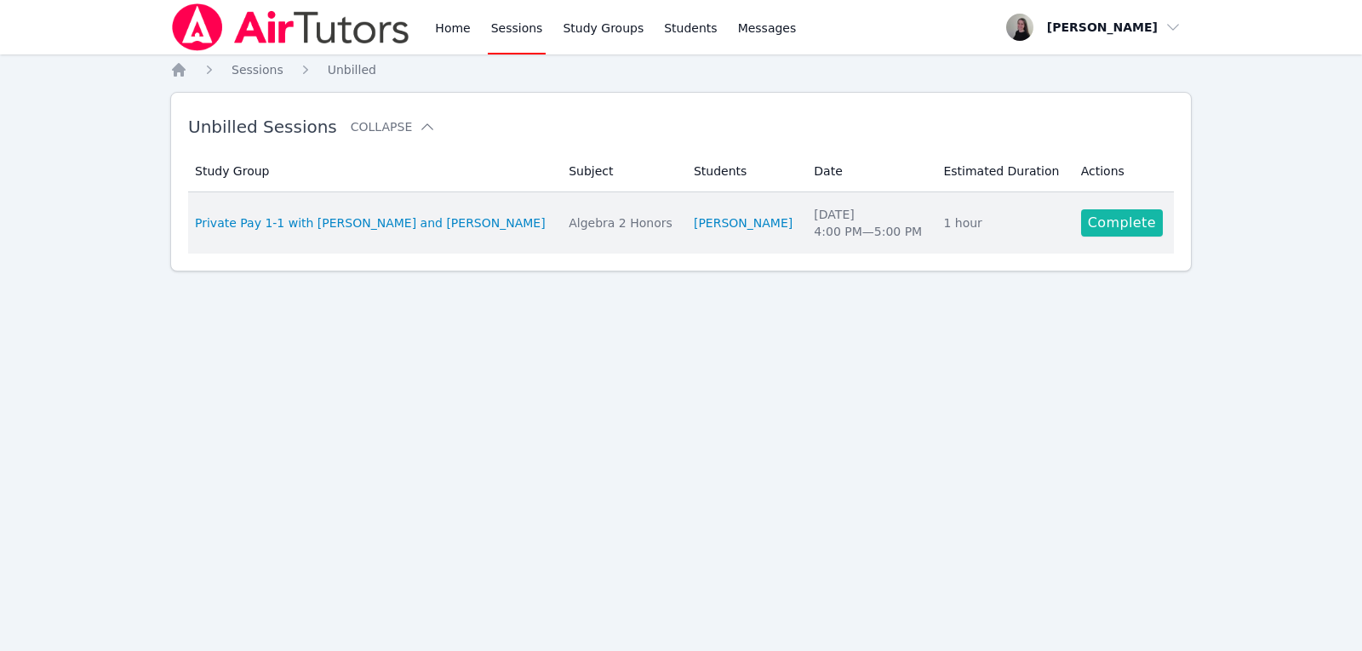
click at [1104, 226] on link "Complete" at bounding box center [1122, 222] width 82 height 27
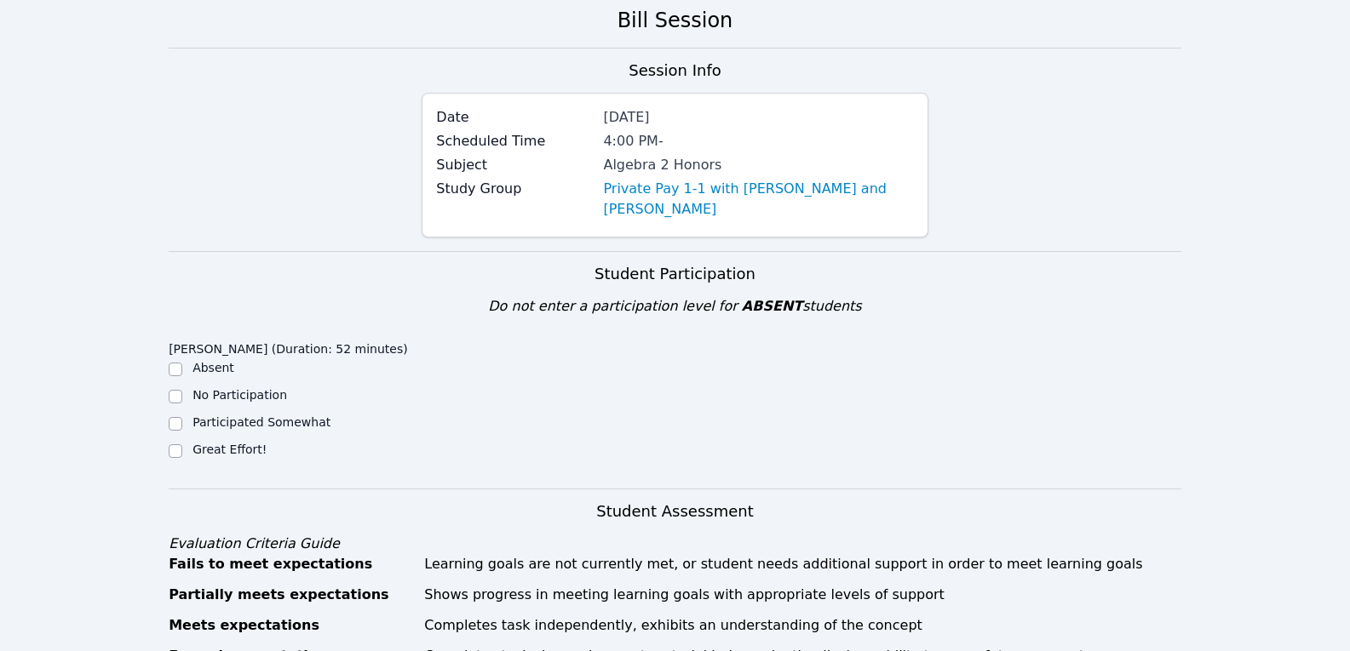
click at [212, 443] on label "Great Effort!" at bounding box center [229, 450] width 74 height 14
click at [182, 445] on input "Great Effort!" at bounding box center [176, 452] width 14 height 14
checkbox input "true"
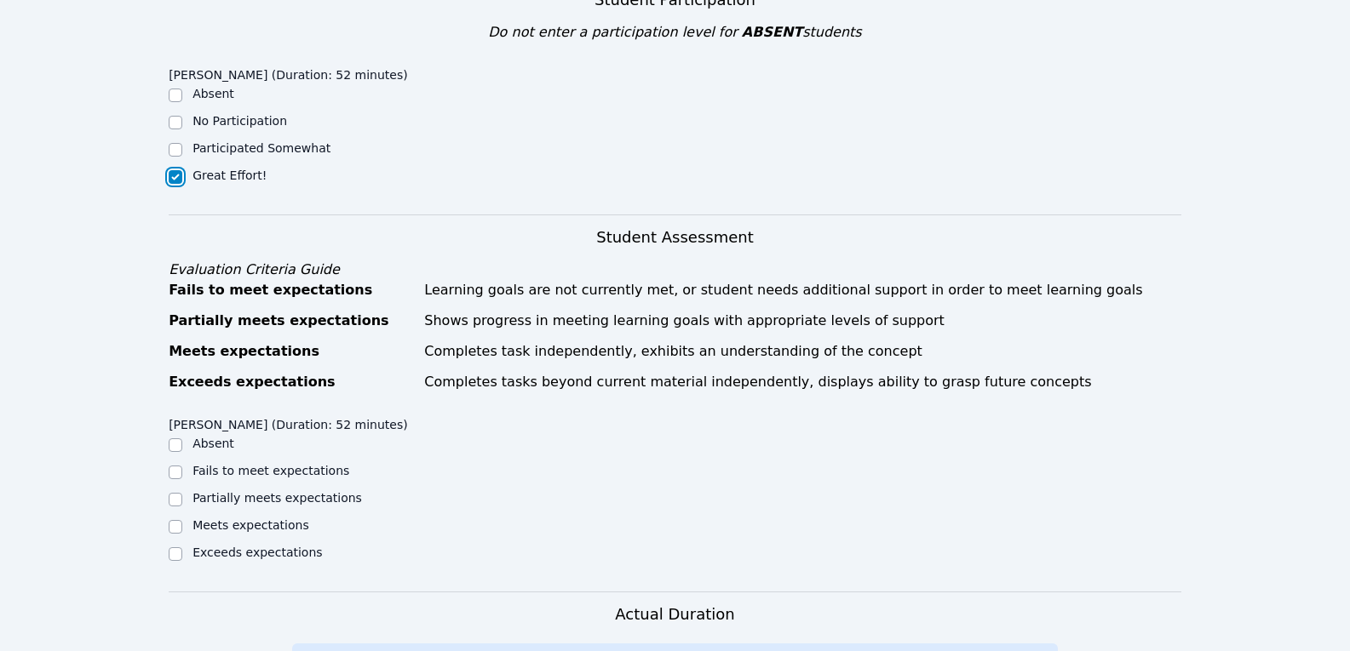
scroll to position [426, 0]
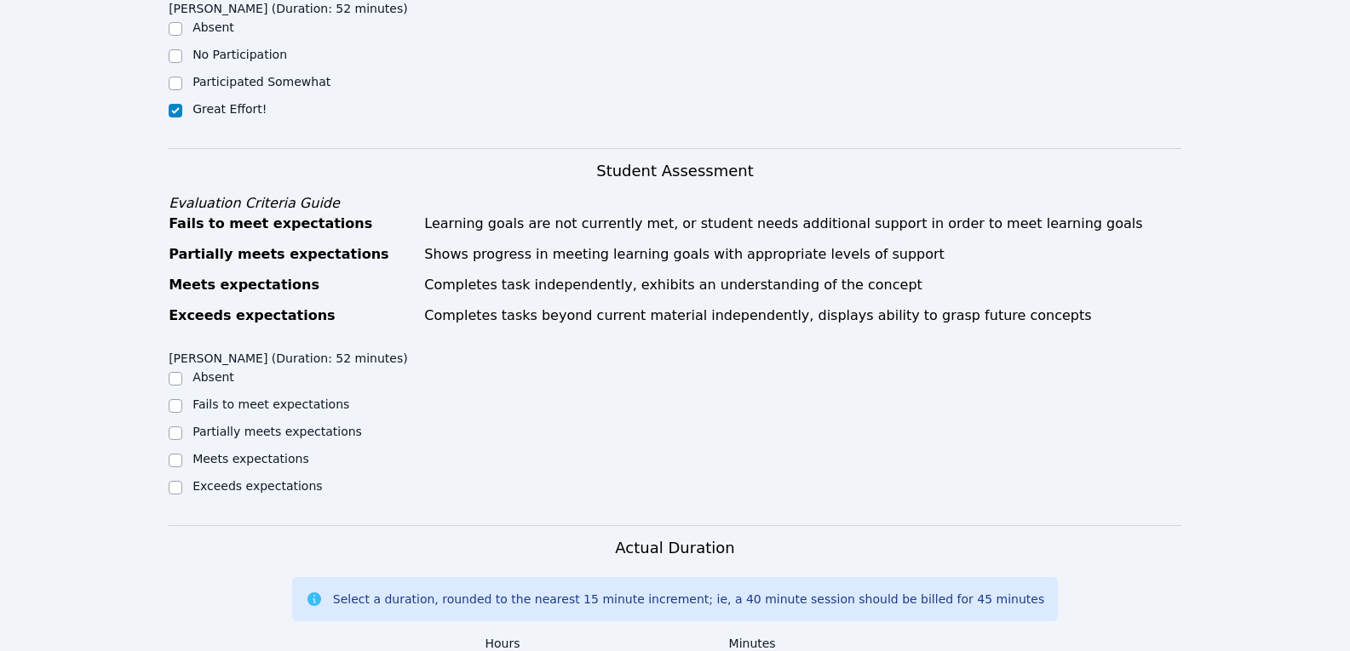
click at [229, 452] on label "Meets expectations" at bounding box center [250, 459] width 117 height 14
click at [182, 454] on input "Meets expectations" at bounding box center [176, 461] width 14 height 14
checkbox input "true"
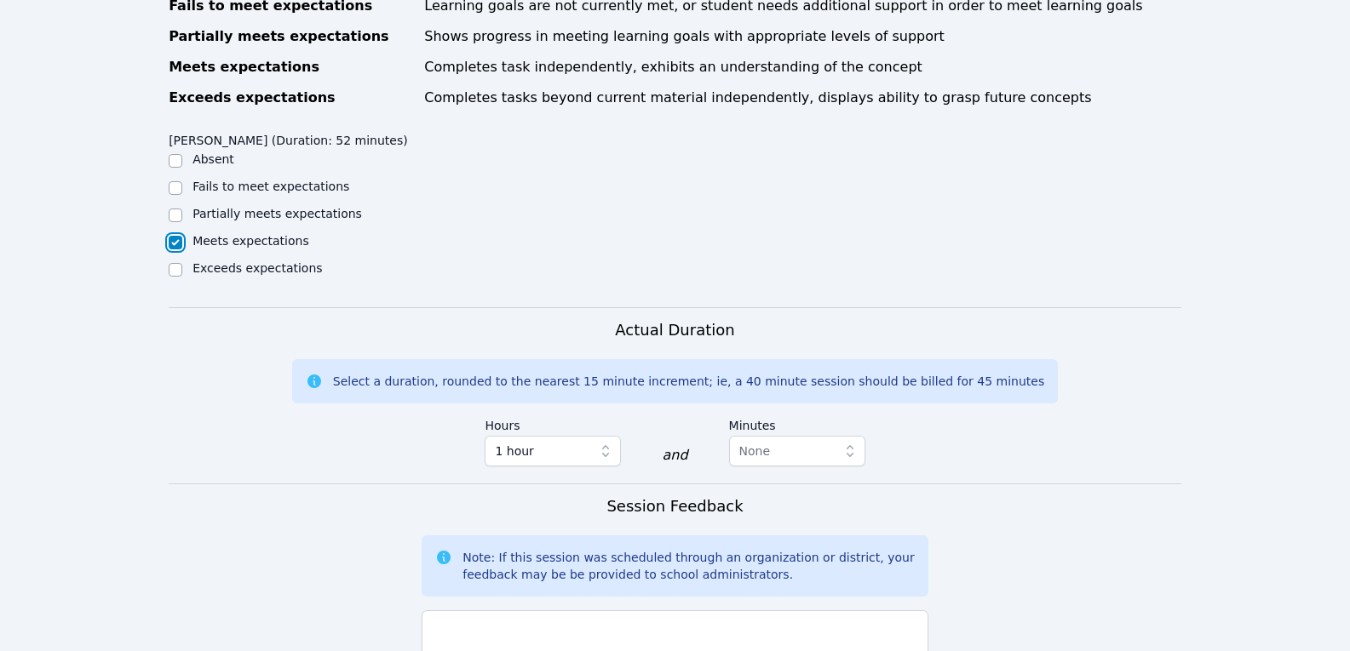
scroll to position [681, 0]
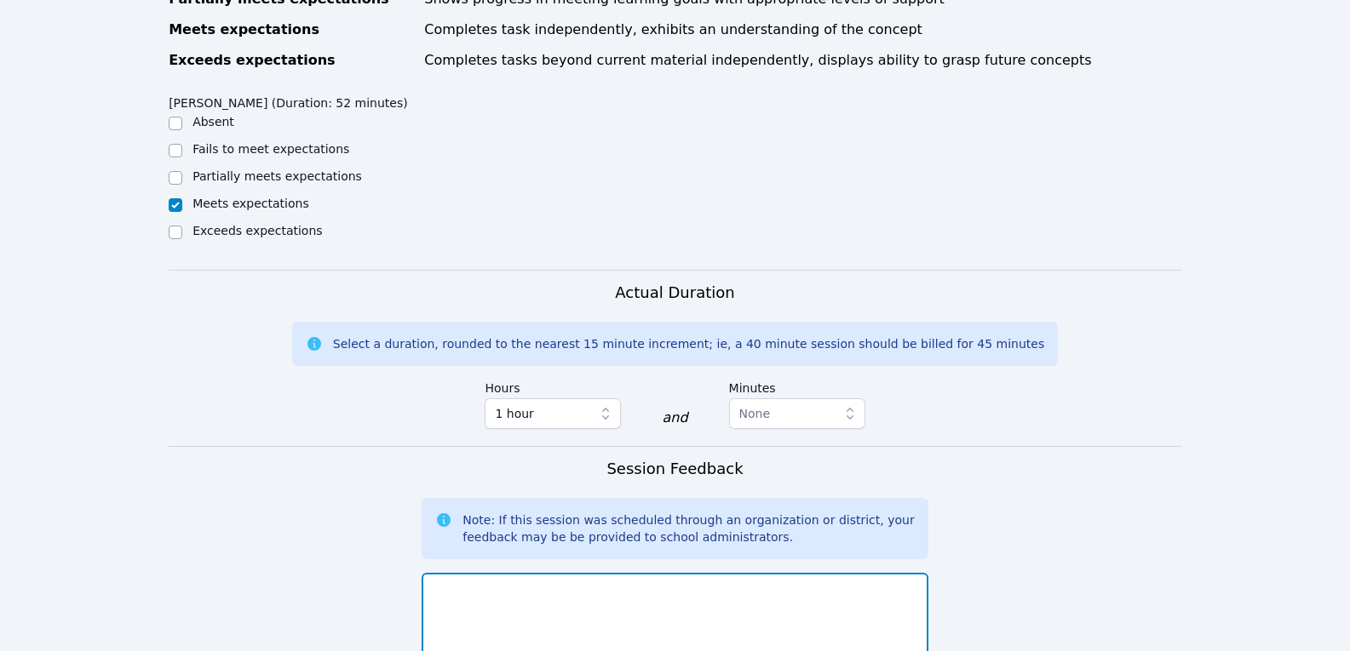
click at [608, 582] on textarea at bounding box center [675, 619] width 506 height 92
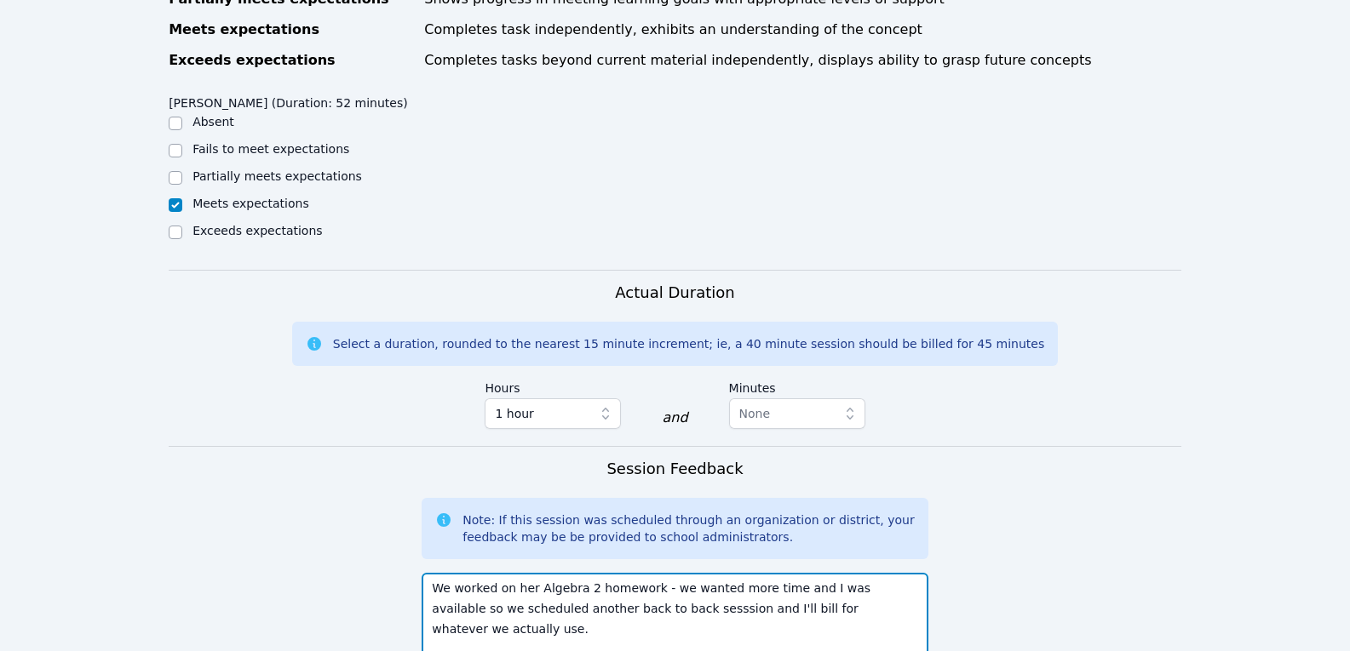
type textarea "We worked on her Algebra 2 homework - we wanted more time and I was available s…"
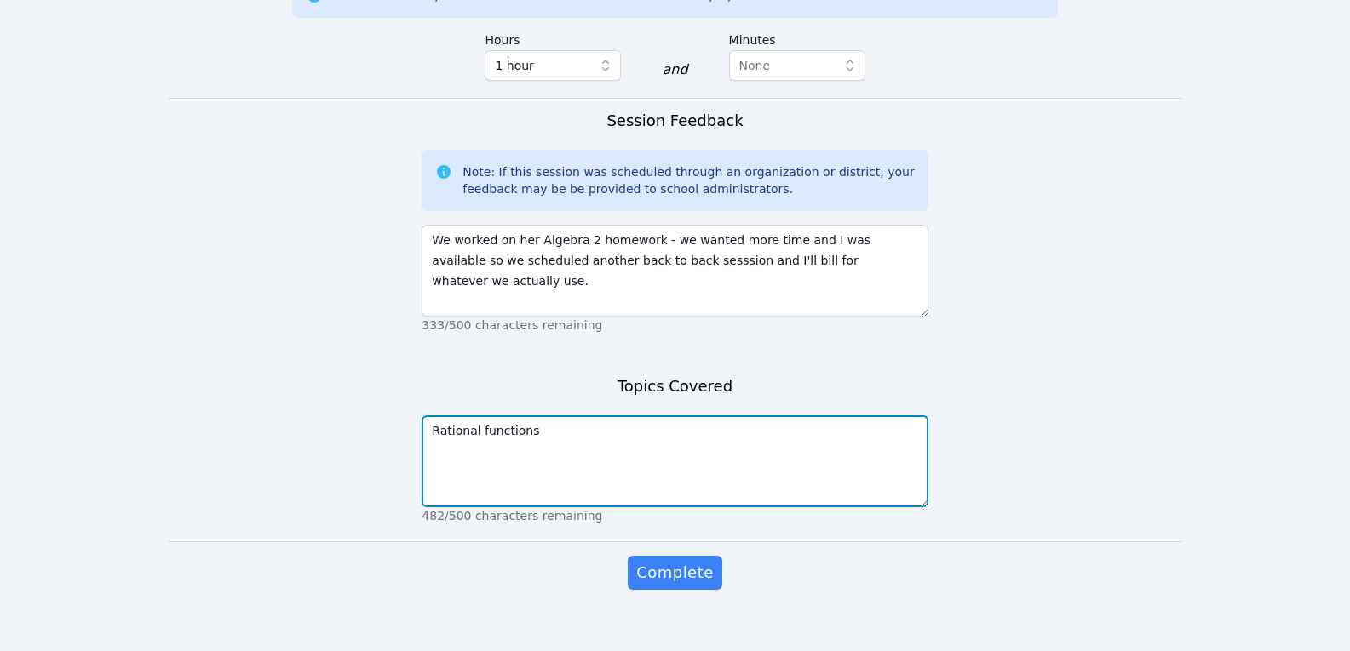
click at [453, 416] on textarea "Rational functions" at bounding box center [675, 462] width 506 height 92
type textarea "Inverse functions"
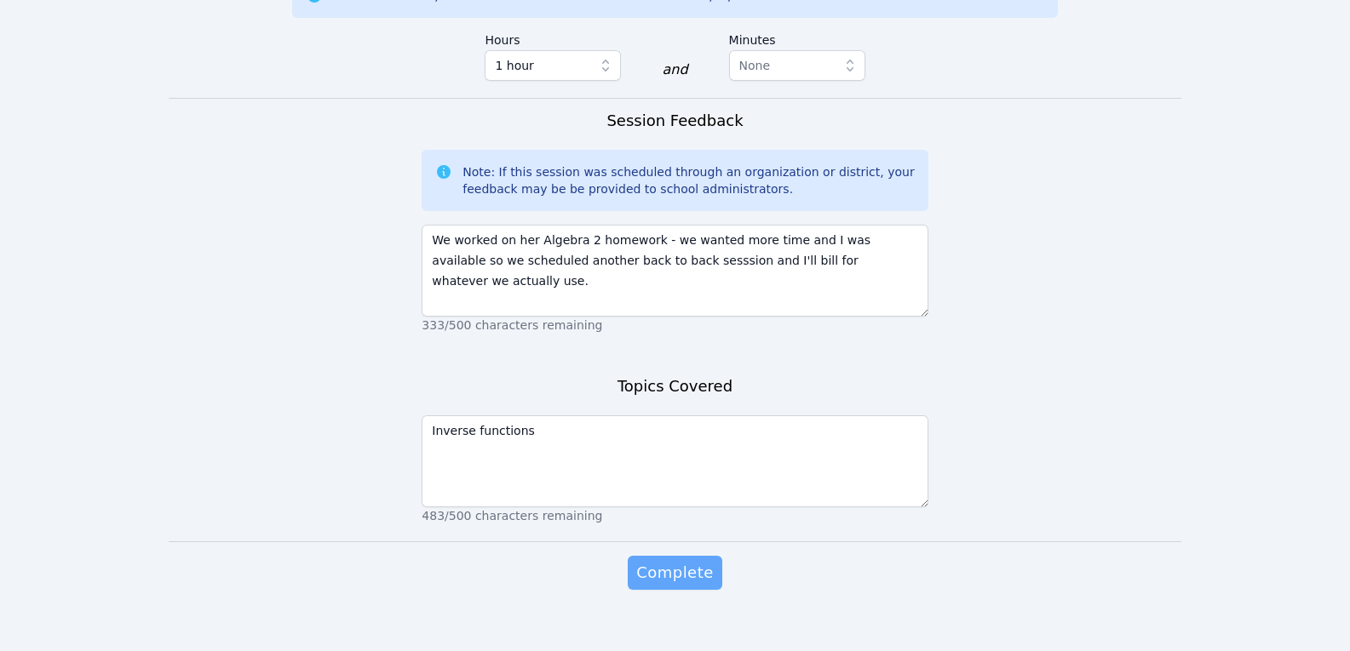
click at [673, 565] on button "Complete" at bounding box center [675, 573] width 94 height 34
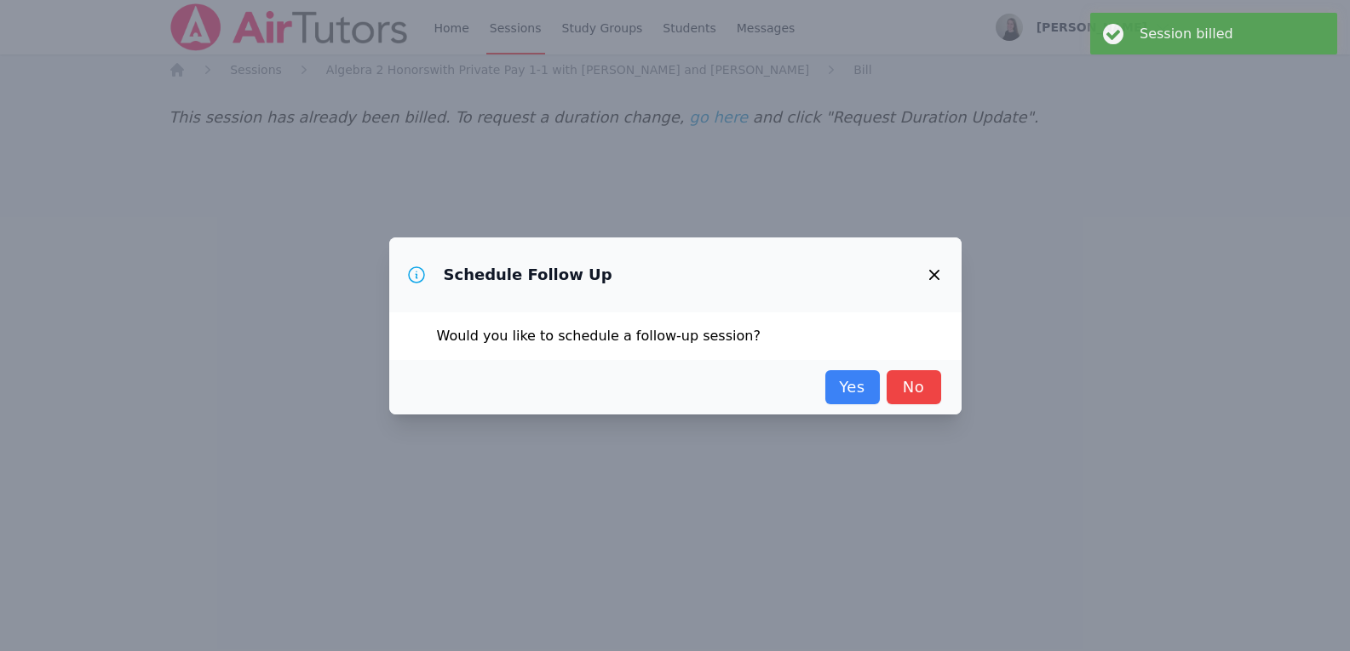
scroll to position [0, 0]
click at [917, 396] on link "No" at bounding box center [919, 387] width 54 height 34
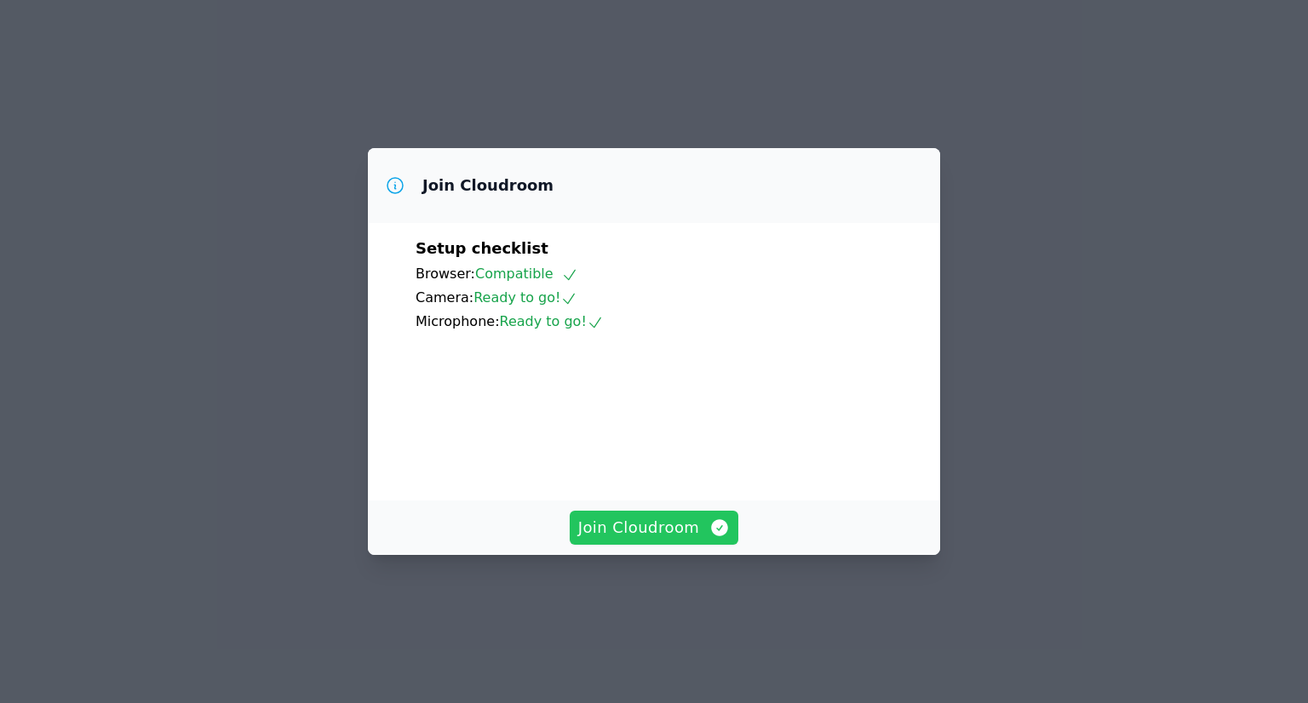
click at [695, 540] on span "Join Cloudroom" at bounding box center [654, 528] width 152 height 24
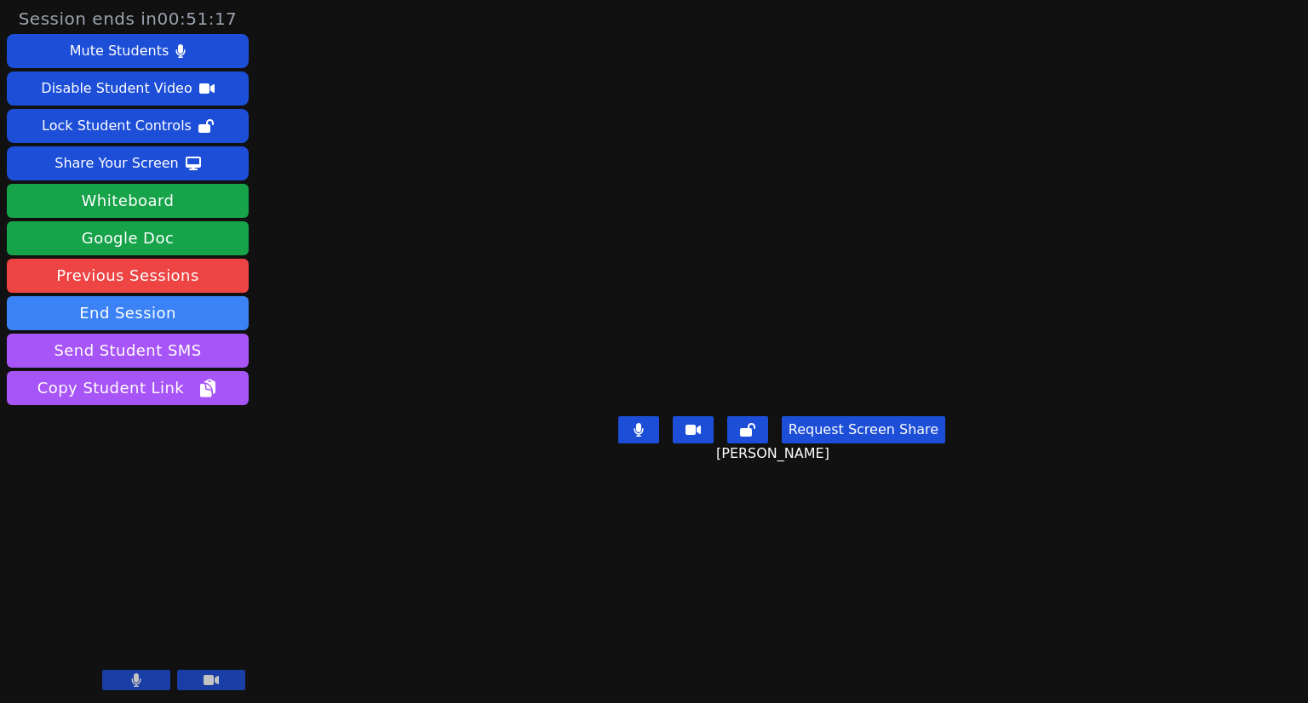
click at [138, 682] on icon at bounding box center [136, 681] width 9 height 14
click at [150, 669] on video at bounding box center [128, 628] width 242 height 136
click at [146, 677] on button at bounding box center [136, 680] width 68 height 20
click at [97, 198] on button "Whiteboard" at bounding box center [128, 201] width 242 height 34
click at [208, 317] on button "End Session" at bounding box center [128, 313] width 242 height 34
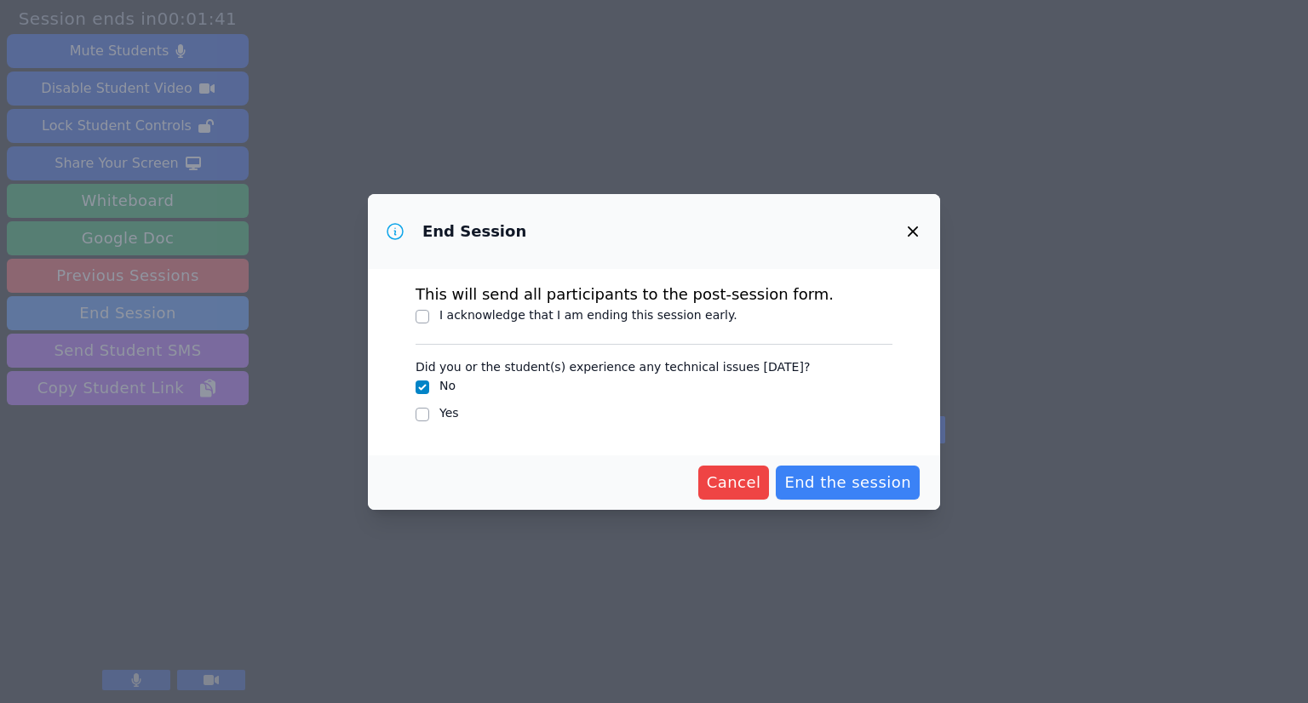
click at [920, 227] on icon "button" at bounding box center [913, 231] width 20 height 20
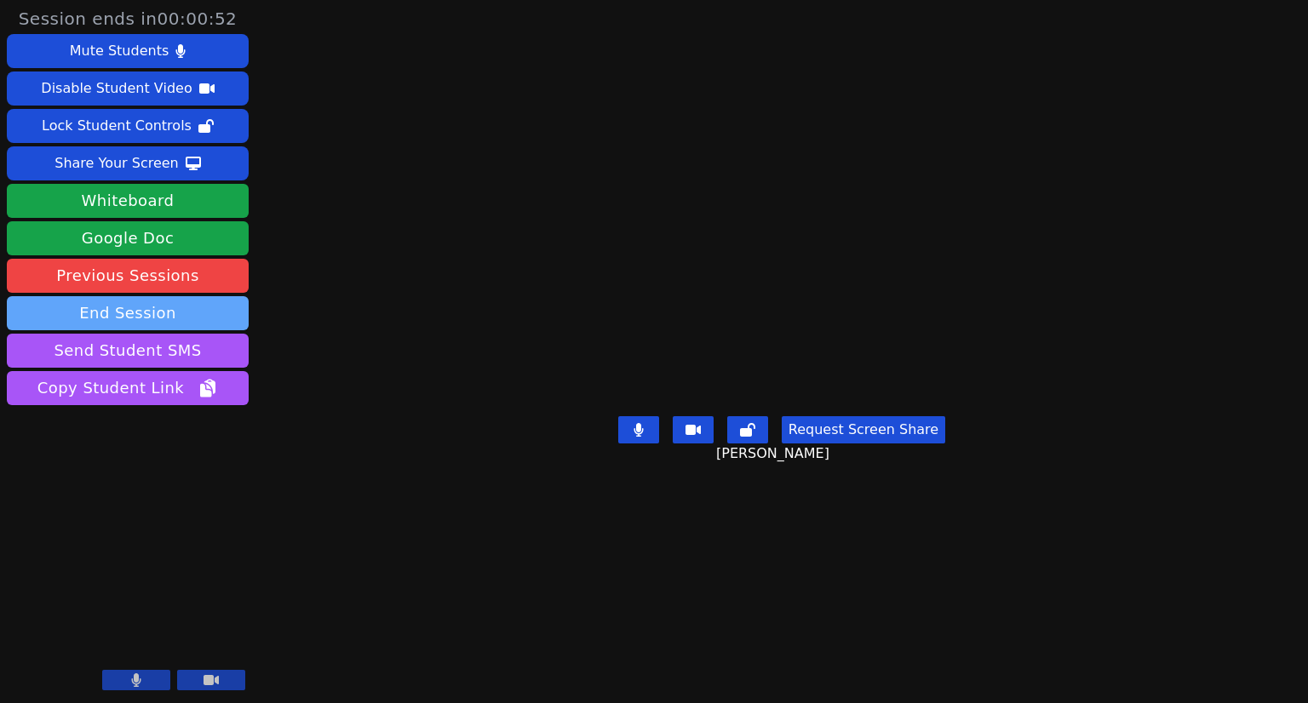
click at [117, 324] on button "End Session" at bounding box center [128, 313] width 242 height 34
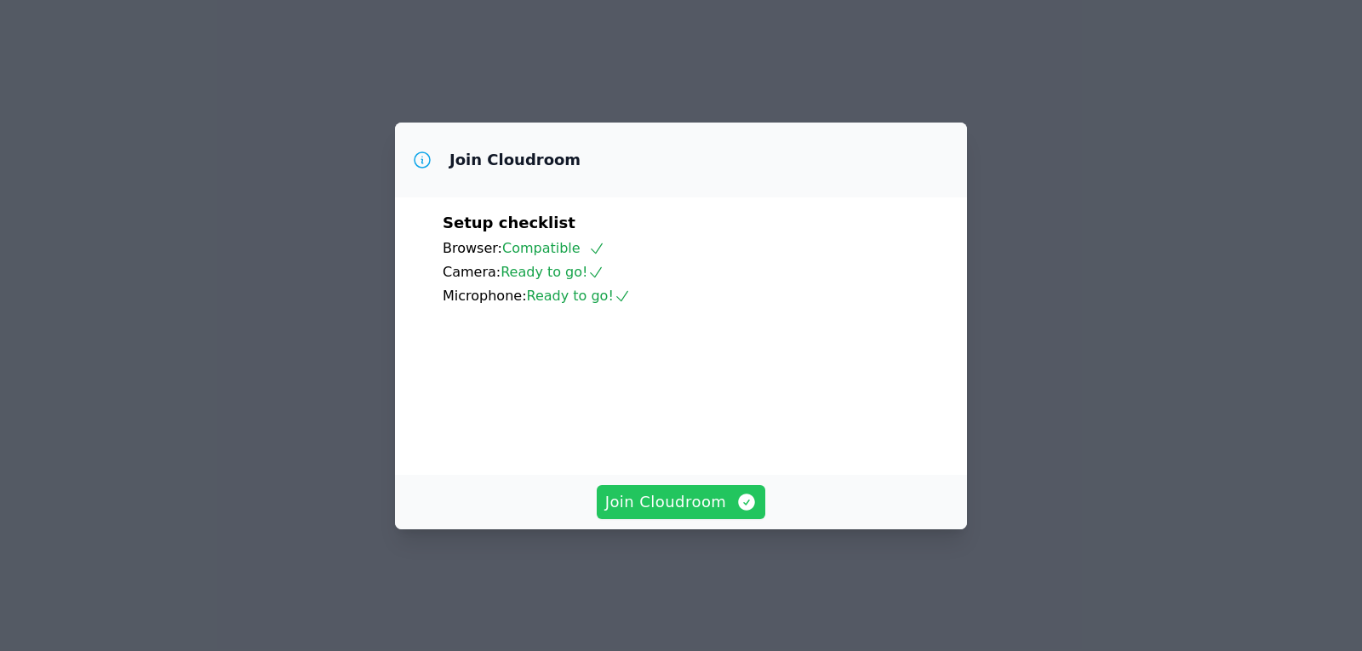
click at [699, 514] on span "Join Cloudroom" at bounding box center [681, 502] width 152 height 24
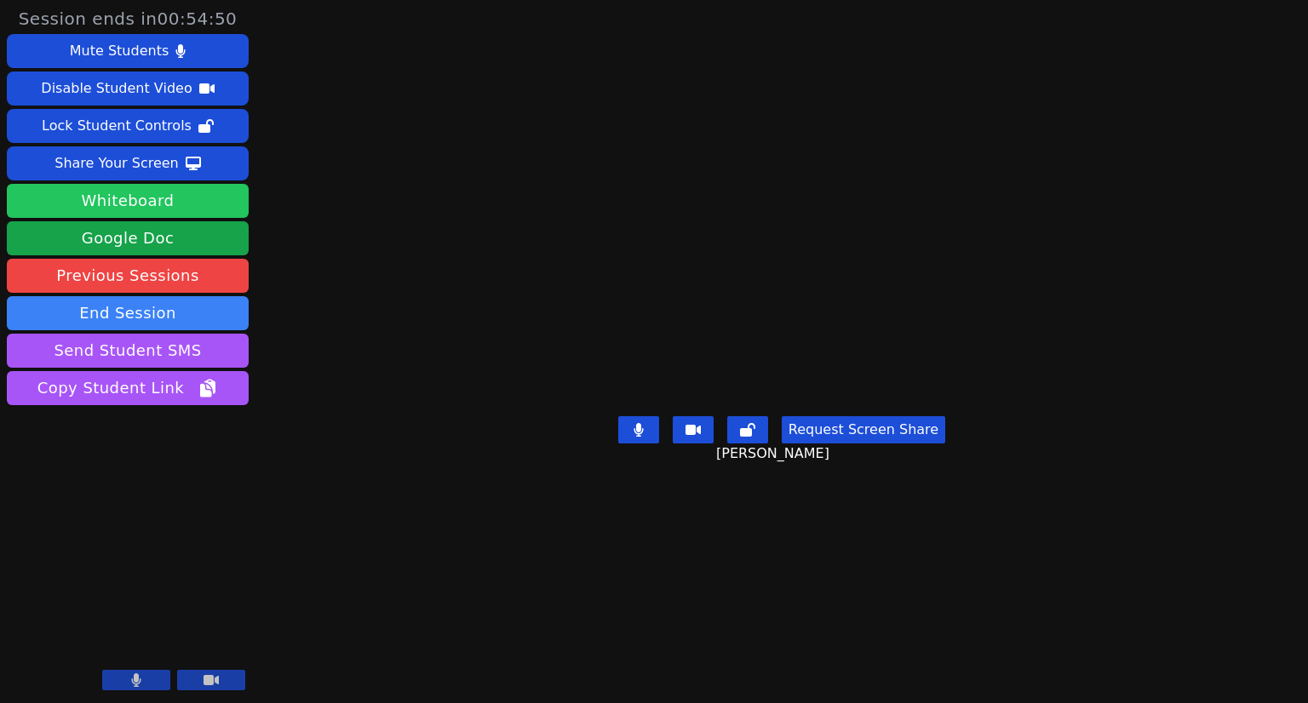
click at [160, 198] on button "Whiteboard" at bounding box center [128, 201] width 242 height 34
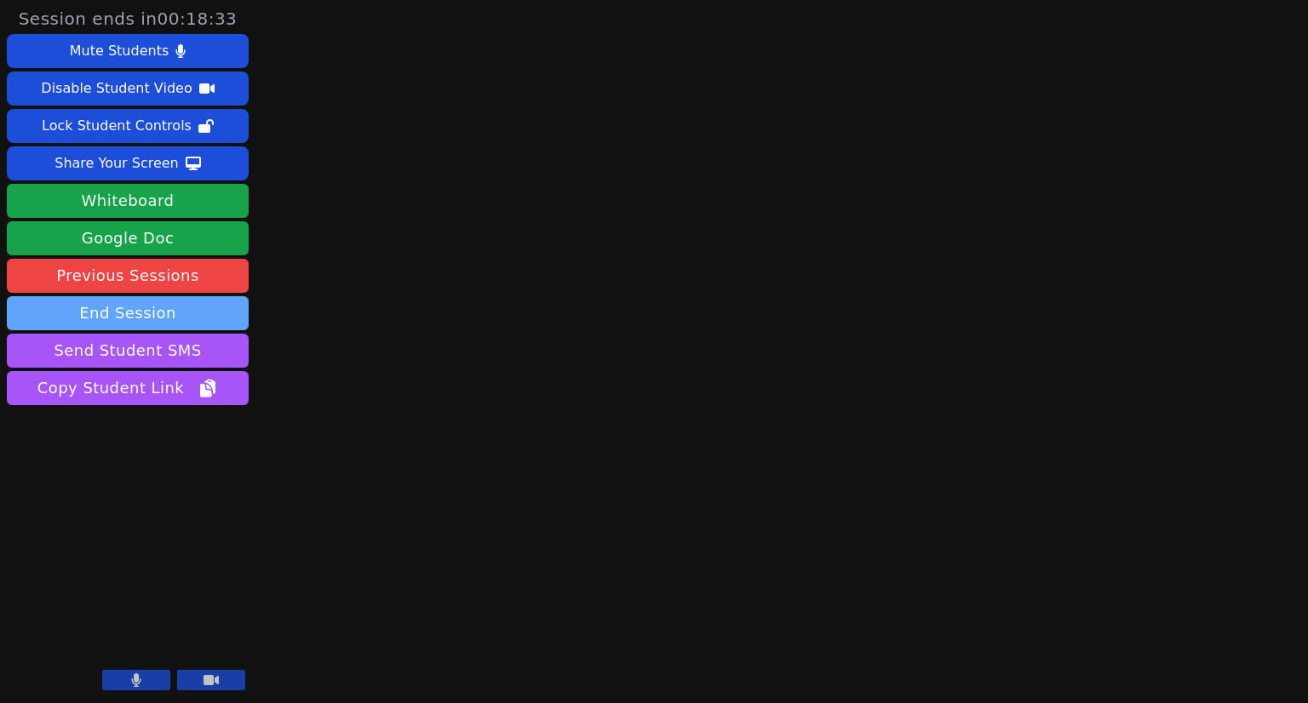
click at [210, 318] on button "End Session" at bounding box center [128, 313] width 242 height 34
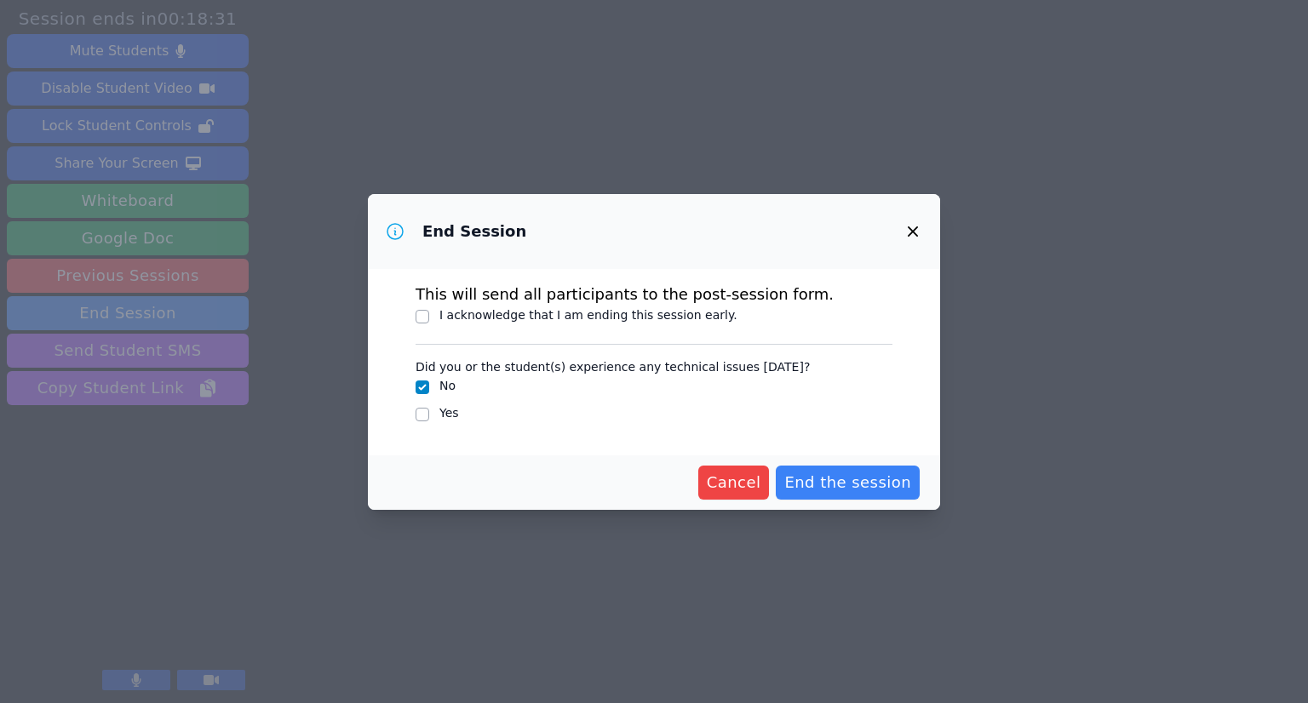
click at [433, 314] on div "I acknowledge that I am ending this session early." at bounding box center [654, 317] width 477 height 20
click at [428, 314] on input "I acknowledge that I am ending this session early." at bounding box center [423, 317] width 14 height 14
checkbox input "true"
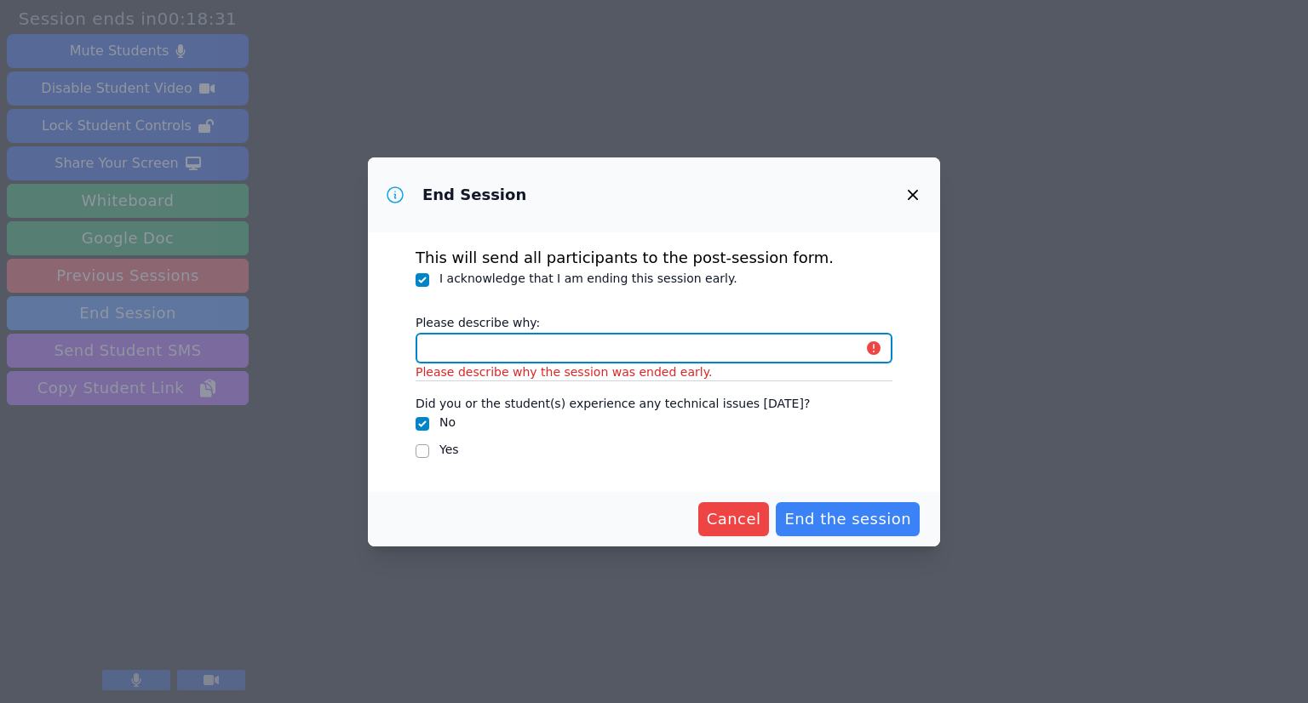
click at [571, 341] on input "Please describe why:" at bounding box center [654, 348] width 477 height 31
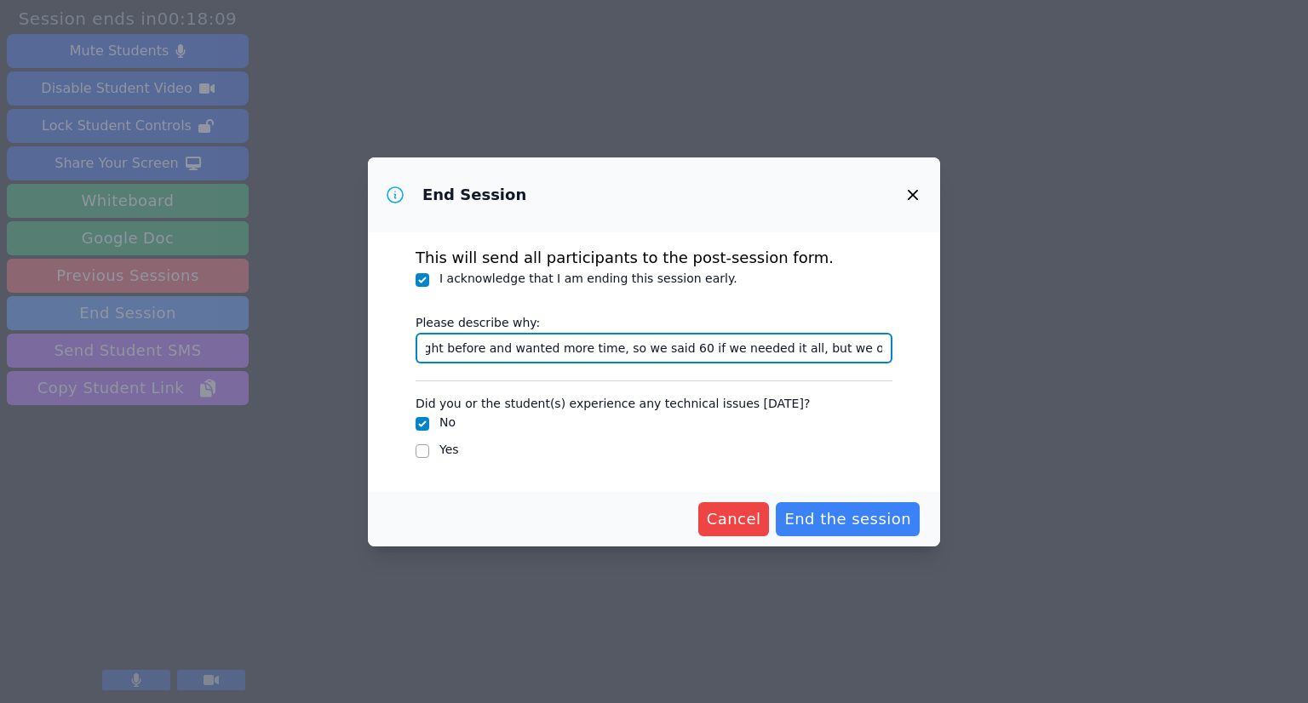
scroll to position [0, 129]
type input "She had a session right before and wanted more time, so we said 60 if we needed…"
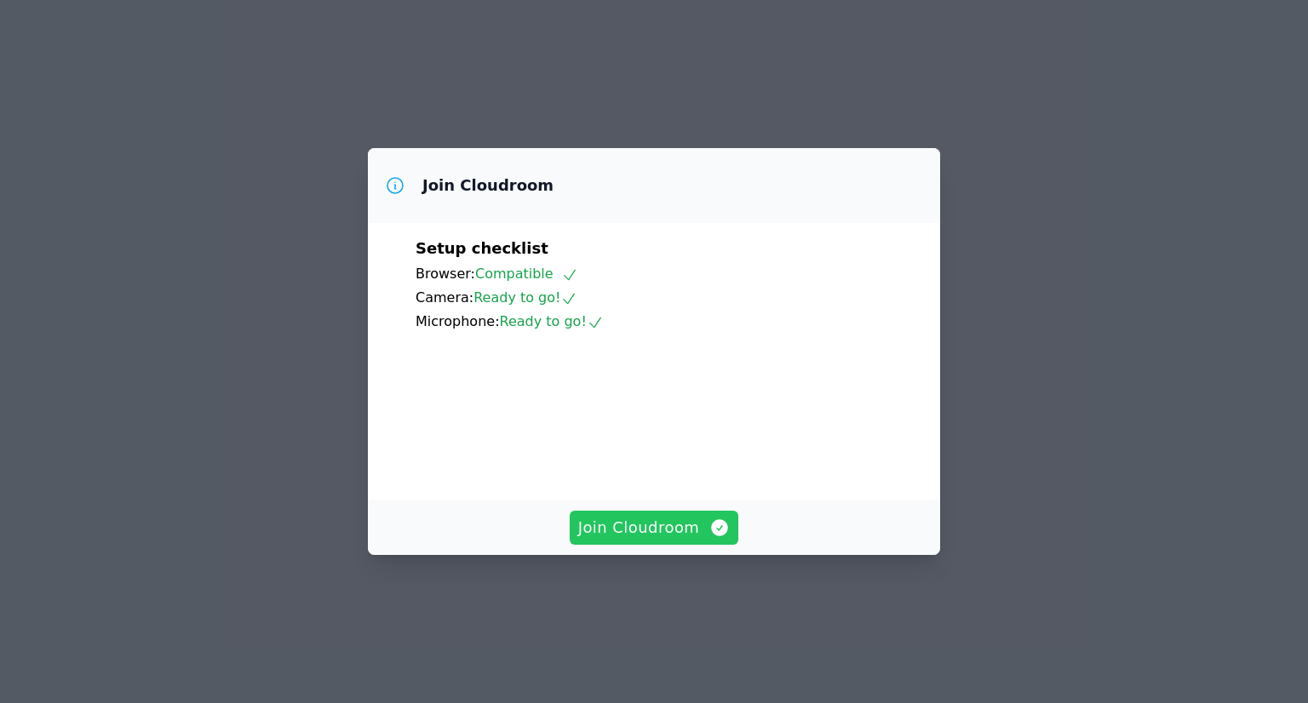
click at [671, 540] on span "Join Cloudroom" at bounding box center [654, 528] width 152 height 24
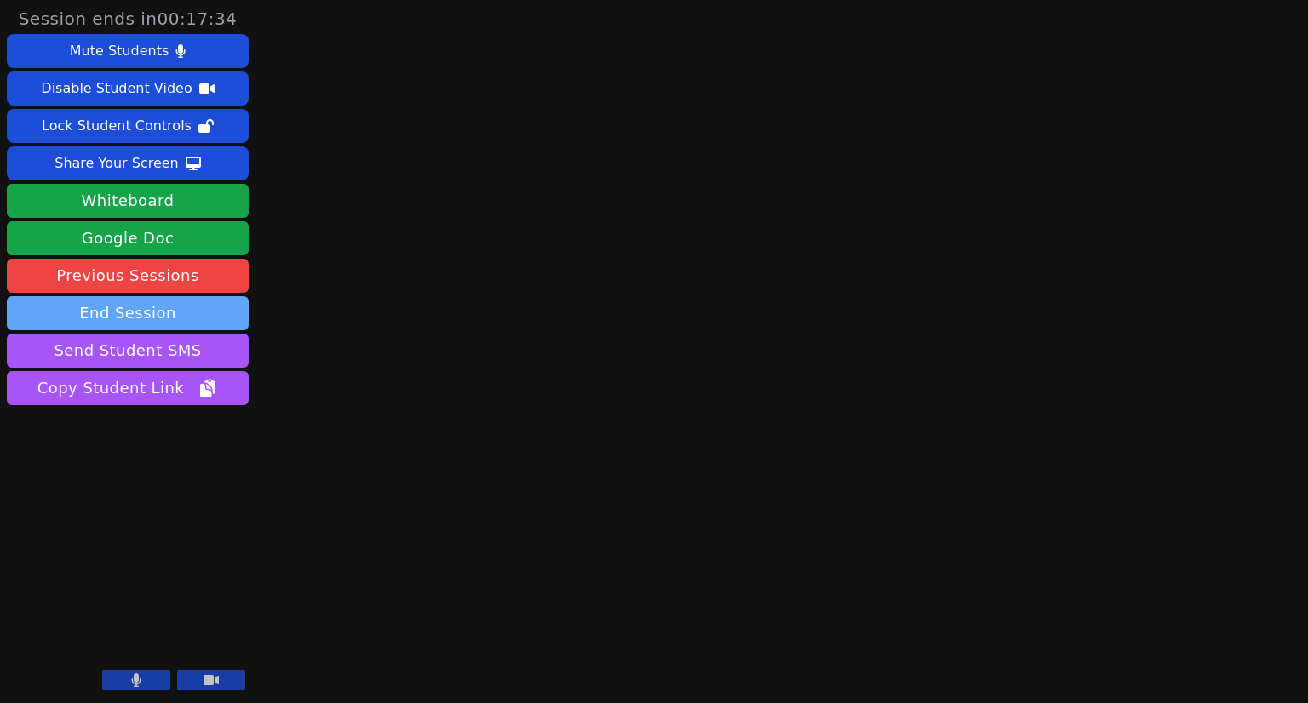
click at [179, 302] on button "End Session" at bounding box center [128, 313] width 242 height 34
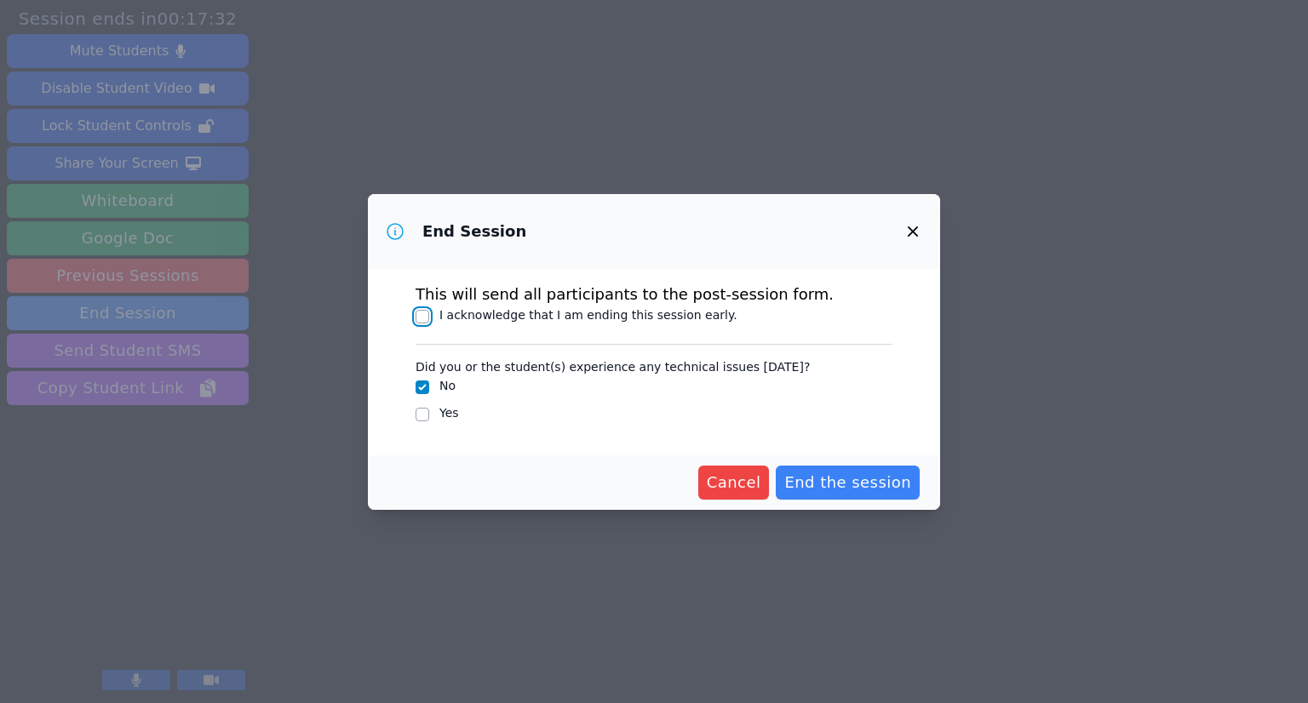
click at [424, 311] on input "I acknowledge that I am ending this session early." at bounding box center [423, 317] width 14 height 14
checkbox input "true"
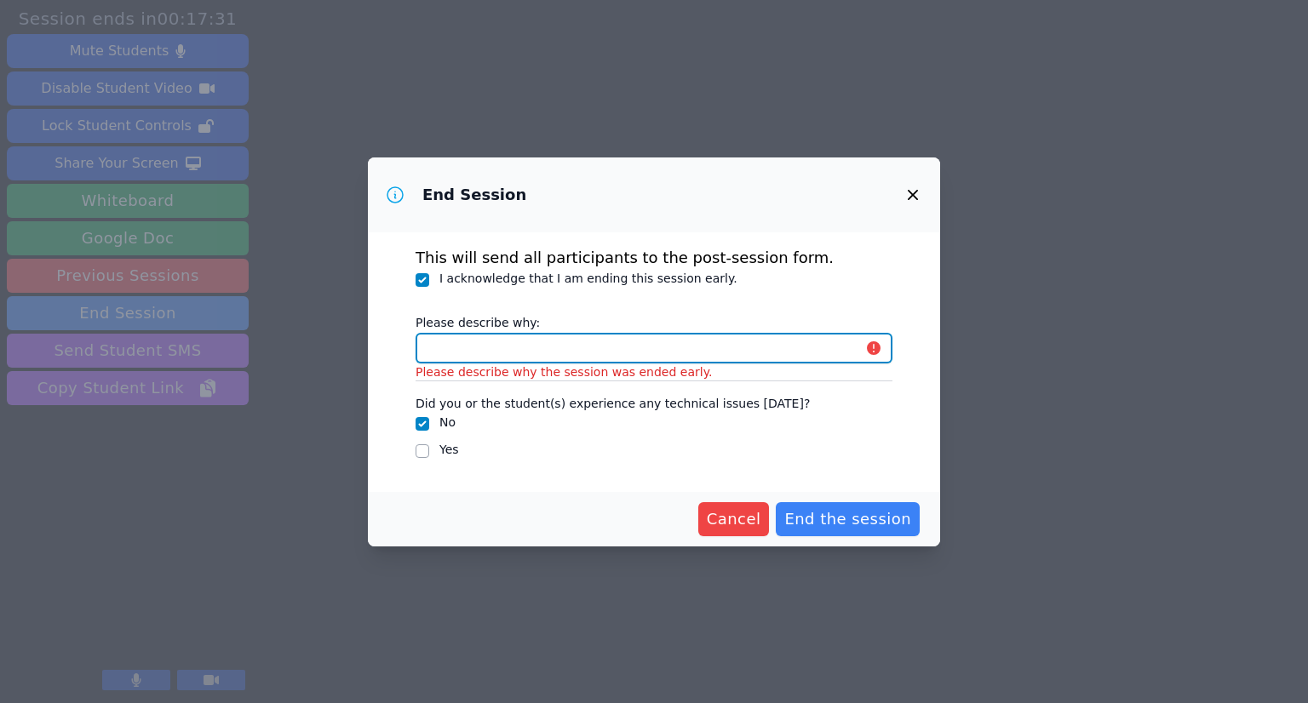
click at [495, 353] on input "Please describe why:" at bounding box center [654, 348] width 477 height 31
type input "S"
click at [546, 349] on input "We finished with all his work" at bounding box center [654, 348] width 477 height 31
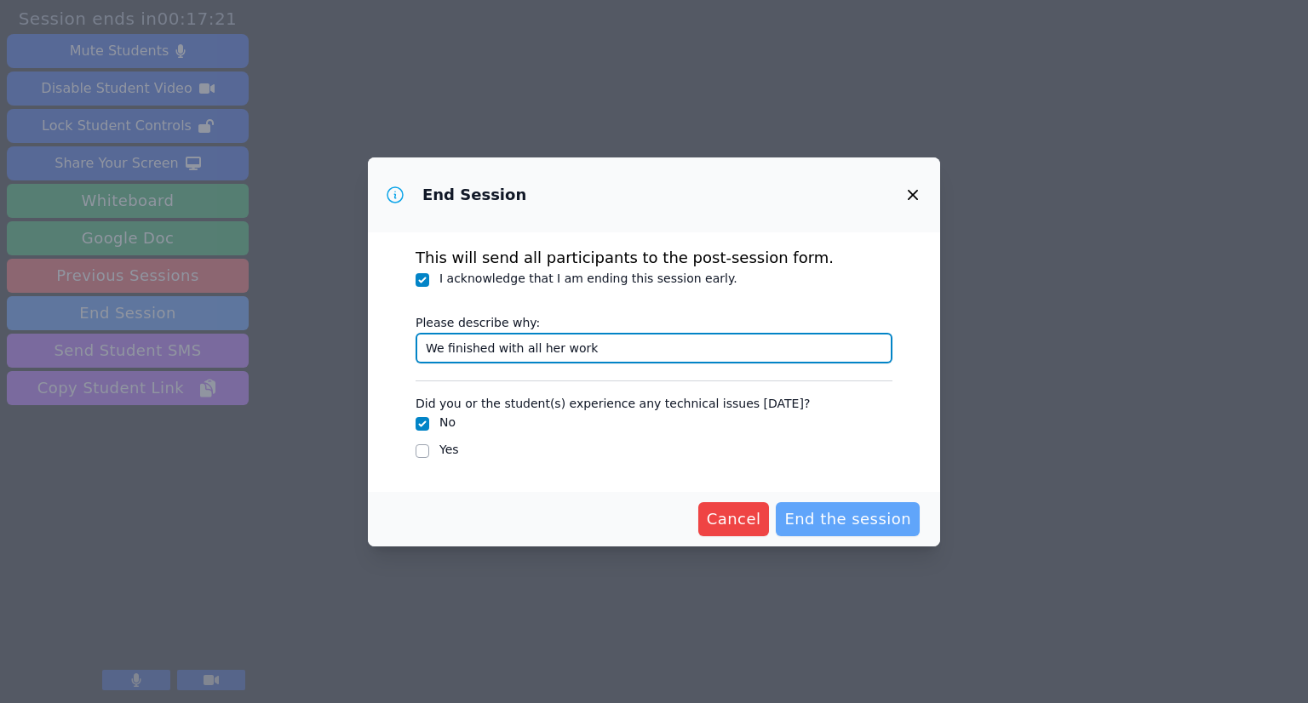
type input "We finished with all her work"
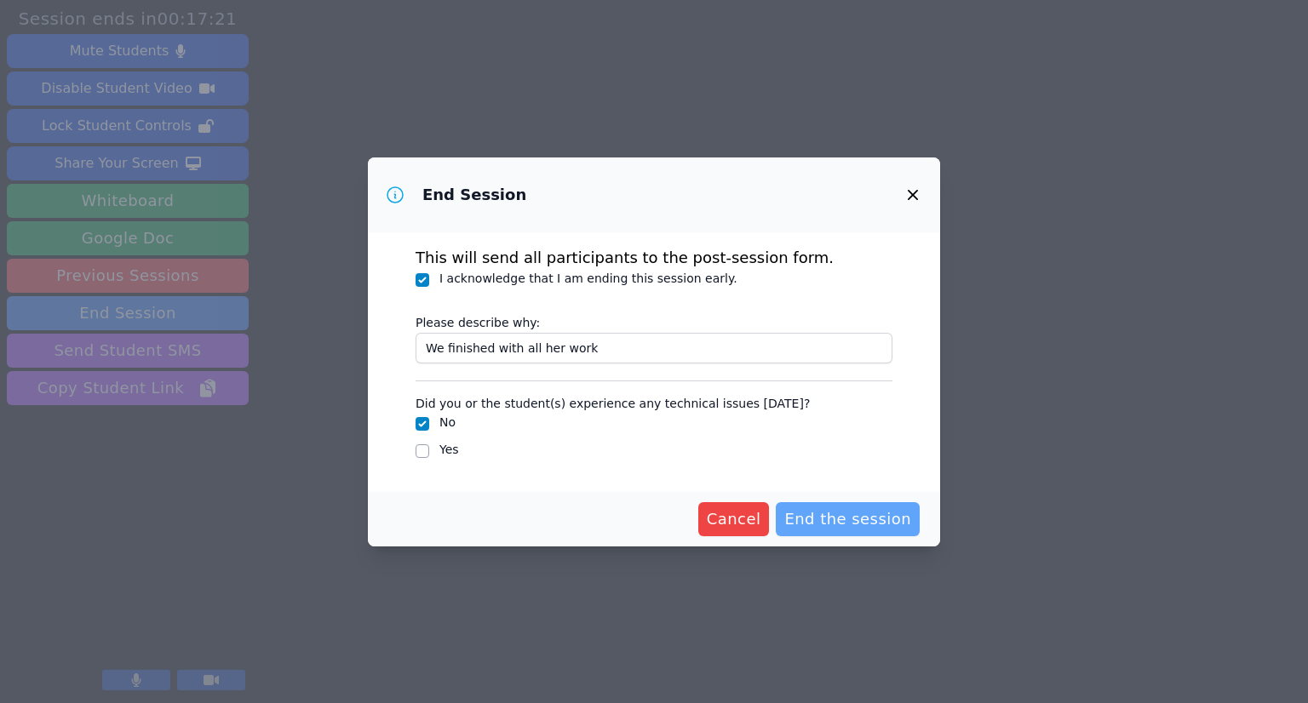
click at [814, 513] on span "End the session" at bounding box center [847, 520] width 127 height 24
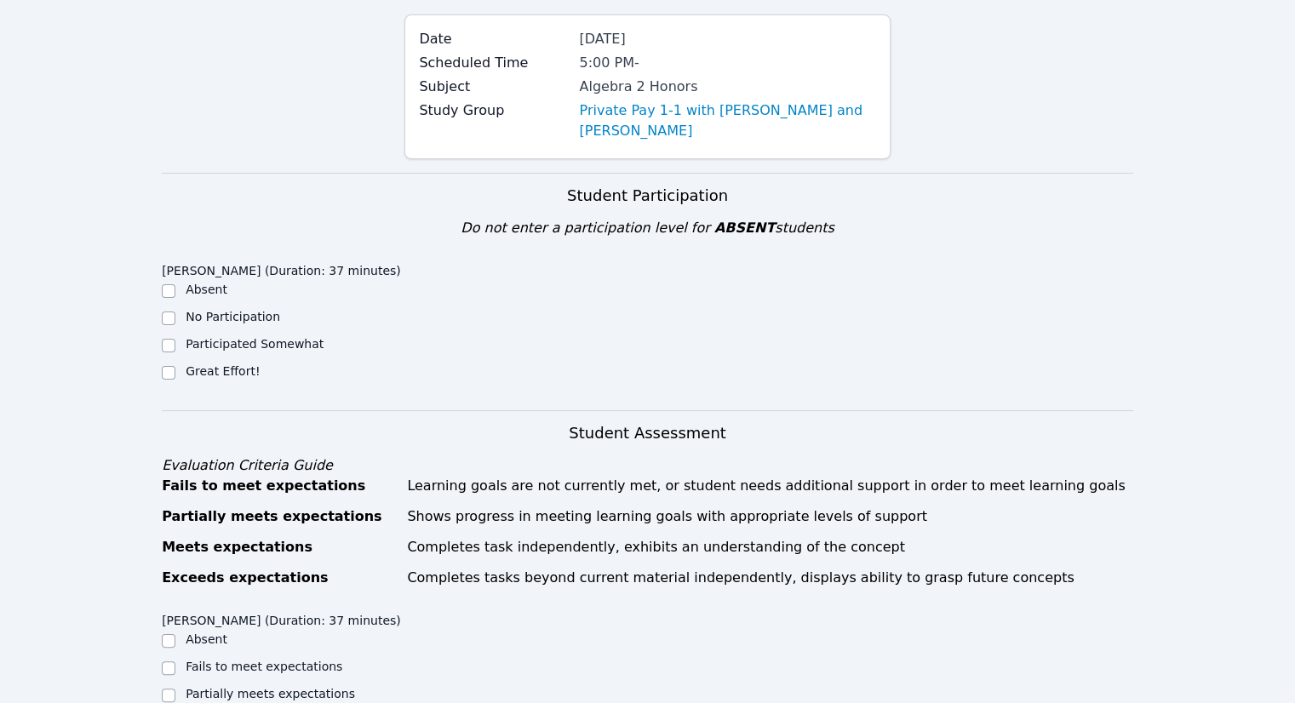
scroll to position [170, 0]
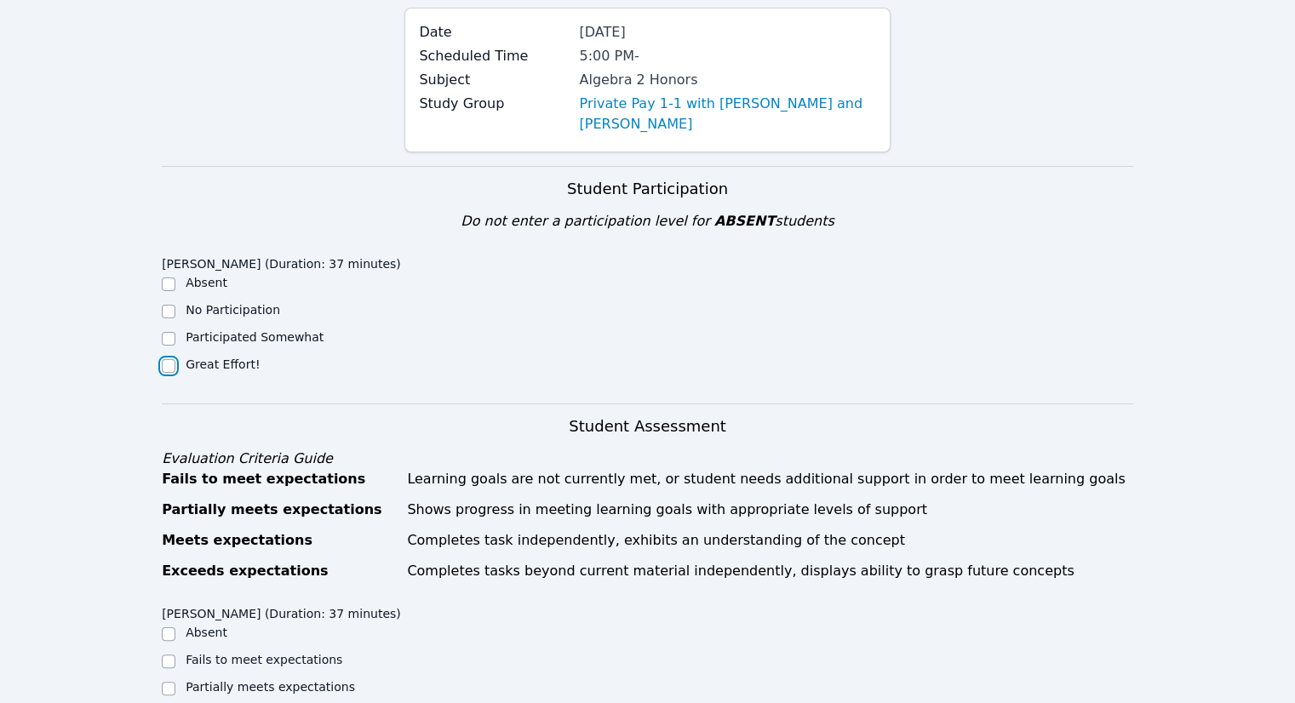
click at [163, 369] on input "Great Effort!" at bounding box center [169, 366] width 14 height 14
checkbox input "true"
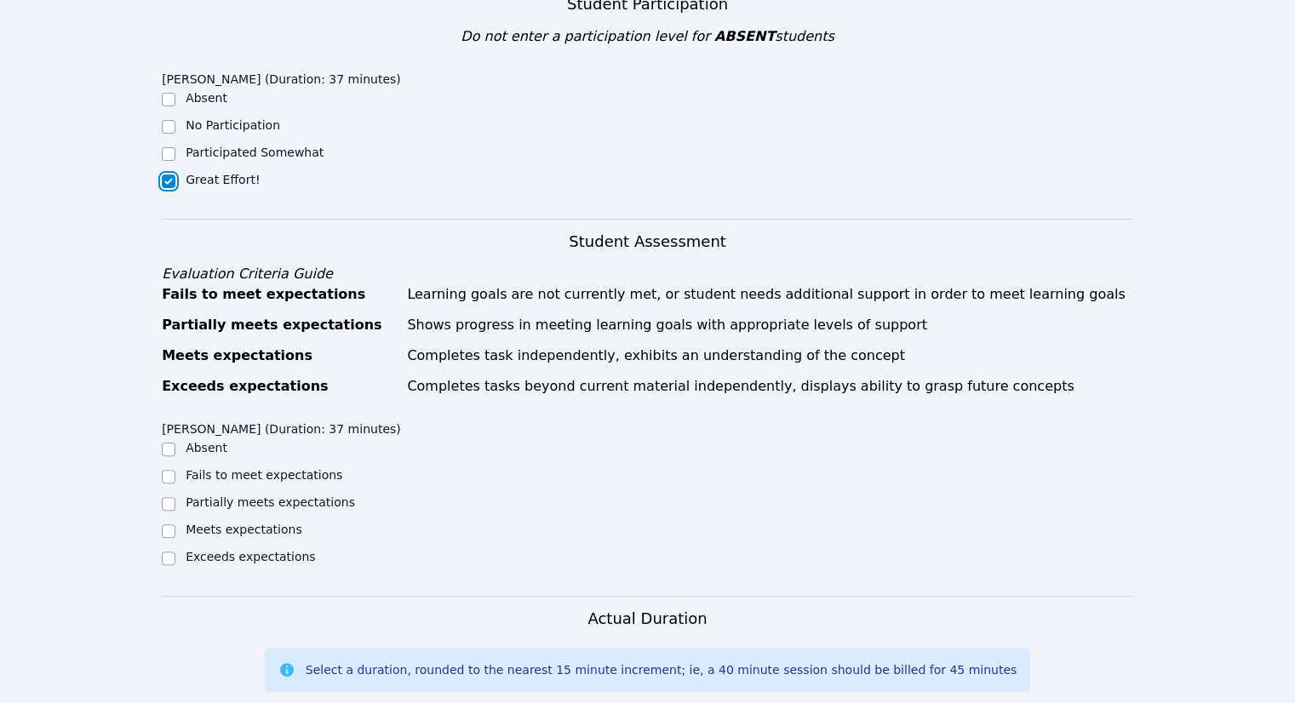
scroll to position [426, 0]
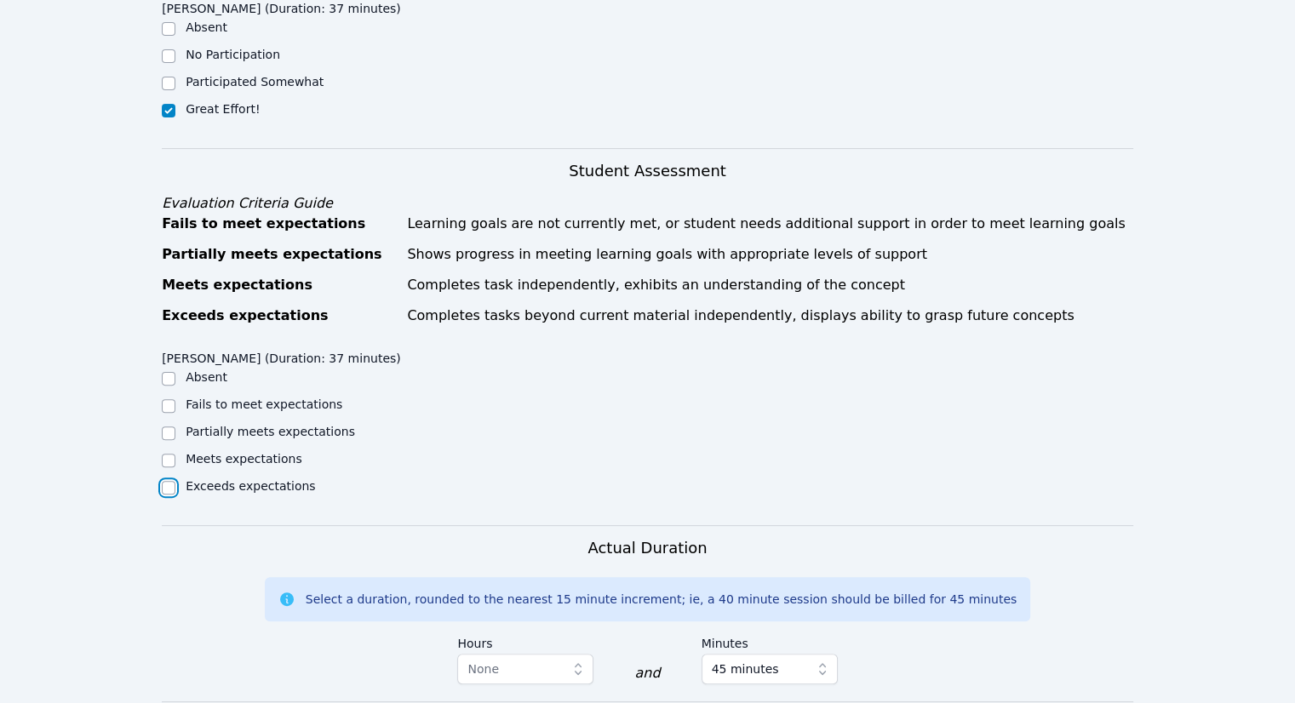
click at [172, 485] on input "Exceeds expectations" at bounding box center [169, 488] width 14 height 14
checkbox input "true"
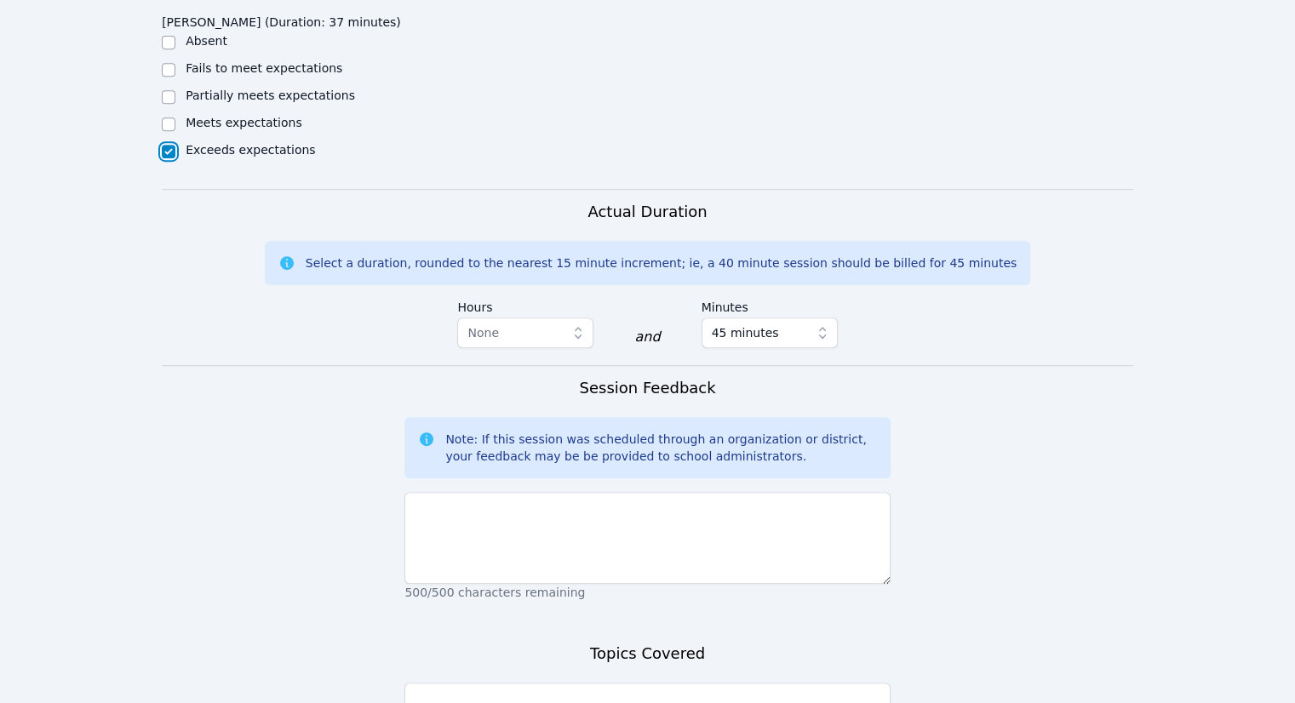
scroll to position [852, 0]
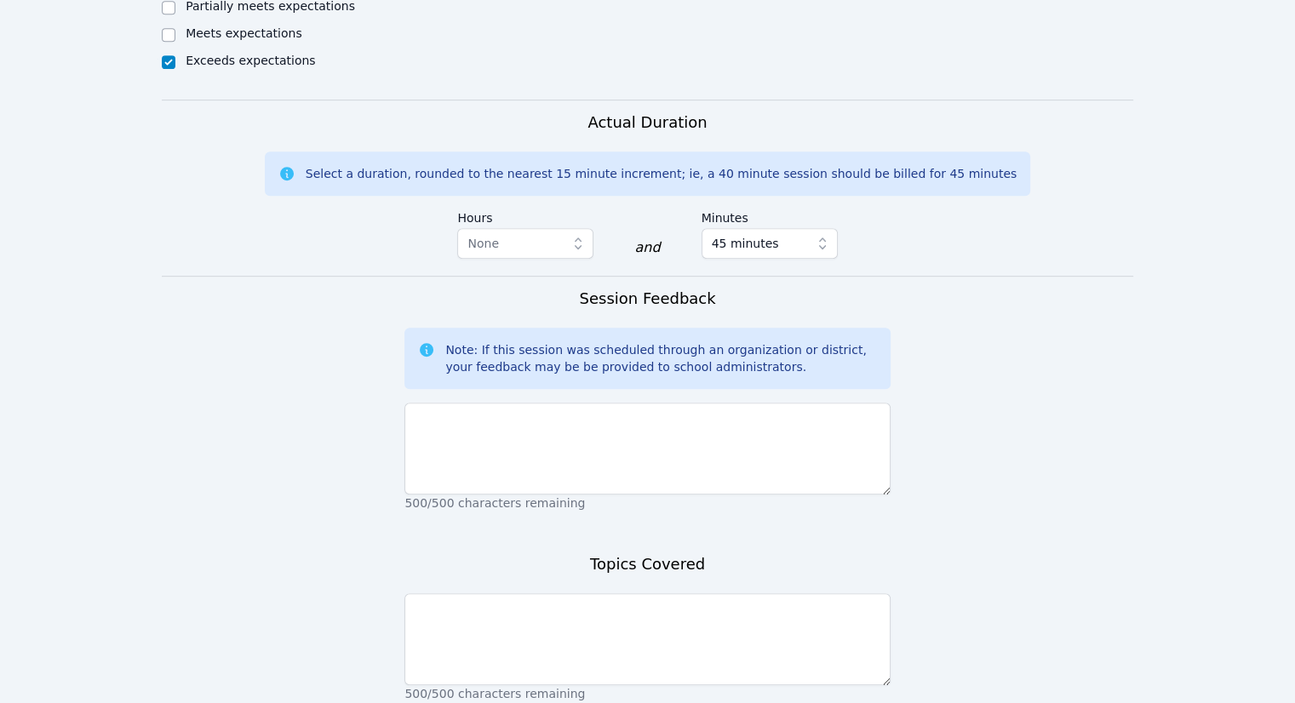
click at [469, 519] on div "Session Feedback Note: If this session was scheduled through an organization or…" at bounding box center [646, 408] width 485 height 242
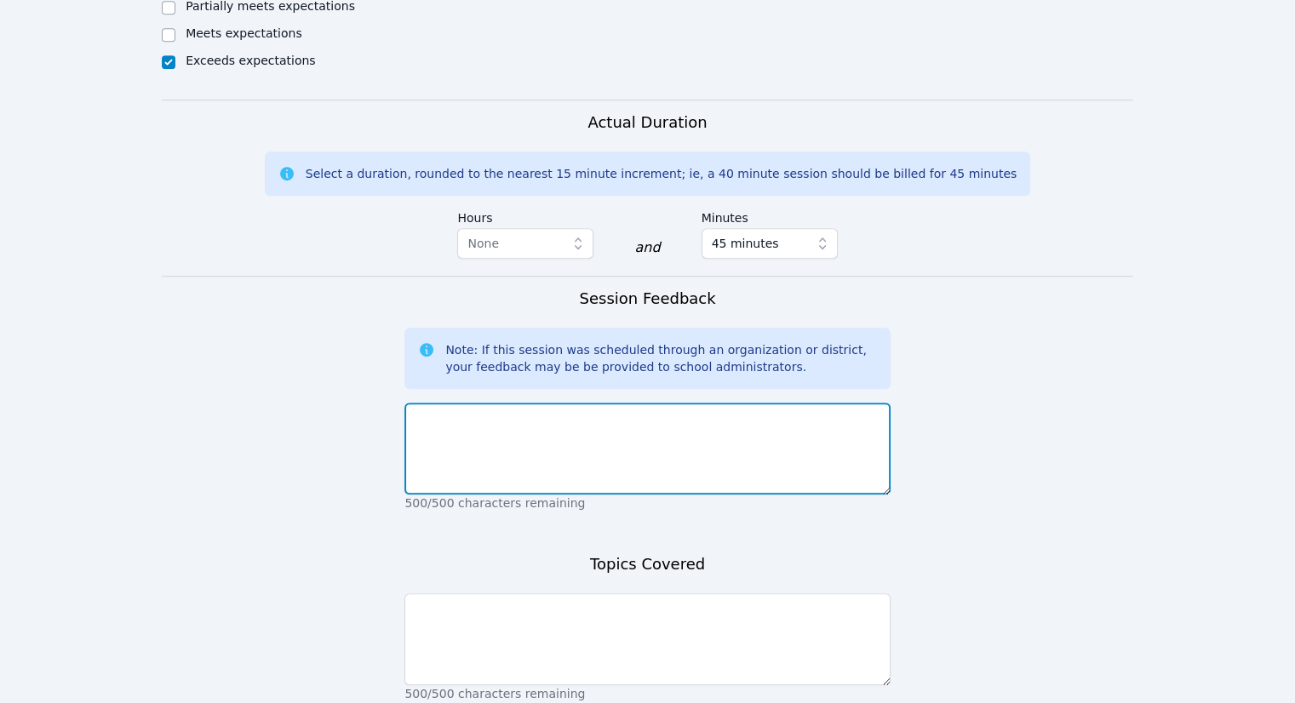
click at [496, 450] on textarea at bounding box center [646, 449] width 485 height 92
type textarea "We finished up from her session before - reviewing for her test. She did a grea…"
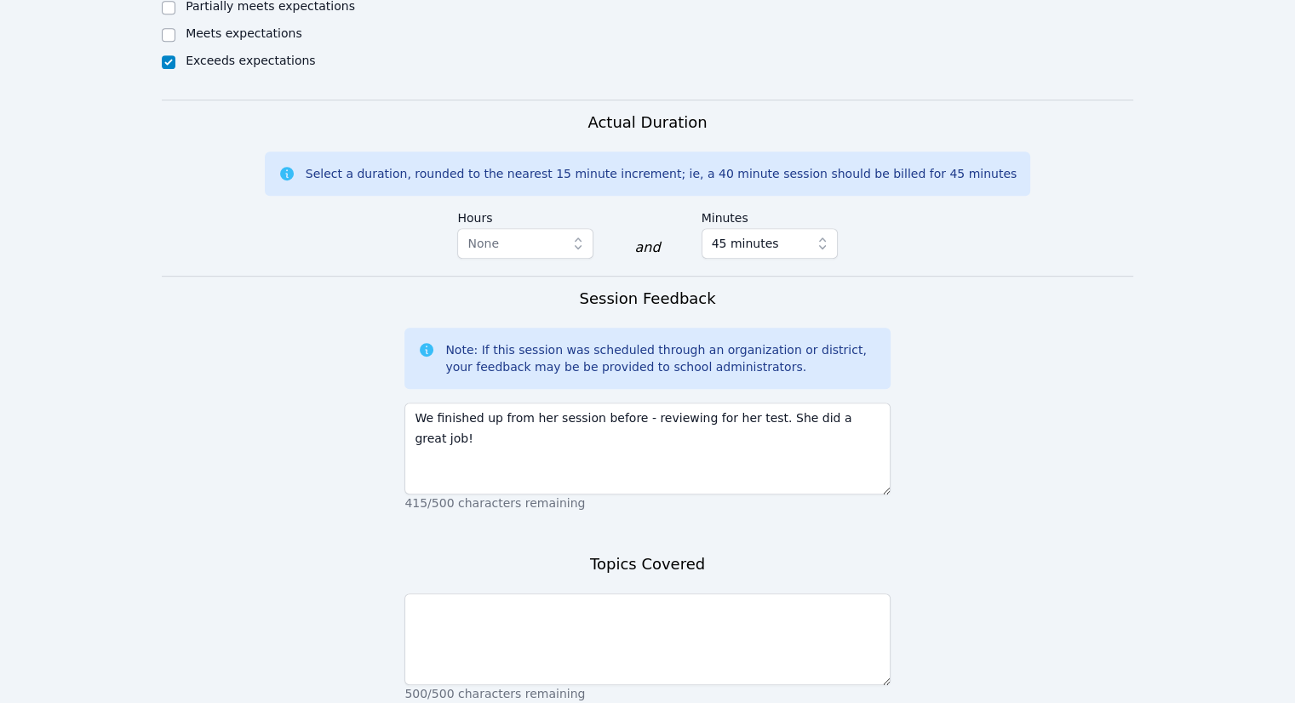
scroll to position [937, 0]
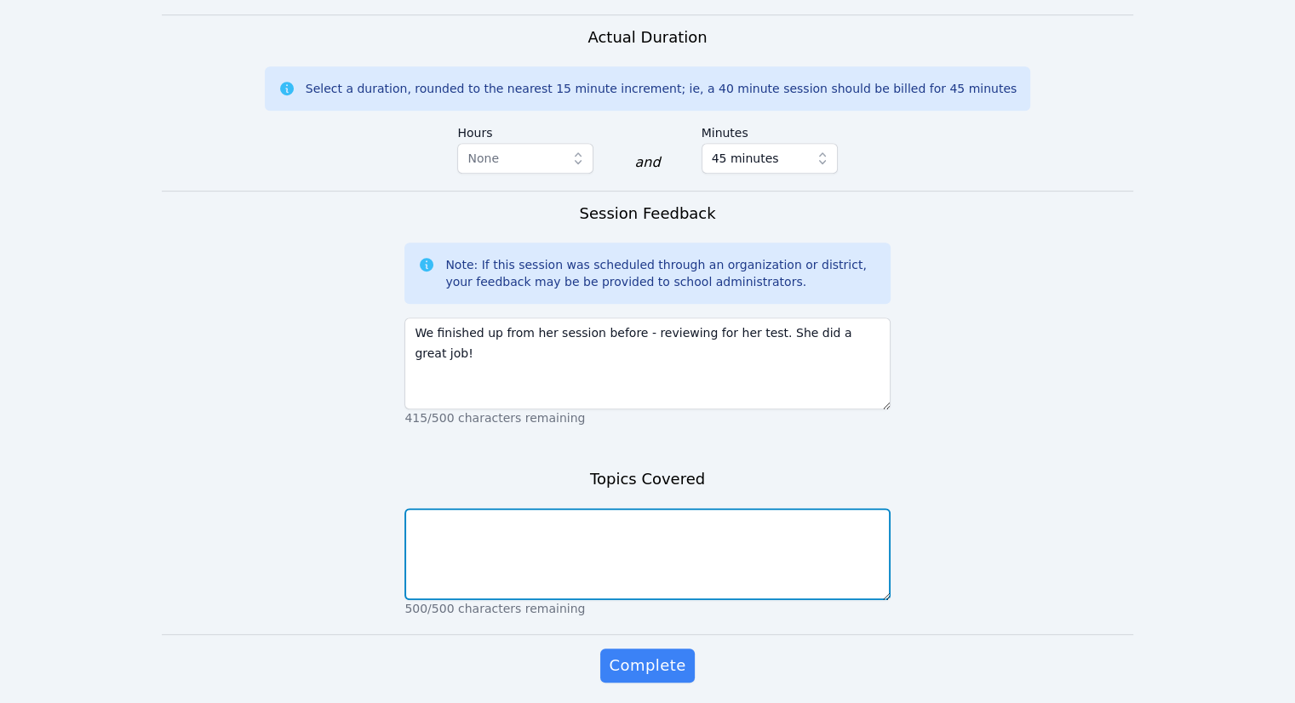
click at [540, 561] on textarea at bounding box center [646, 554] width 485 height 92
type textarea "Exponent rules, radical functions, inverses - mixed review"
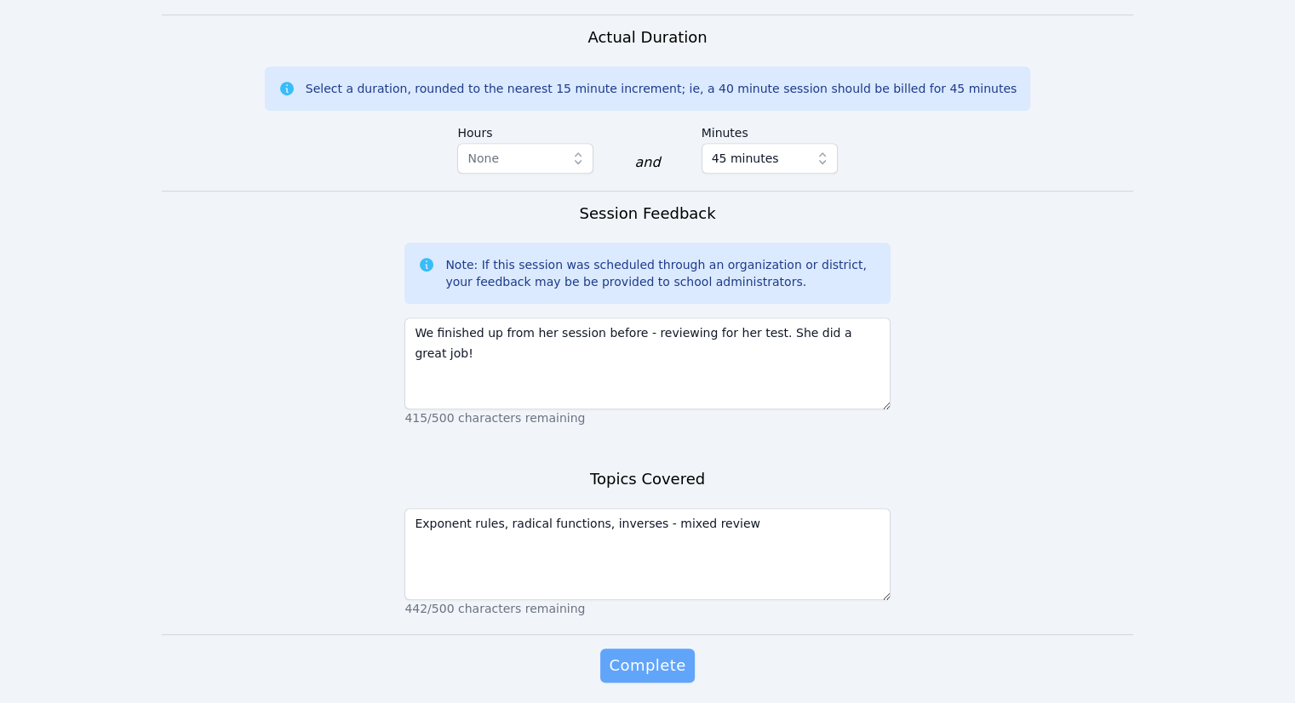
click at [684, 668] on button "Complete" at bounding box center [647, 666] width 94 height 34
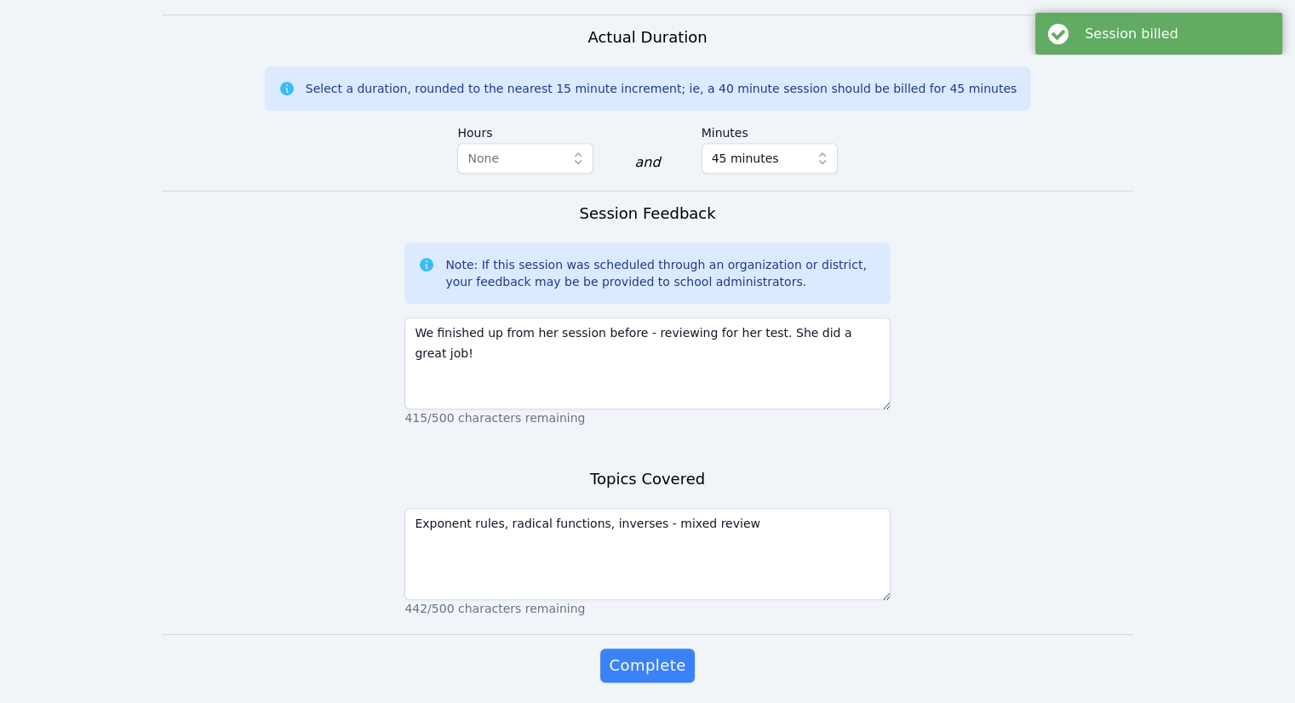
scroll to position [0, 0]
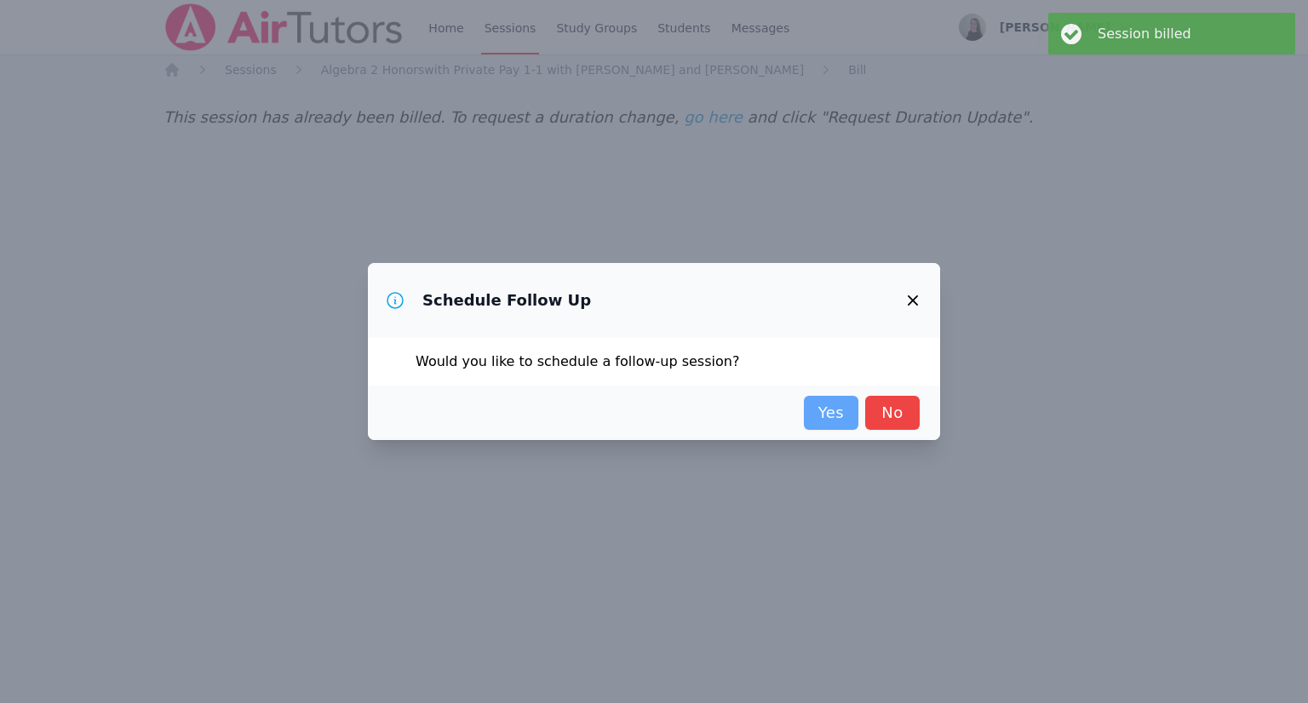
click at [832, 426] on link "Yes" at bounding box center [831, 413] width 54 height 34
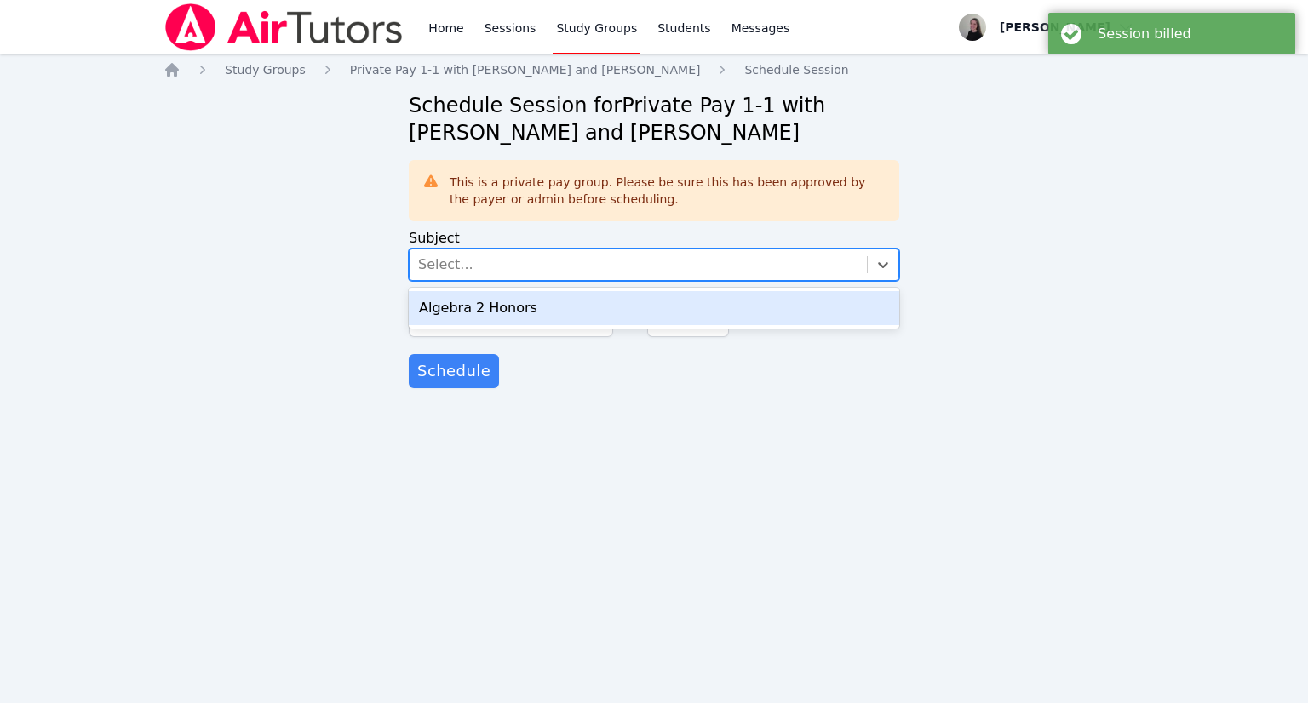
click at [464, 267] on div "Select..." at bounding box center [638, 265] width 457 height 31
click at [484, 314] on div "Algebra 2 Honors" at bounding box center [654, 308] width 490 height 34
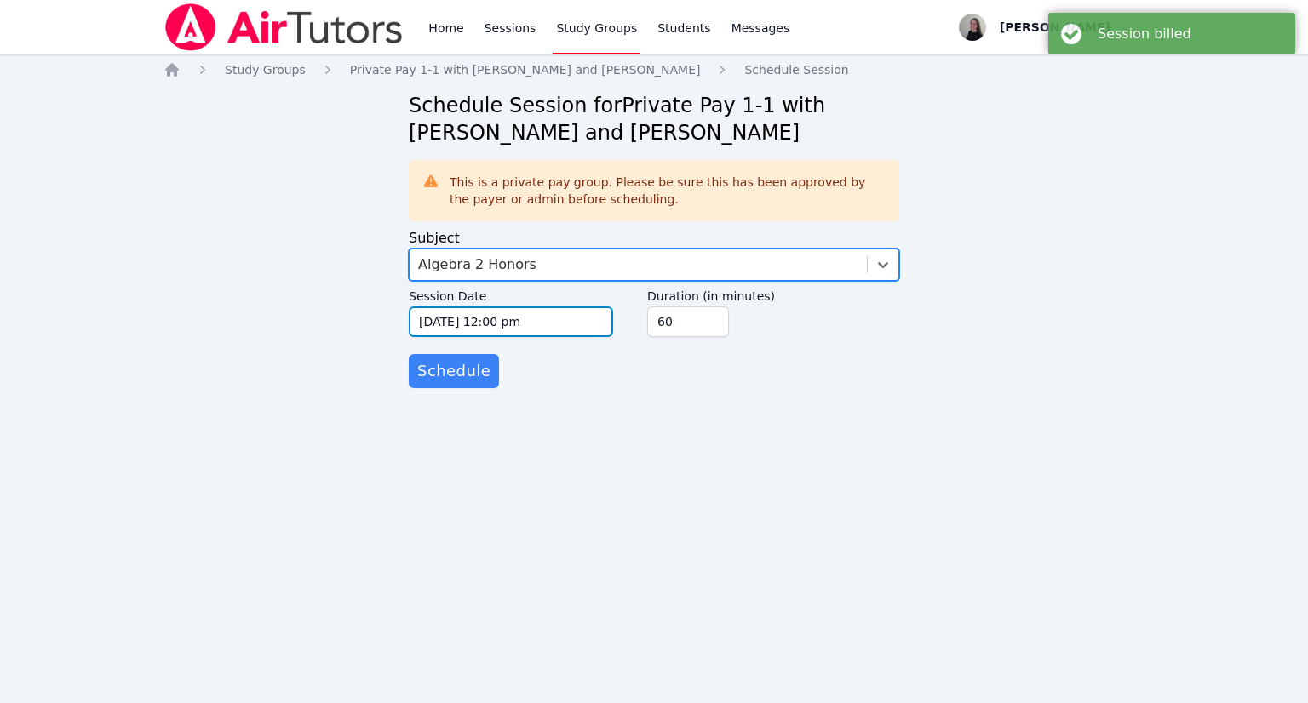
click at [484, 314] on input "[DATE] 12:00 pm" at bounding box center [511, 322] width 204 height 31
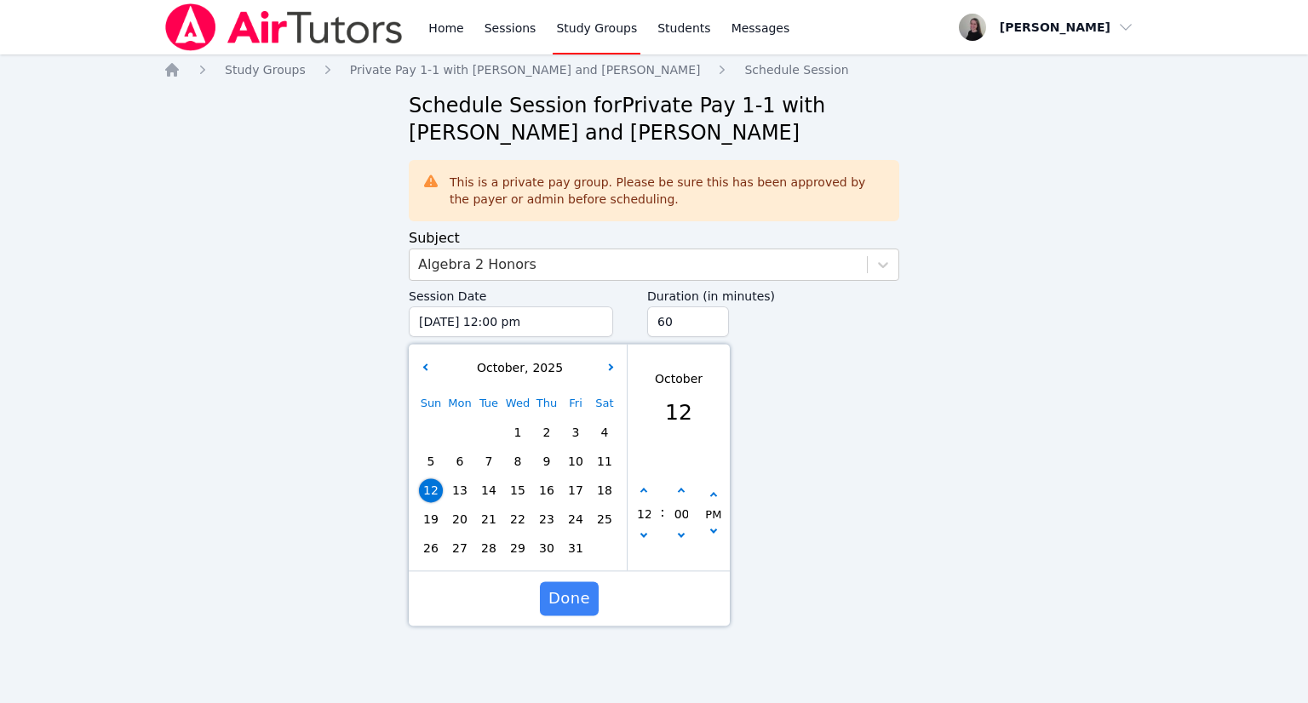
click at [495, 527] on span "21" at bounding box center [489, 520] width 24 height 24
click at [644, 499] on button "button" at bounding box center [643, 492] width 17 height 17
type input "[DATE] 01:00 pm"
type input "01"
click at [644, 498] on button "button" at bounding box center [643, 492] width 17 height 17
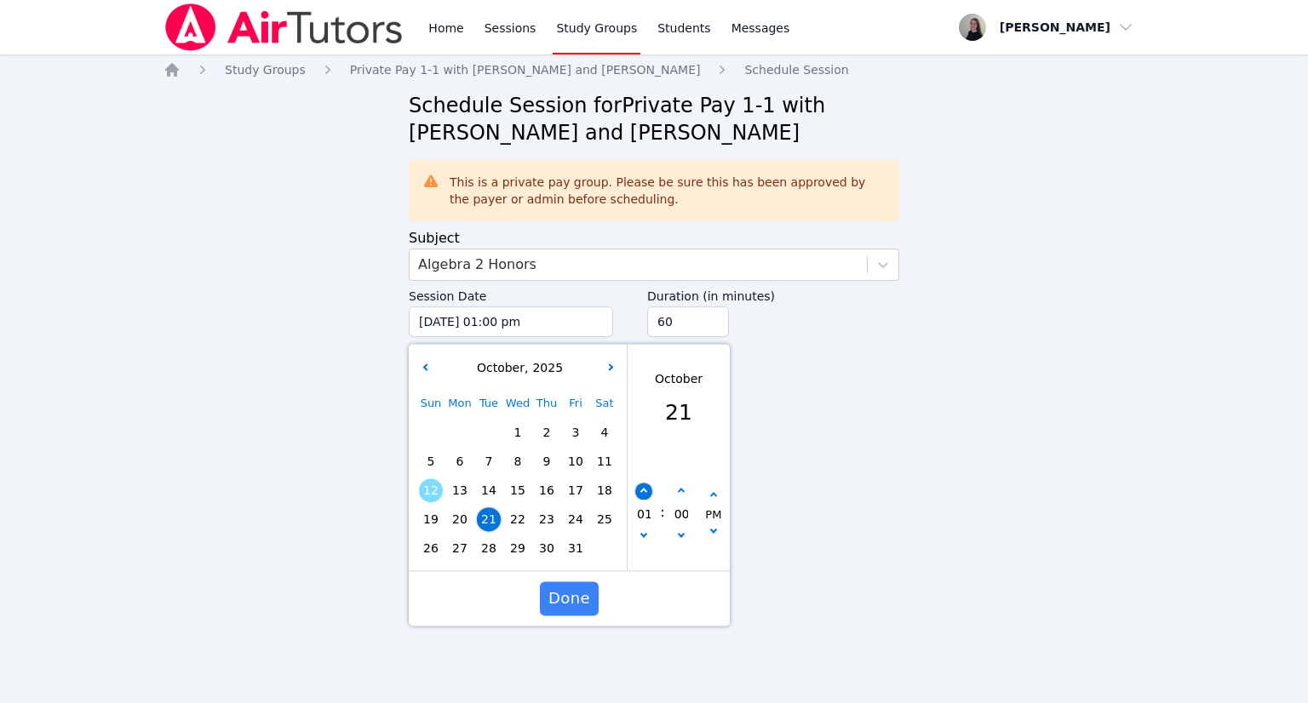
type input "[DATE] 02:00 pm"
type input "02"
click at [644, 498] on button "button" at bounding box center [643, 492] width 17 height 17
type input "[DATE] 03:00 pm"
type input "03"
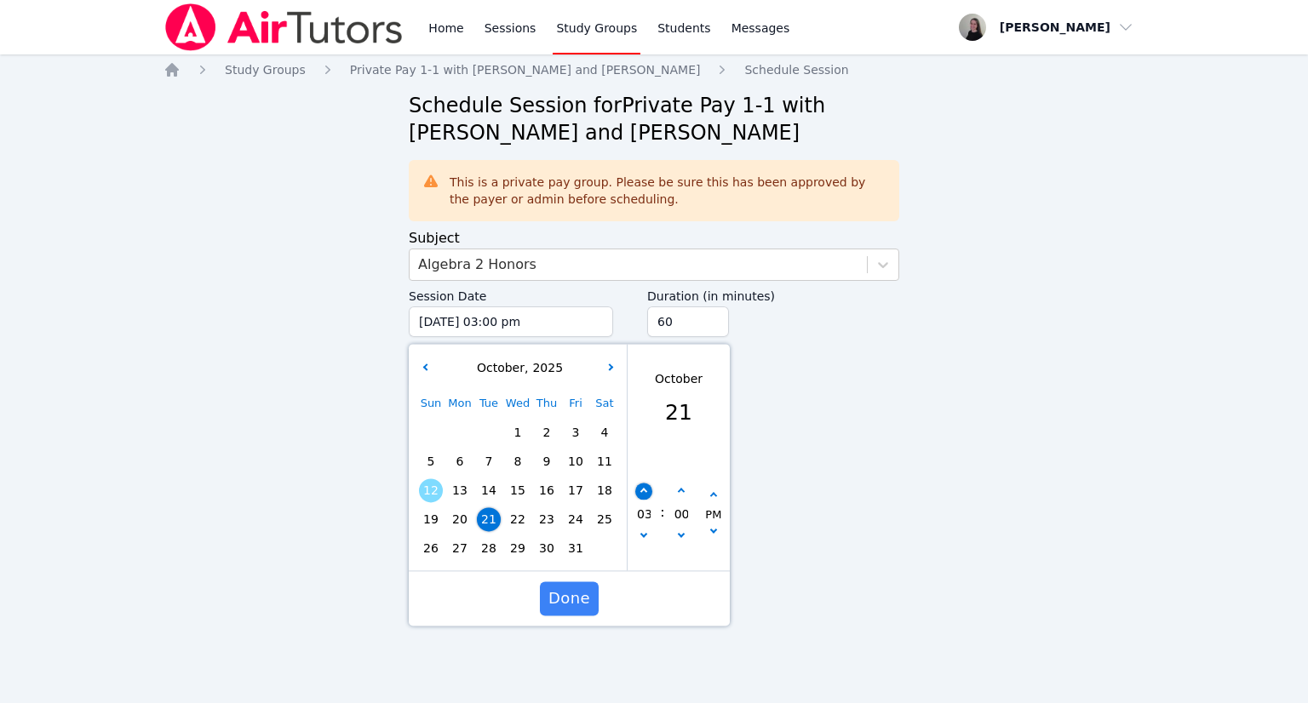
click at [644, 498] on button "button" at bounding box center [643, 492] width 17 height 17
type input "[DATE] 04:00 pm"
type input "04"
click at [644, 498] on button "button" at bounding box center [643, 492] width 17 height 17
type input "[DATE] 05:00 pm"
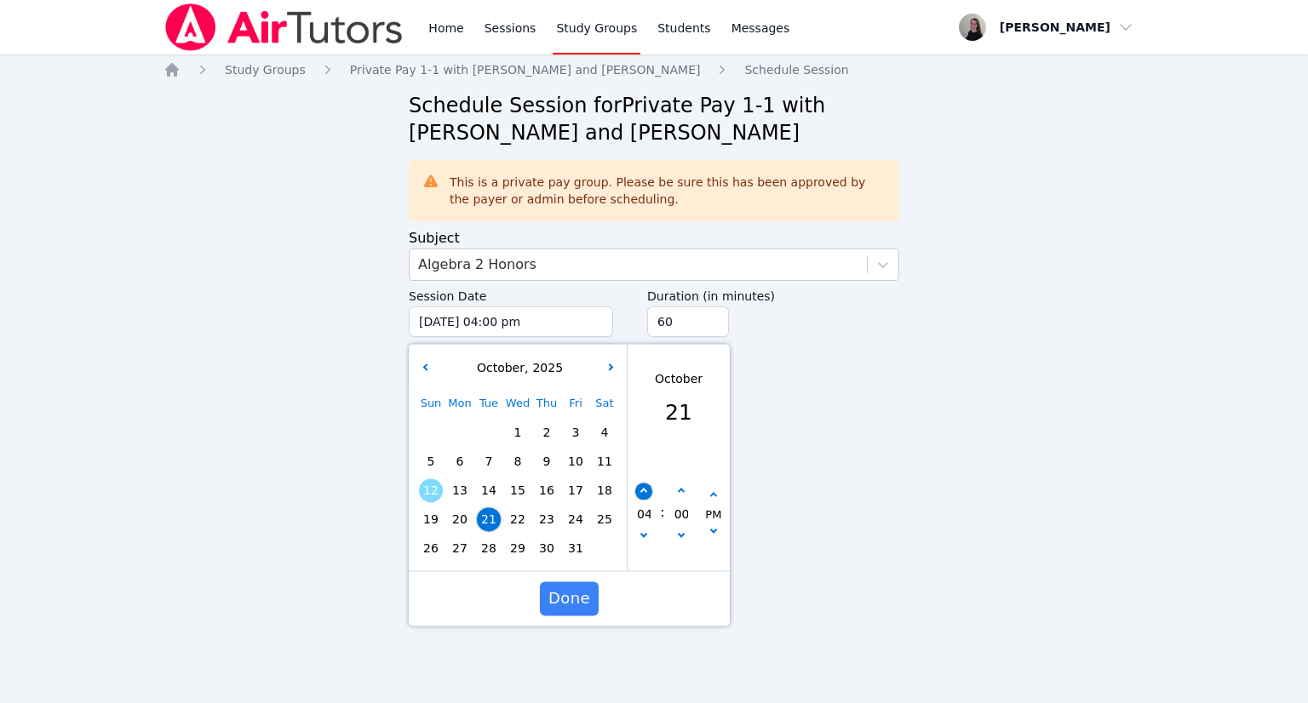
type input "05"
click at [644, 498] on button "button" at bounding box center [643, 492] width 17 height 17
type input "[DATE] 06:00 pm"
type input "06"
click at [644, 496] on button "button" at bounding box center [643, 492] width 17 height 17
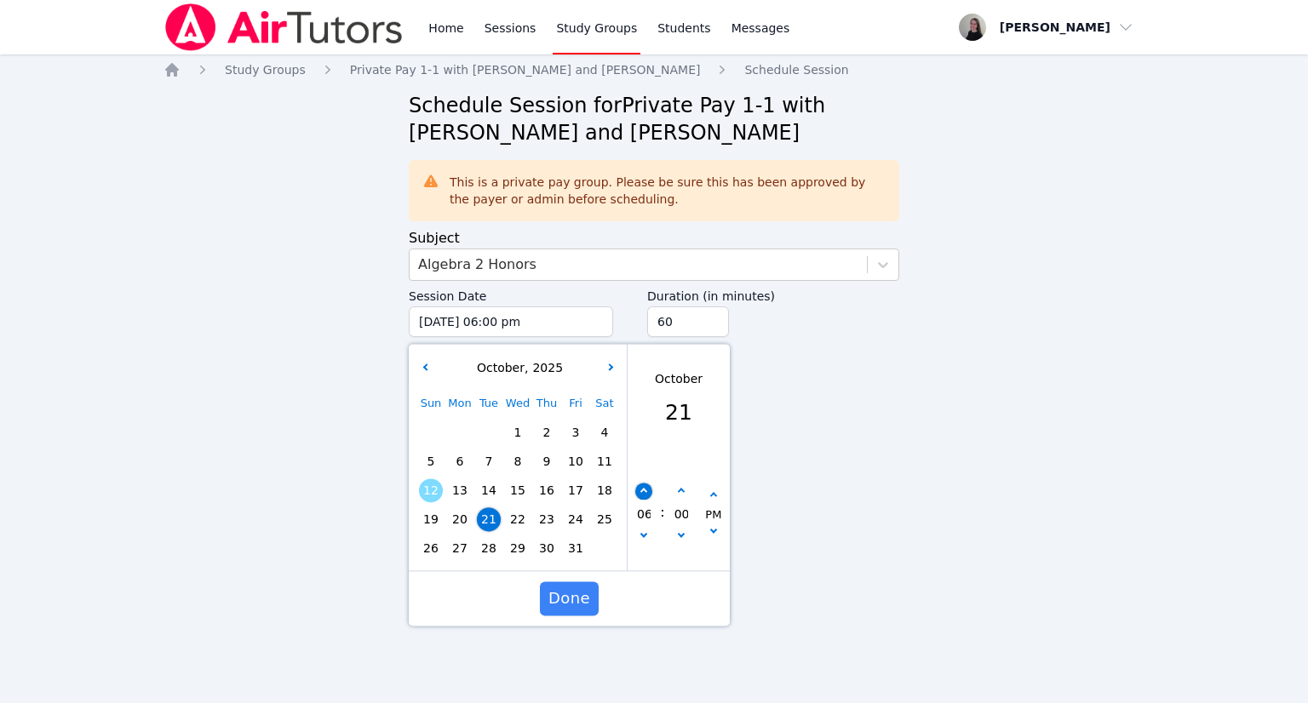
type input "[DATE] 07:00 pm"
type input "07"
click at [644, 496] on button "button" at bounding box center [643, 492] width 17 height 17
type input "[DATE] 08:00 pm"
type input "08"
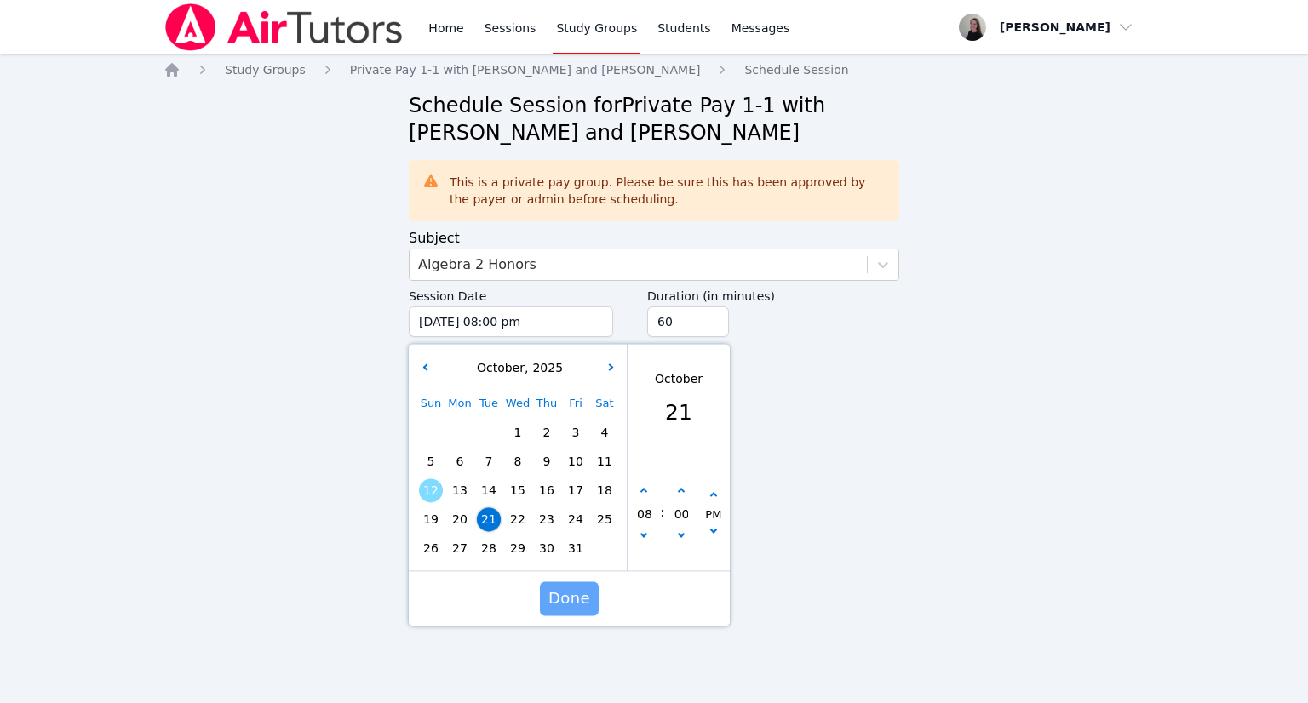
click at [565, 607] on span "Done" at bounding box center [569, 599] width 42 height 24
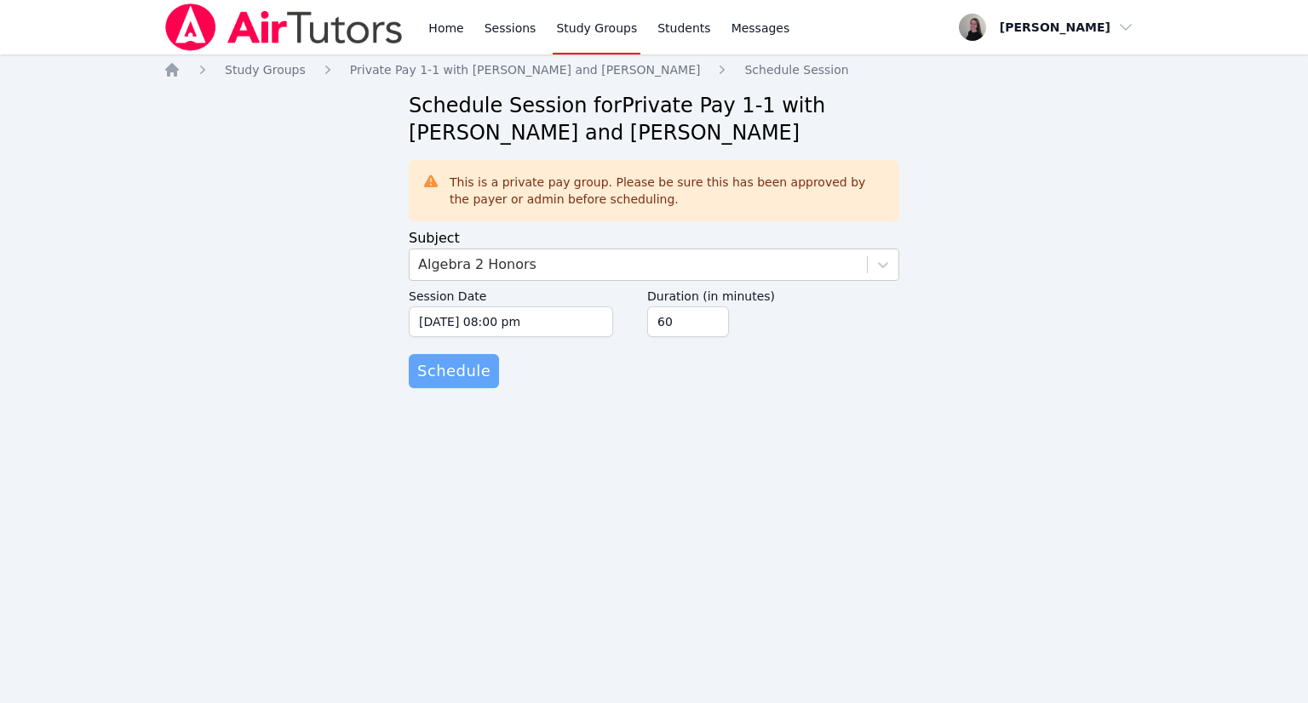
click at [460, 370] on span "Schedule" at bounding box center [453, 371] width 73 height 24
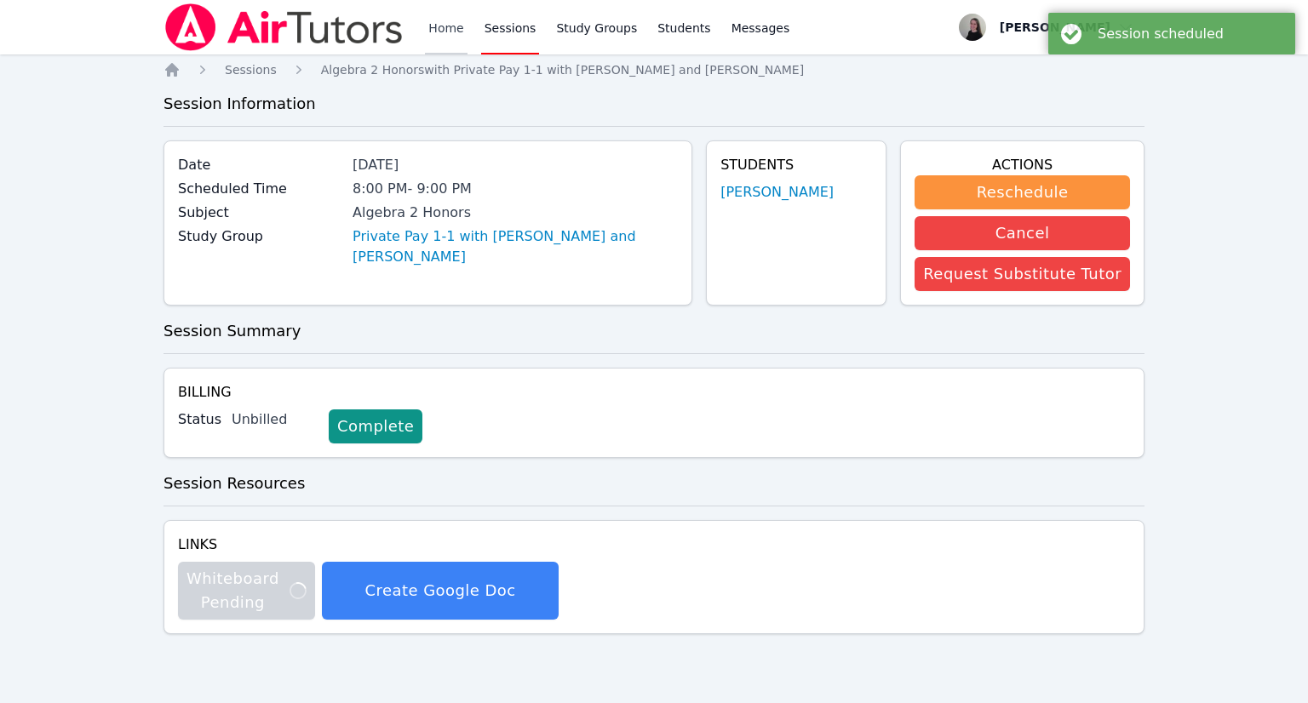
click at [450, 31] on link "Home" at bounding box center [446, 27] width 42 height 54
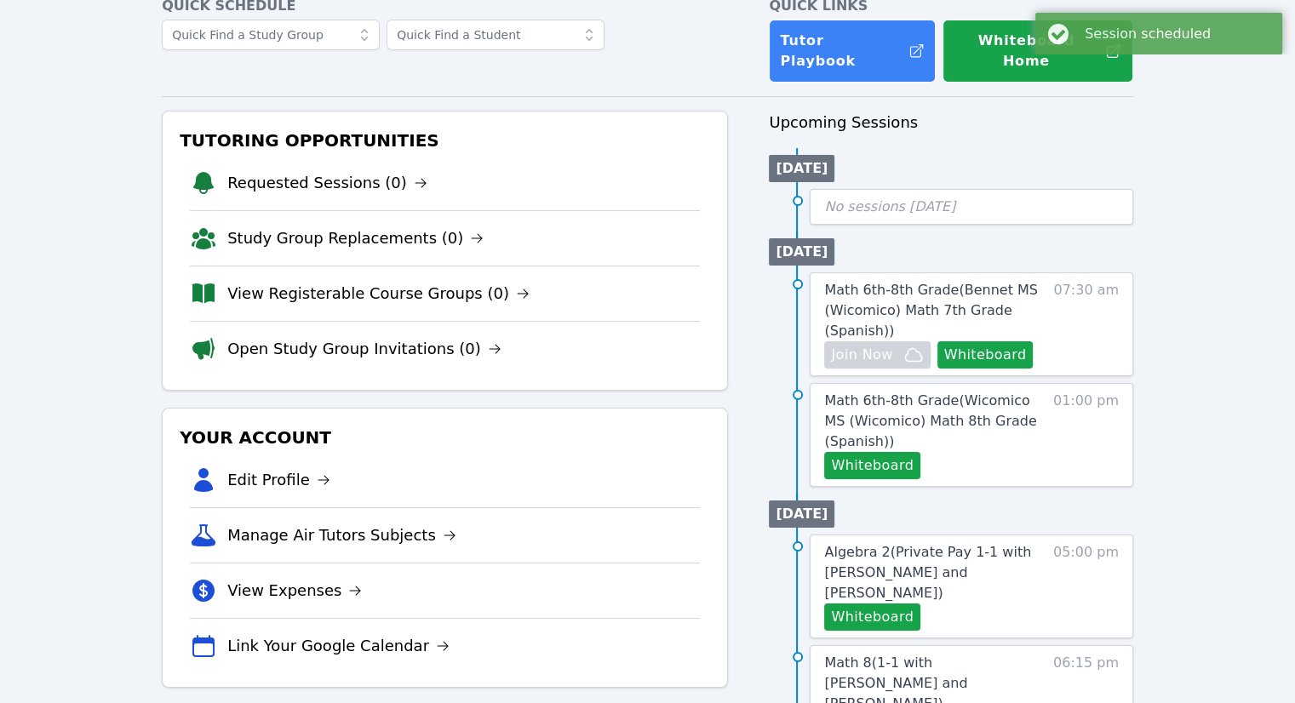
scroll to position [170, 0]
